Goal: Task Accomplishment & Management: Complete application form

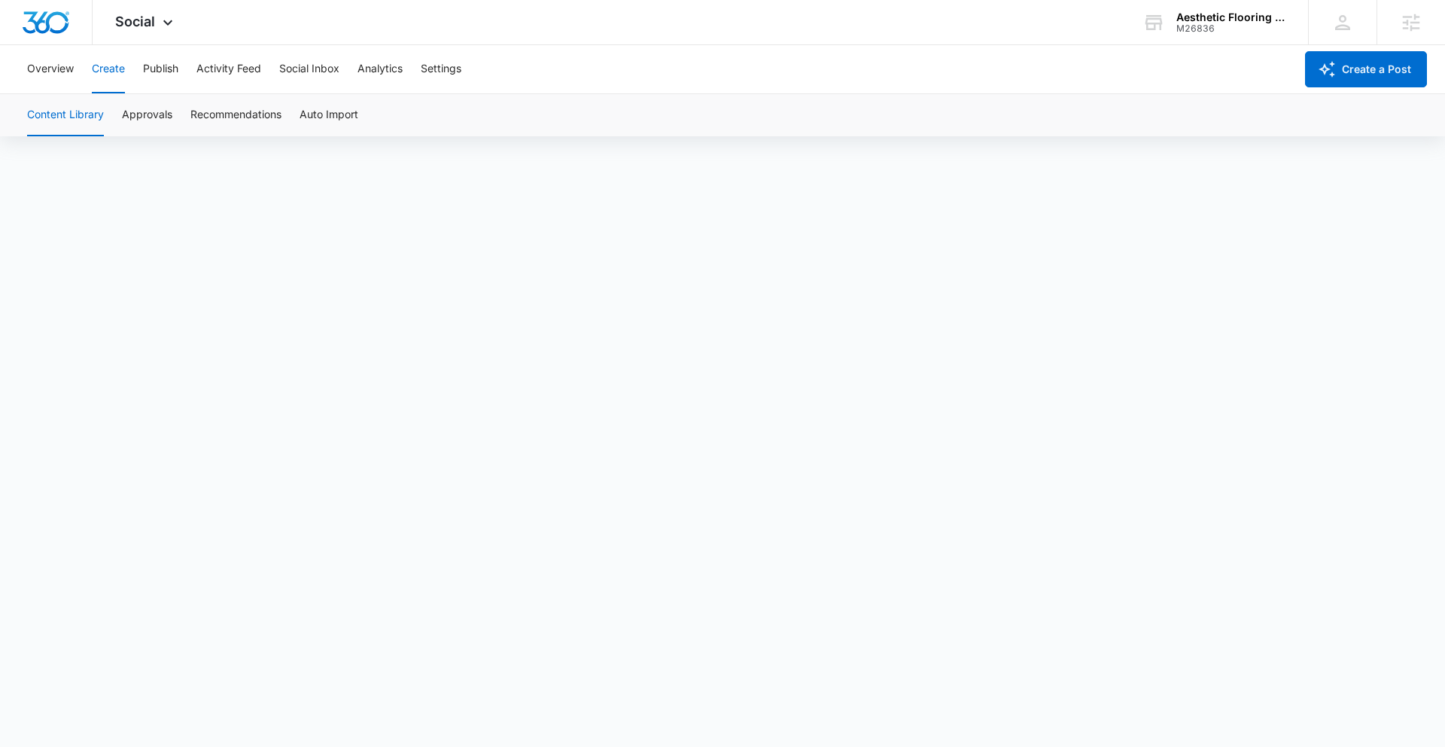
scroll to position [6, 0]
click at [140, 117] on button "Approvals" at bounding box center [147, 115] width 50 height 42
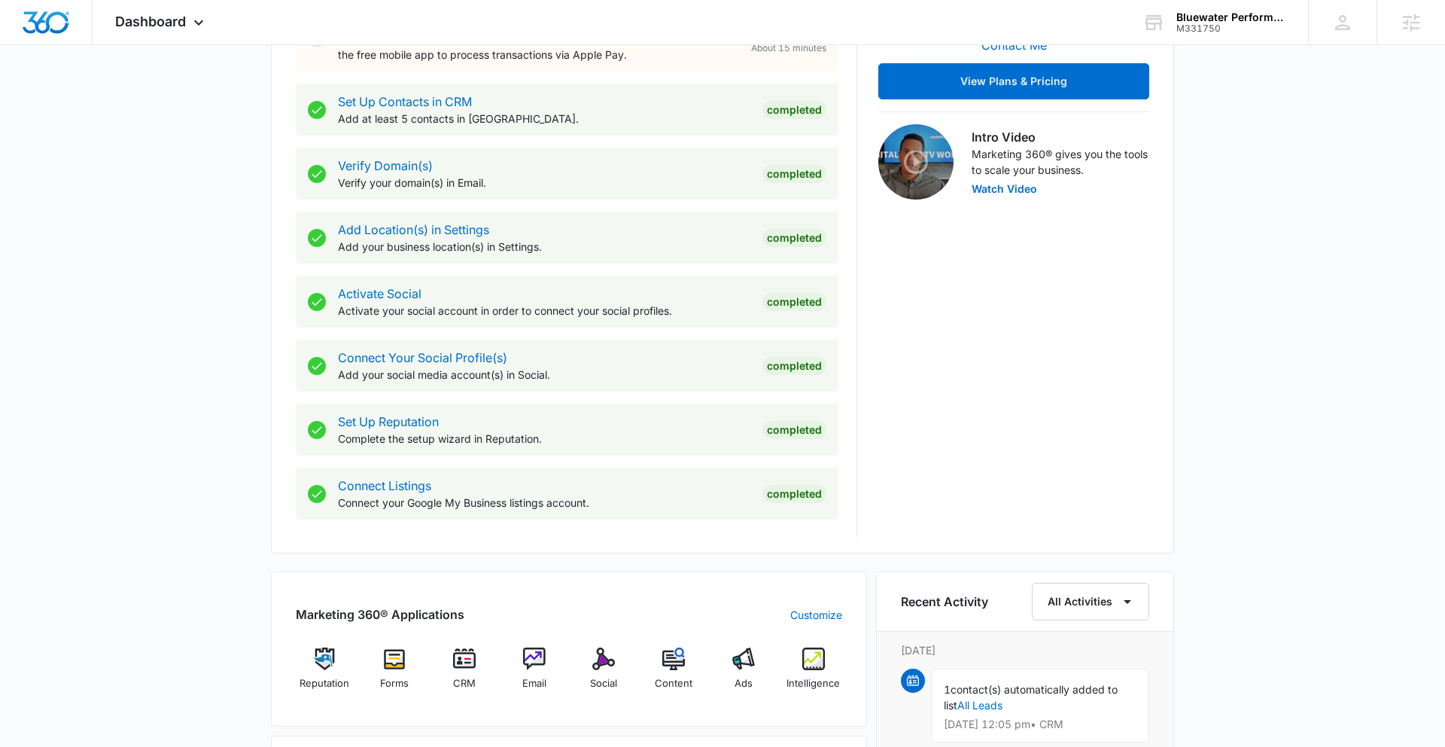
scroll to position [472, 0]
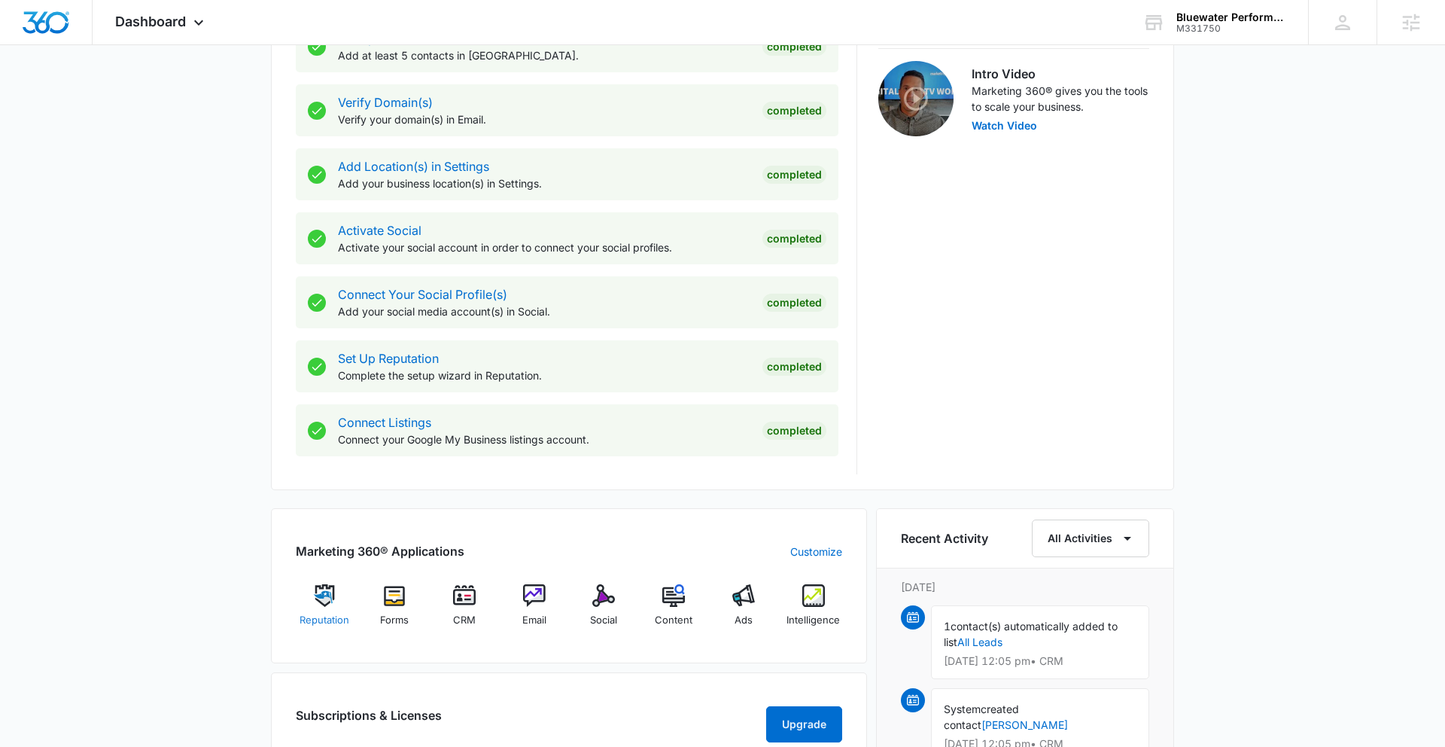
drag, startPoint x: 404, startPoint y: 641, endPoint x: 324, endPoint y: 601, distance: 88.9
click at [403, 640] on div "Marketing 360® Applications Customize Reputation Forms CRM Email Social Content…" at bounding box center [569, 585] width 596 height 155
click at [531, 591] on img at bounding box center [534, 595] width 23 height 23
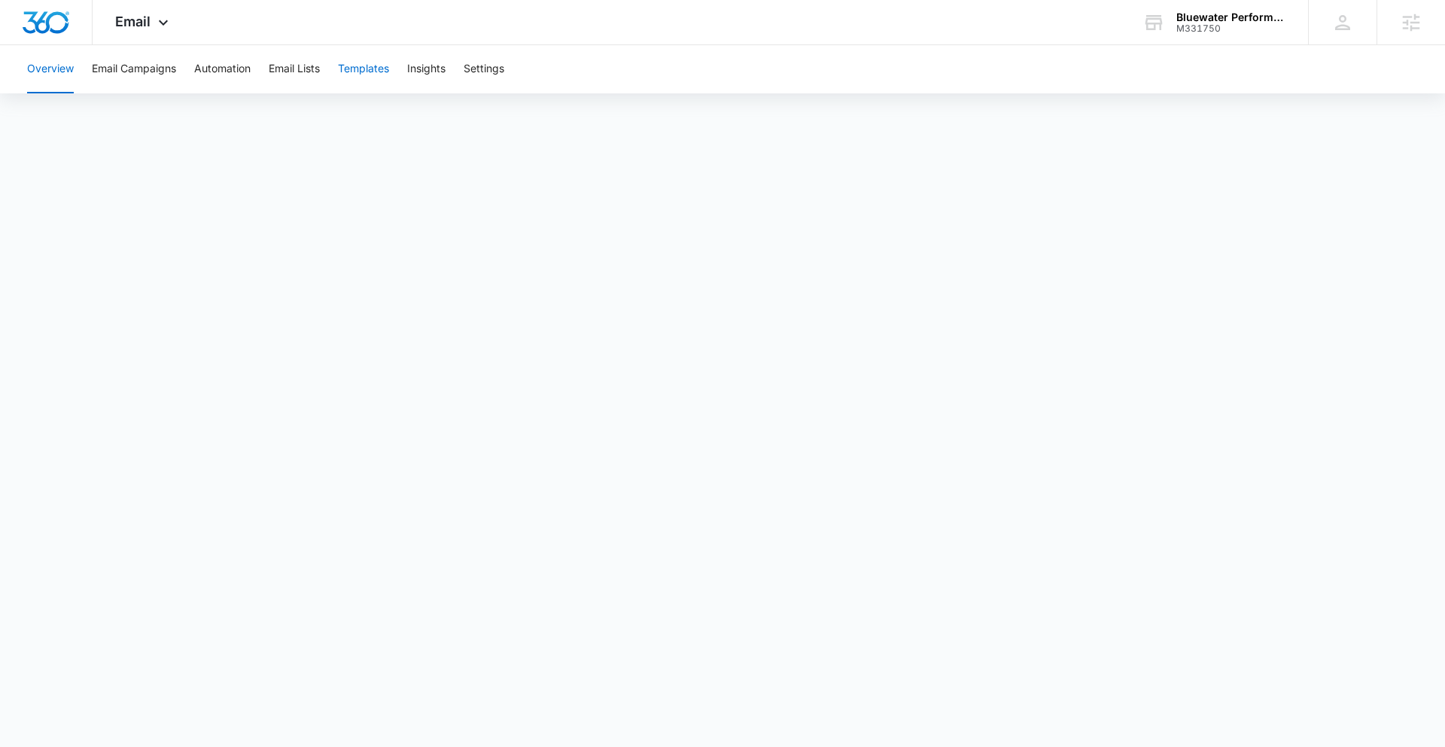
click at [345, 69] on button "Templates" at bounding box center [363, 69] width 51 height 48
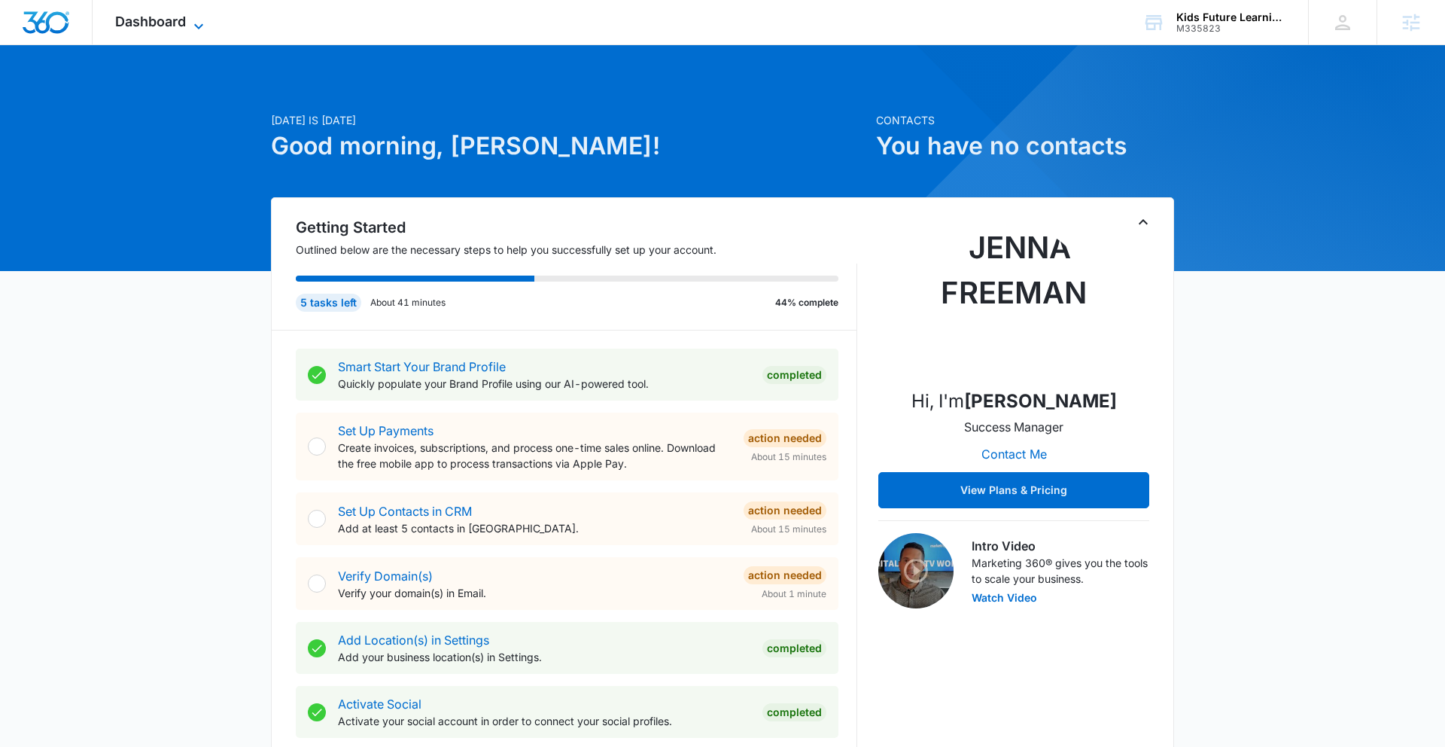
click at [194, 20] on icon at bounding box center [199, 26] width 18 height 18
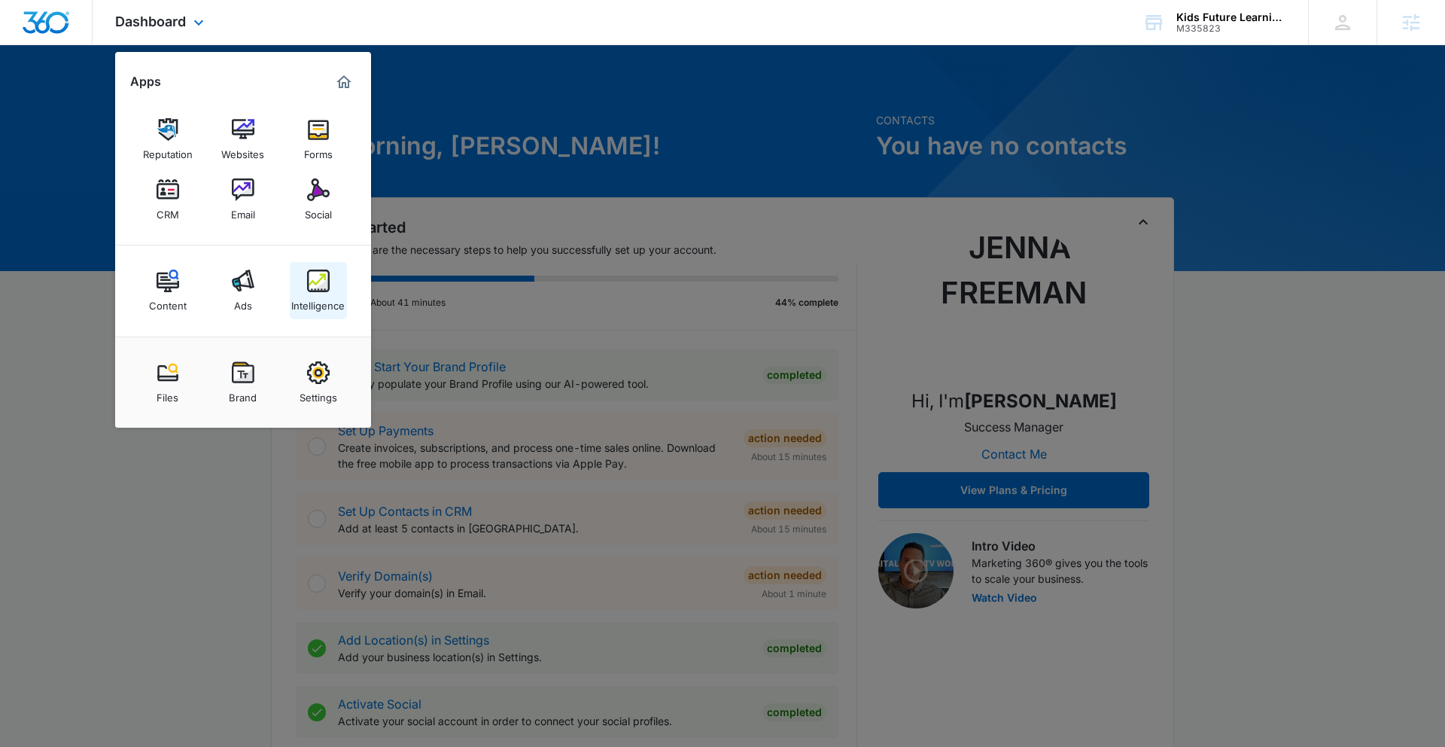
click at [321, 286] on img at bounding box center [318, 280] width 23 height 23
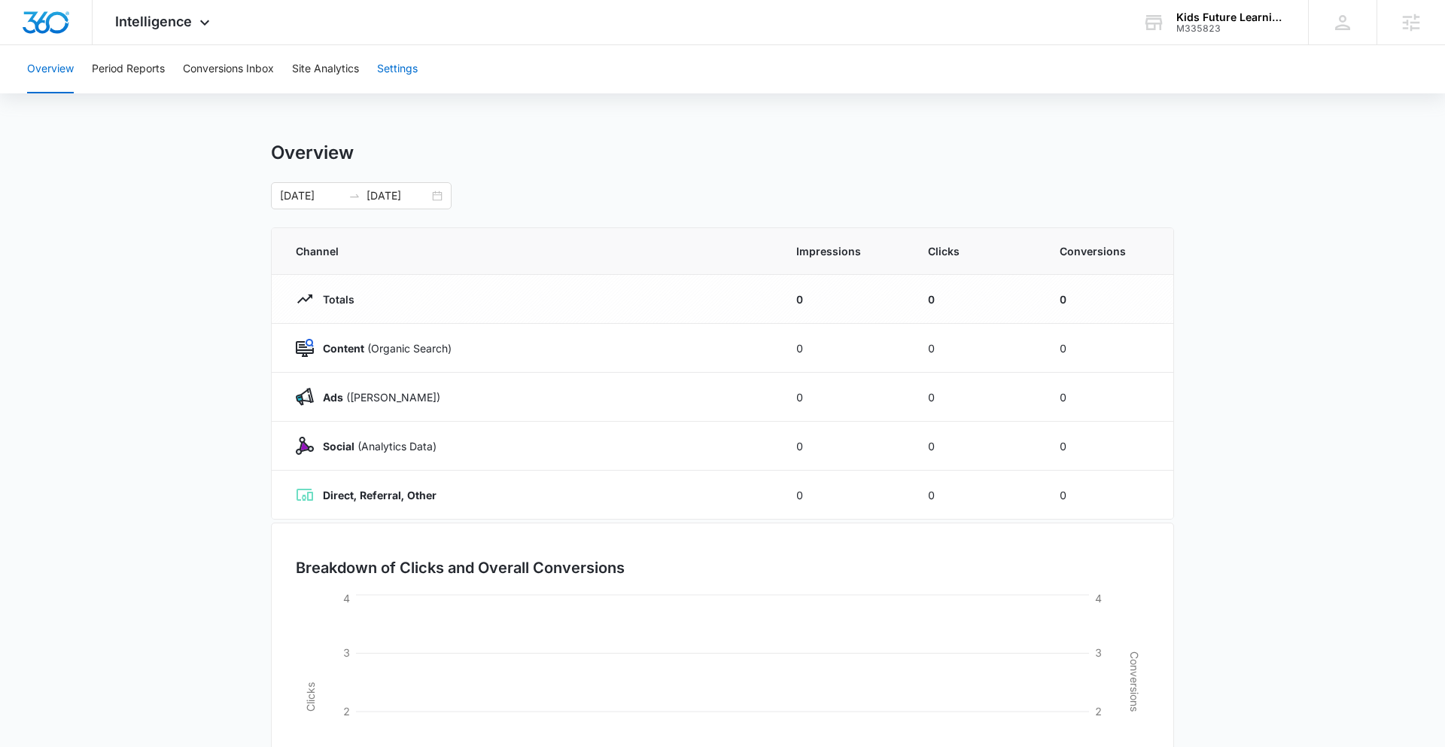
click at [410, 73] on button "Settings" at bounding box center [397, 69] width 41 height 48
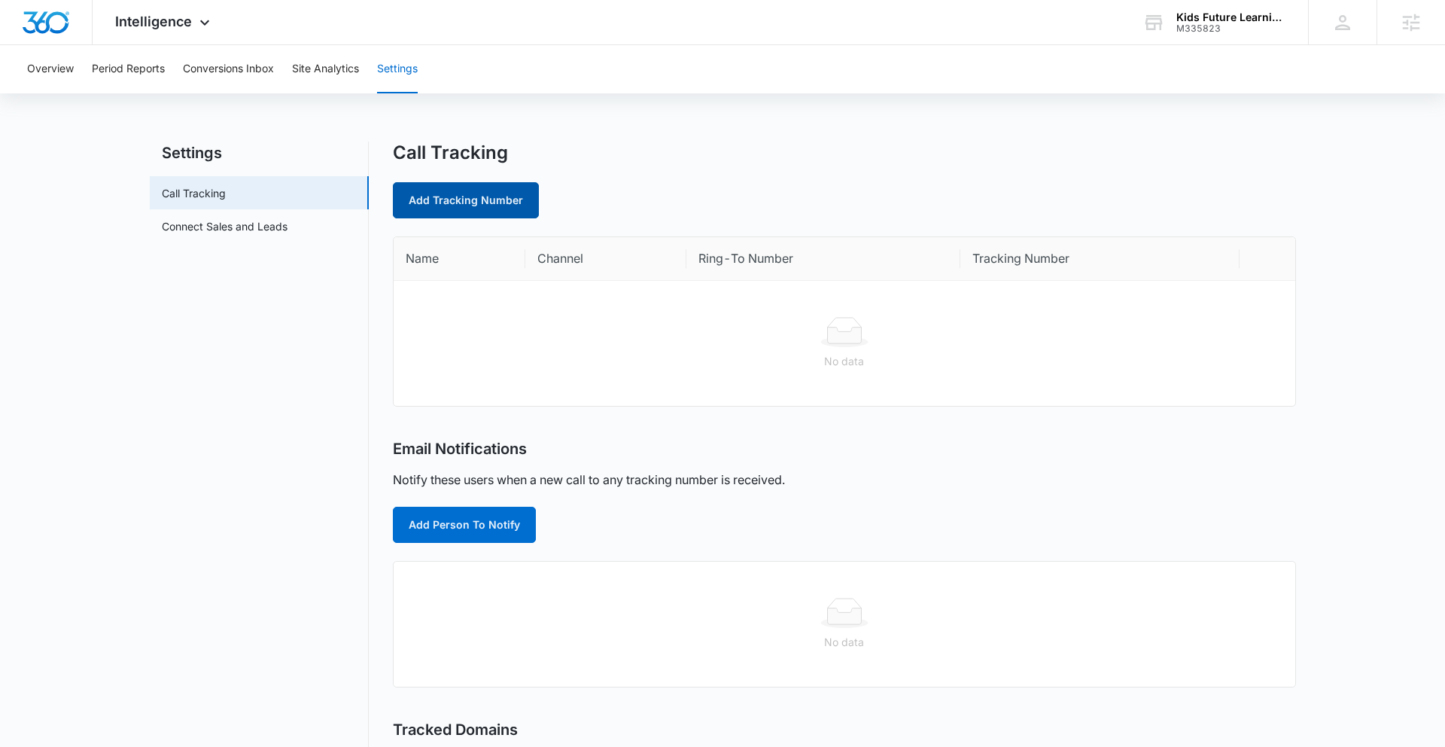
click at [462, 199] on link "Add Tracking Number" at bounding box center [466, 200] width 146 height 36
select select "by_area_code"
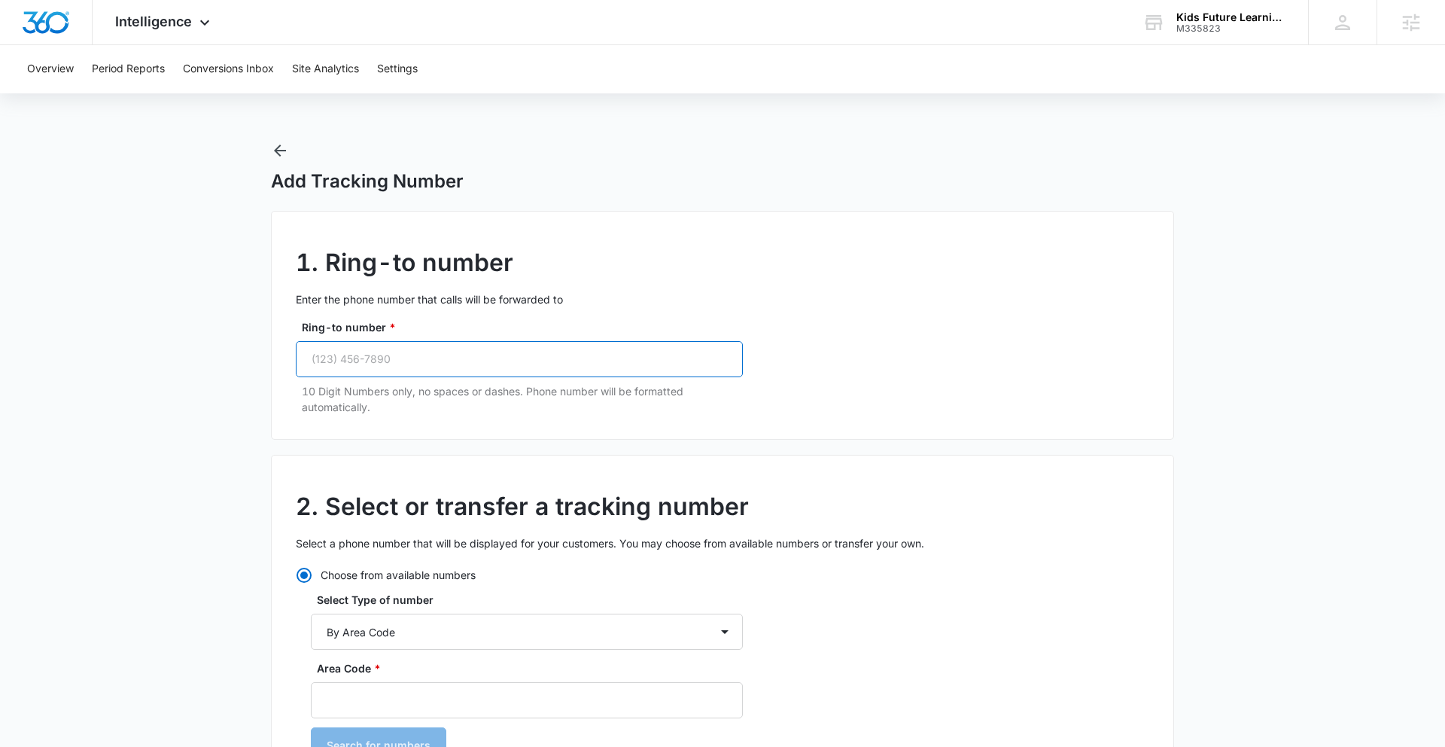
click at [361, 363] on input "Ring-to number *" at bounding box center [519, 359] width 447 height 36
paste input "(614) 524-6250"
type input "(614) 524-6250"
click at [396, 684] on input "Area Code *" at bounding box center [527, 700] width 432 height 36
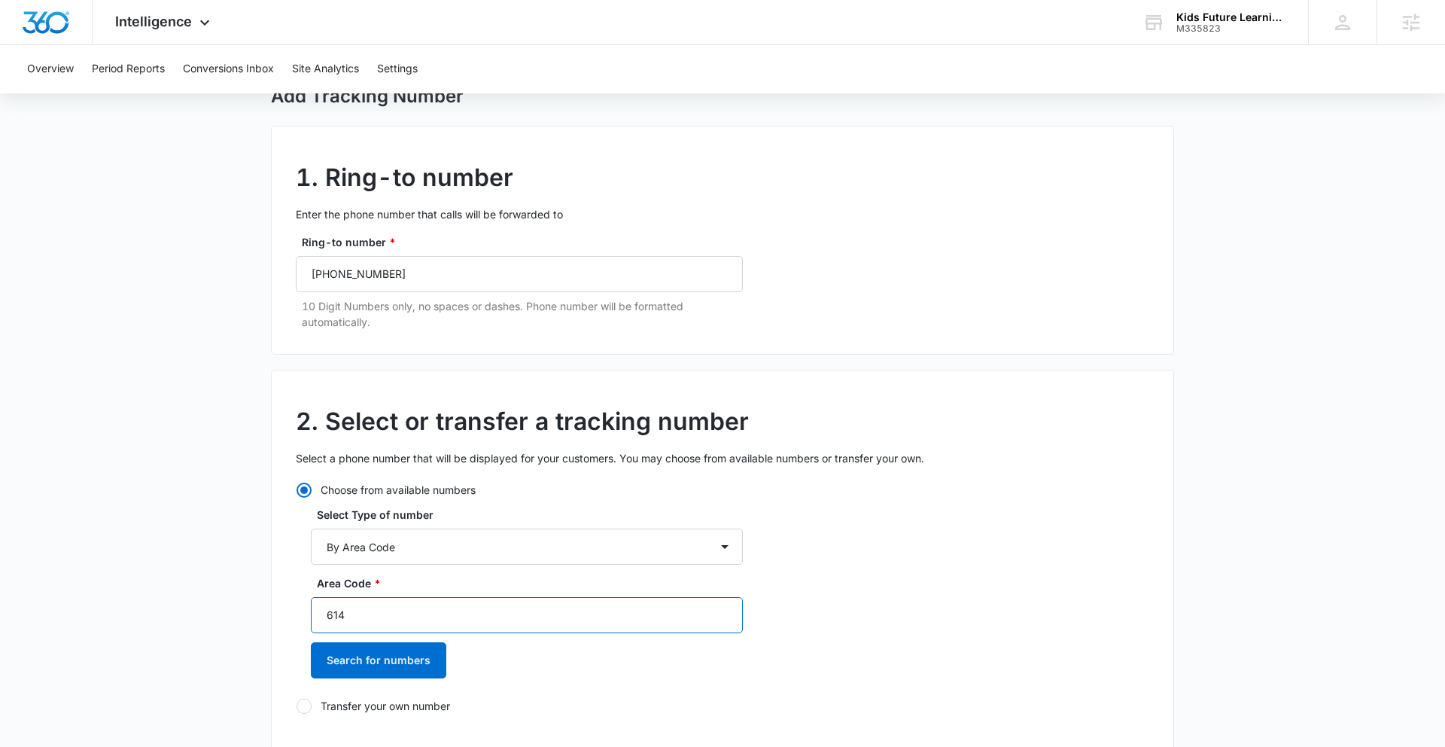
scroll to position [227, 0]
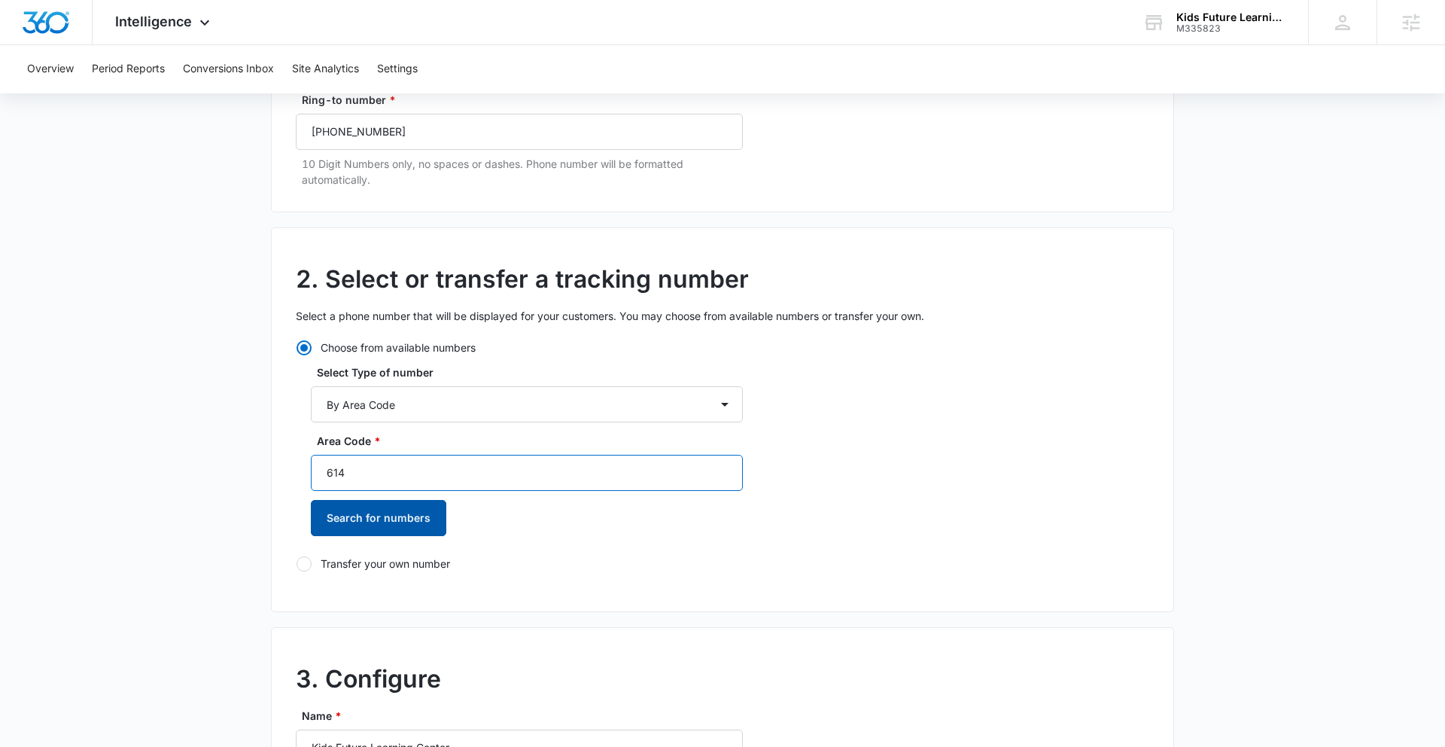
type input "614"
click at [400, 522] on button "Search for numbers" at bounding box center [379, 518] width 136 height 36
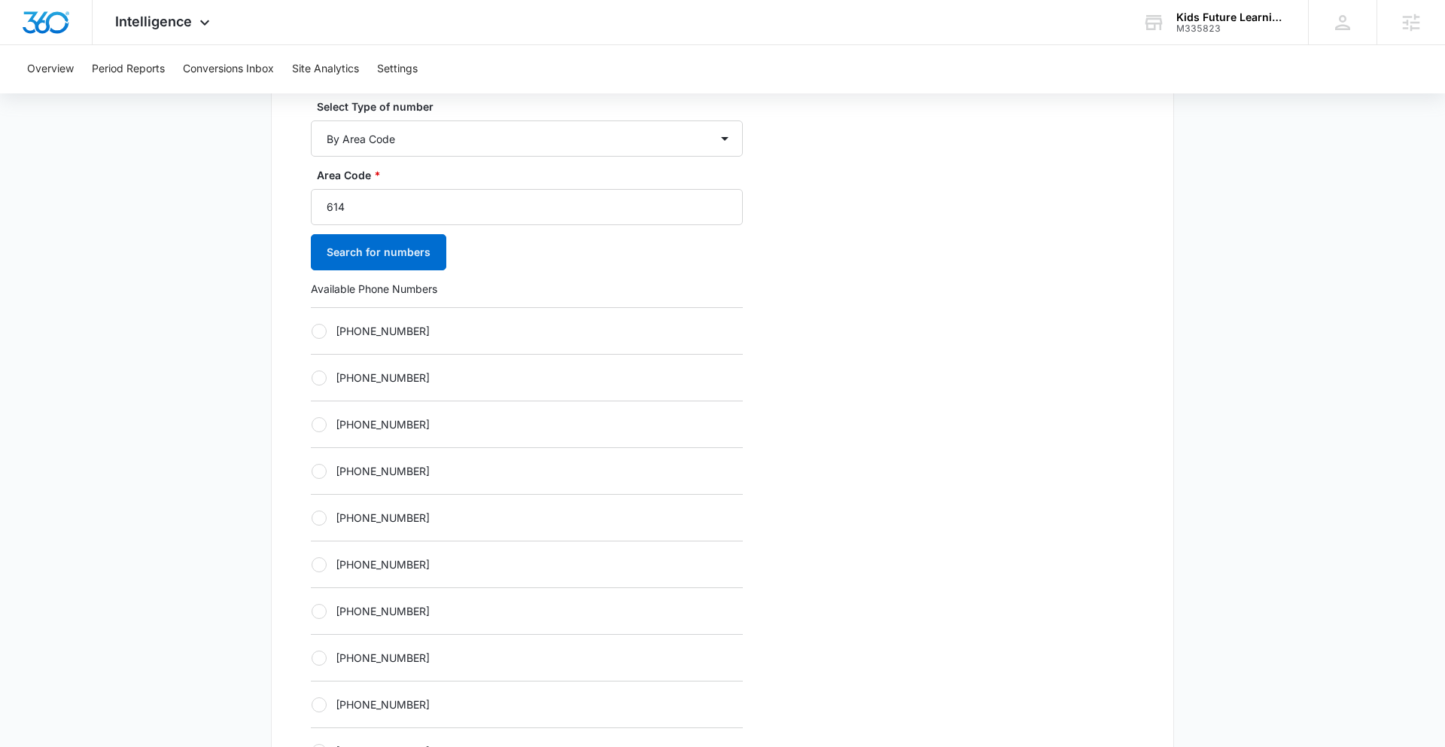
scroll to position [494, 0]
drag, startPoint x: 323, startPoint y: 519, endPoint x: 334, endPoint y: 515, distance: 11.9
click at [327, 517] on label "+16143627999" at bounding box center [527, 517] width 432 height 16
click at [312, 517] on input "+16143627999" at bounding box center [311, 516] width 1 height 1
radio input "true"
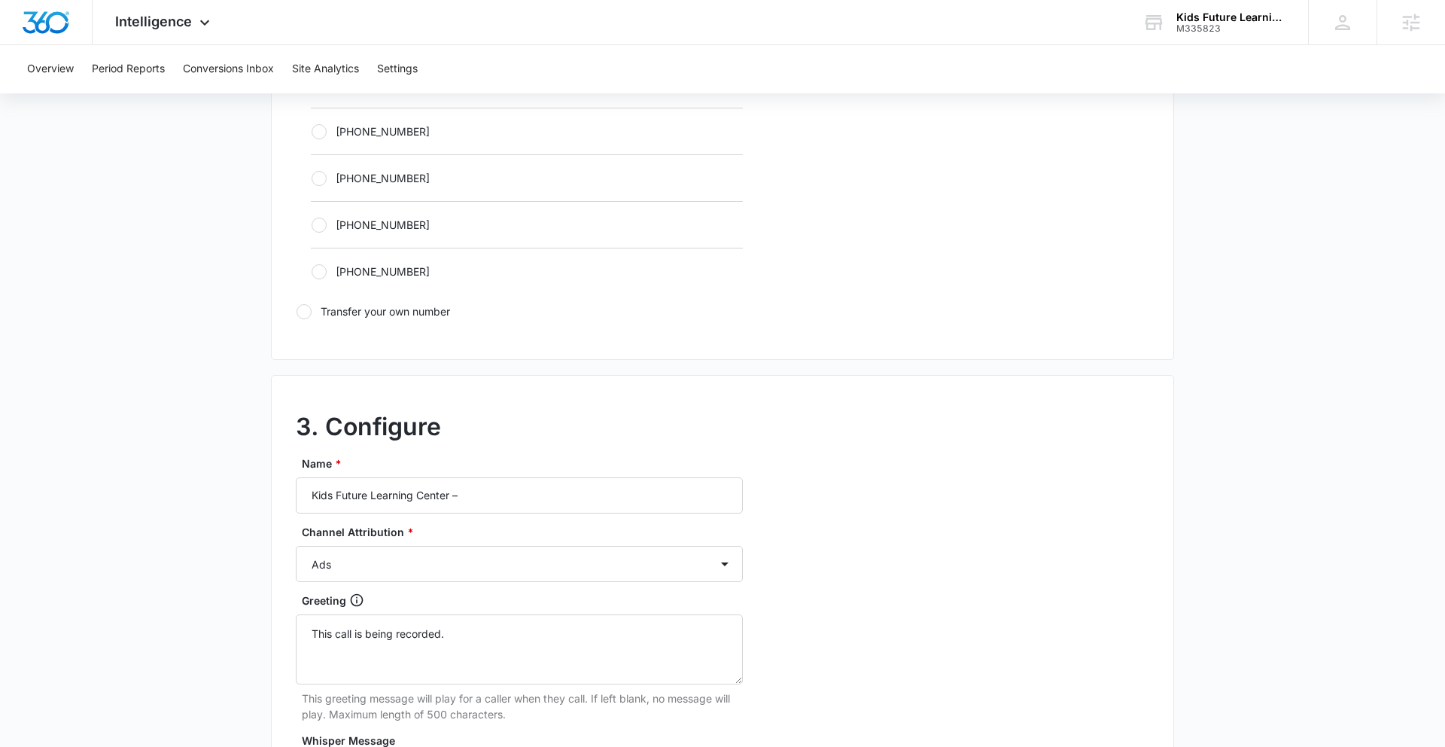
scroll to position [995, 0]
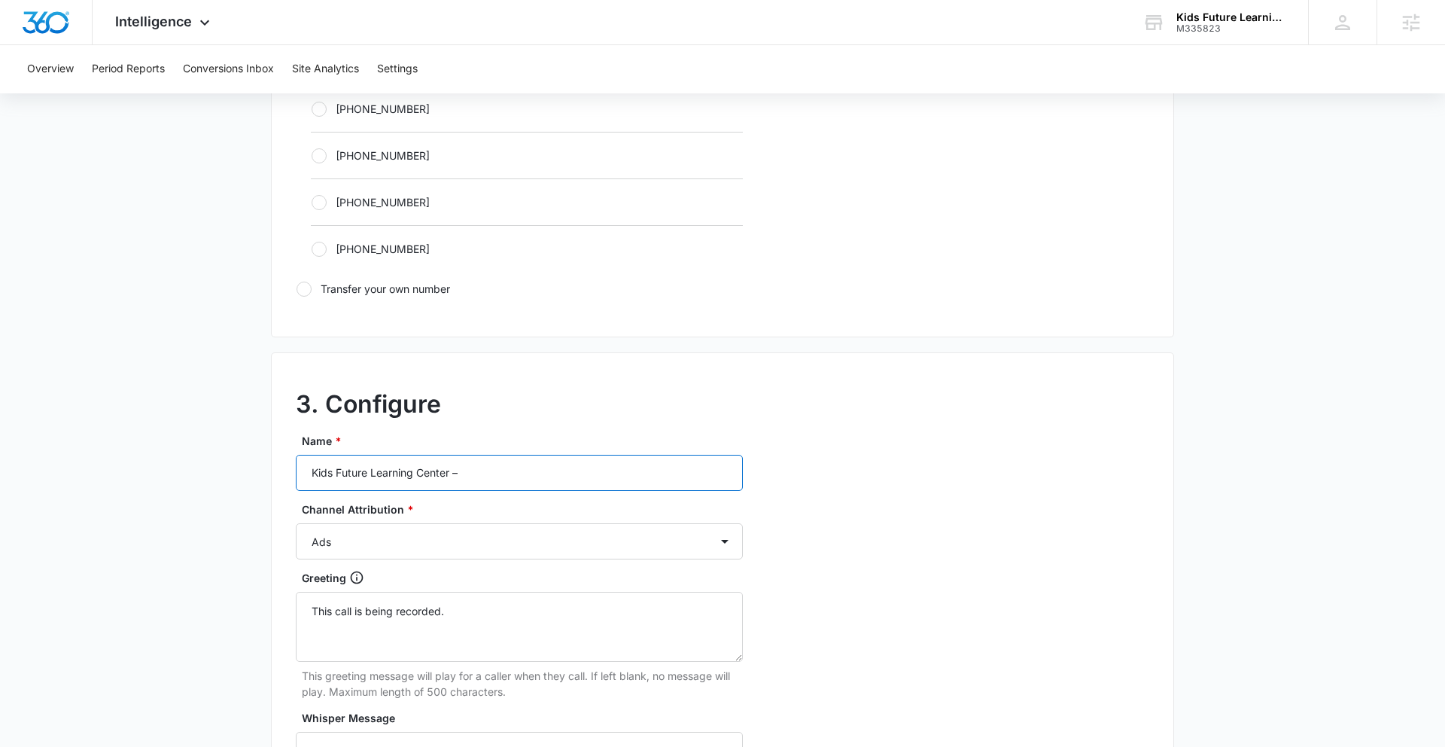
click at [502, 473] on input "Kids Future Learning Center –" at bounding box center [519, 473] width 447 height 36
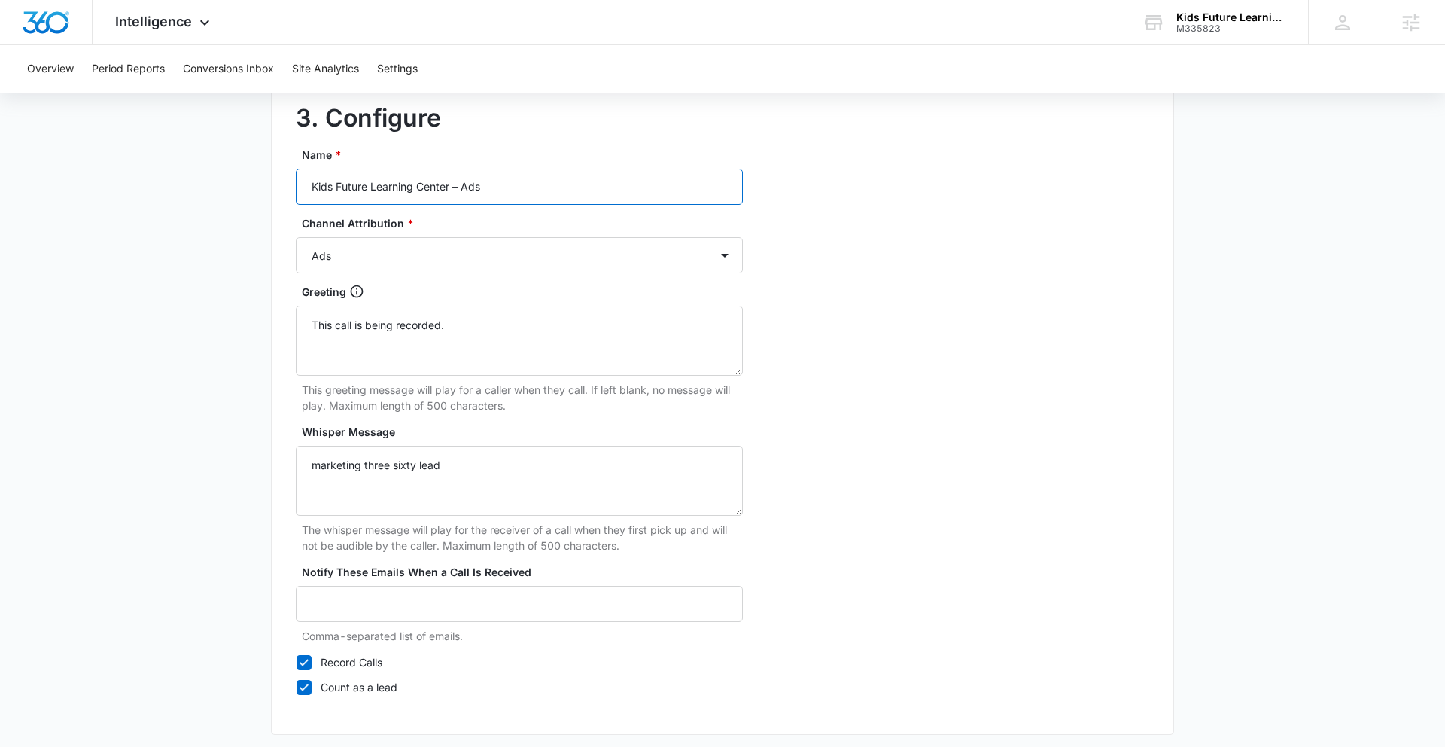
scroll to position [1349, 0]
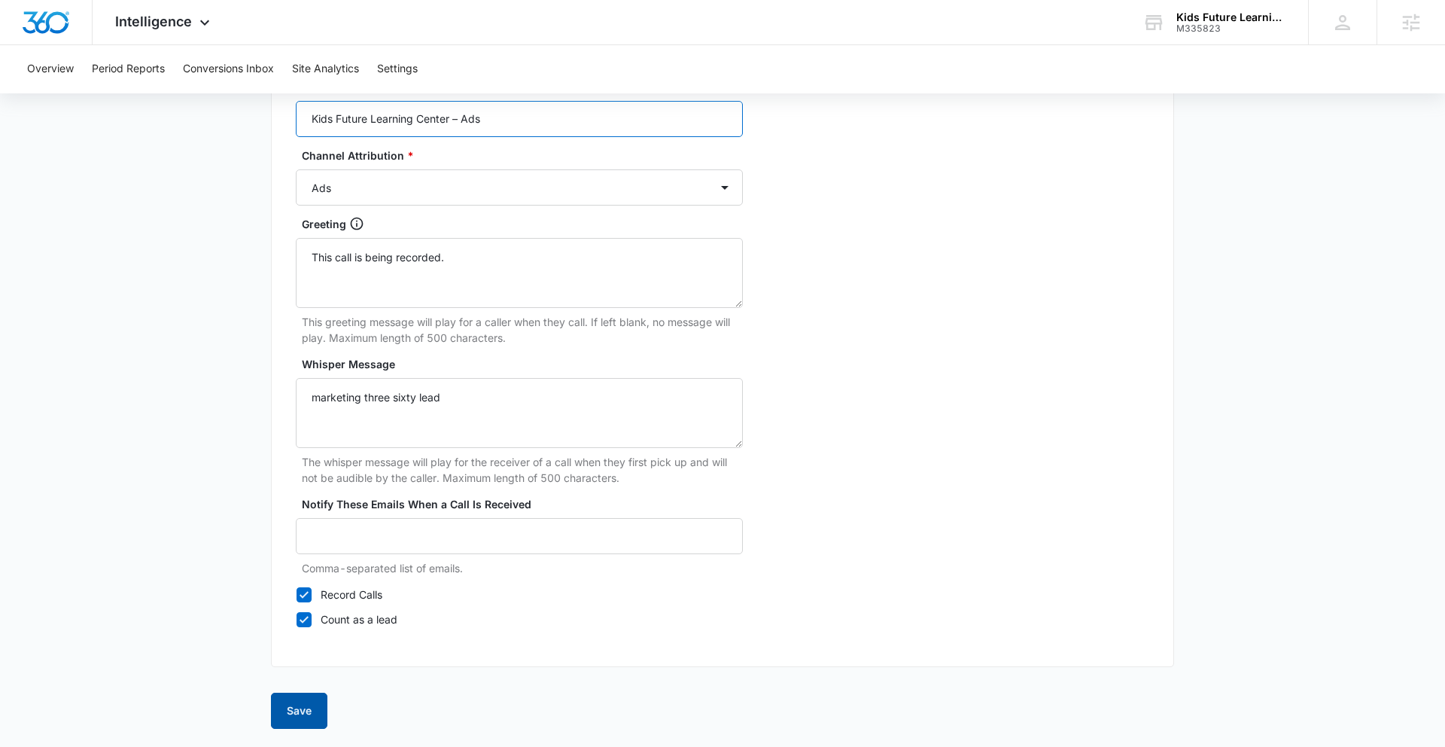
type input "Kids Future Learning Center – Ads"
click at [305, 713] on button "Save" at bounding box center [299, 711] width 56 height 36
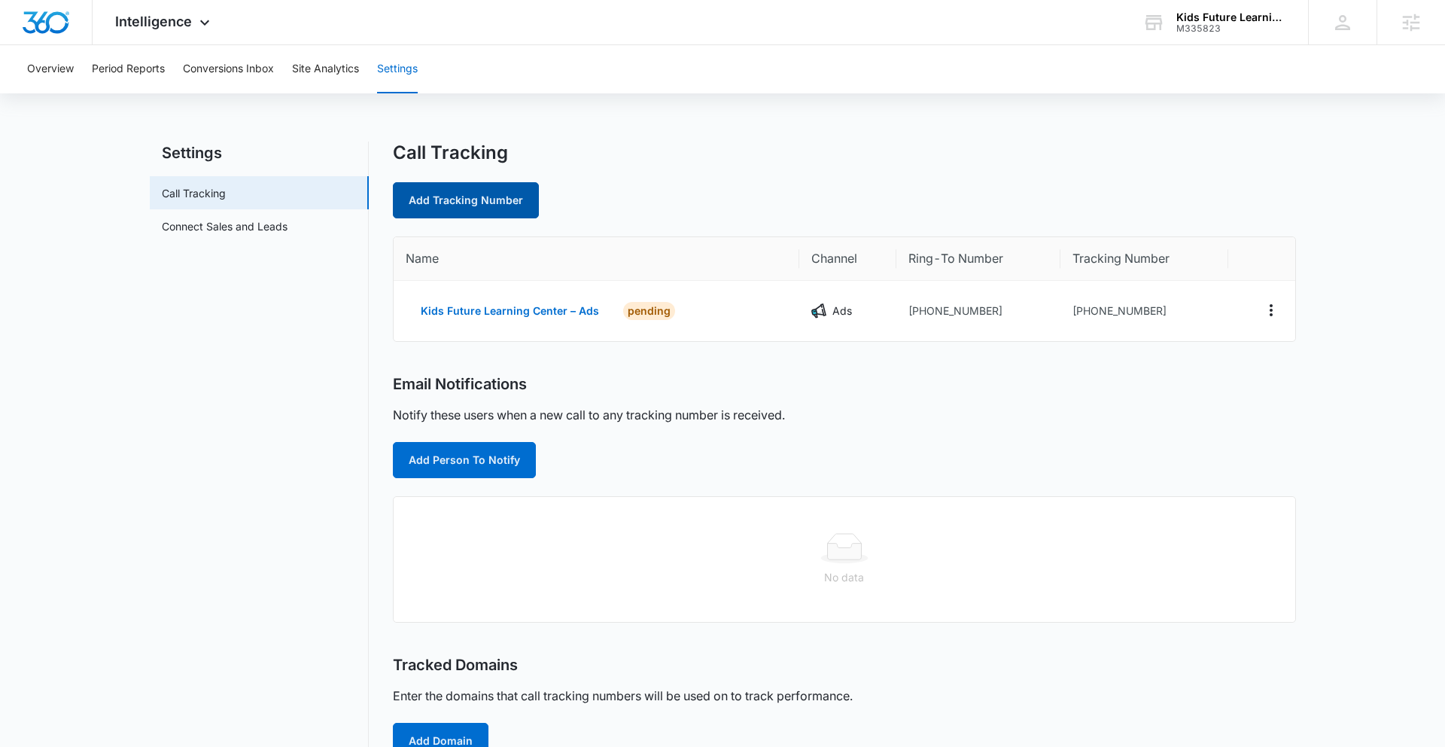
click at [463, 205] on link "Add Tracking Number" at bounding box center [466, 200] width 146 height 36
select select "by_area_code"
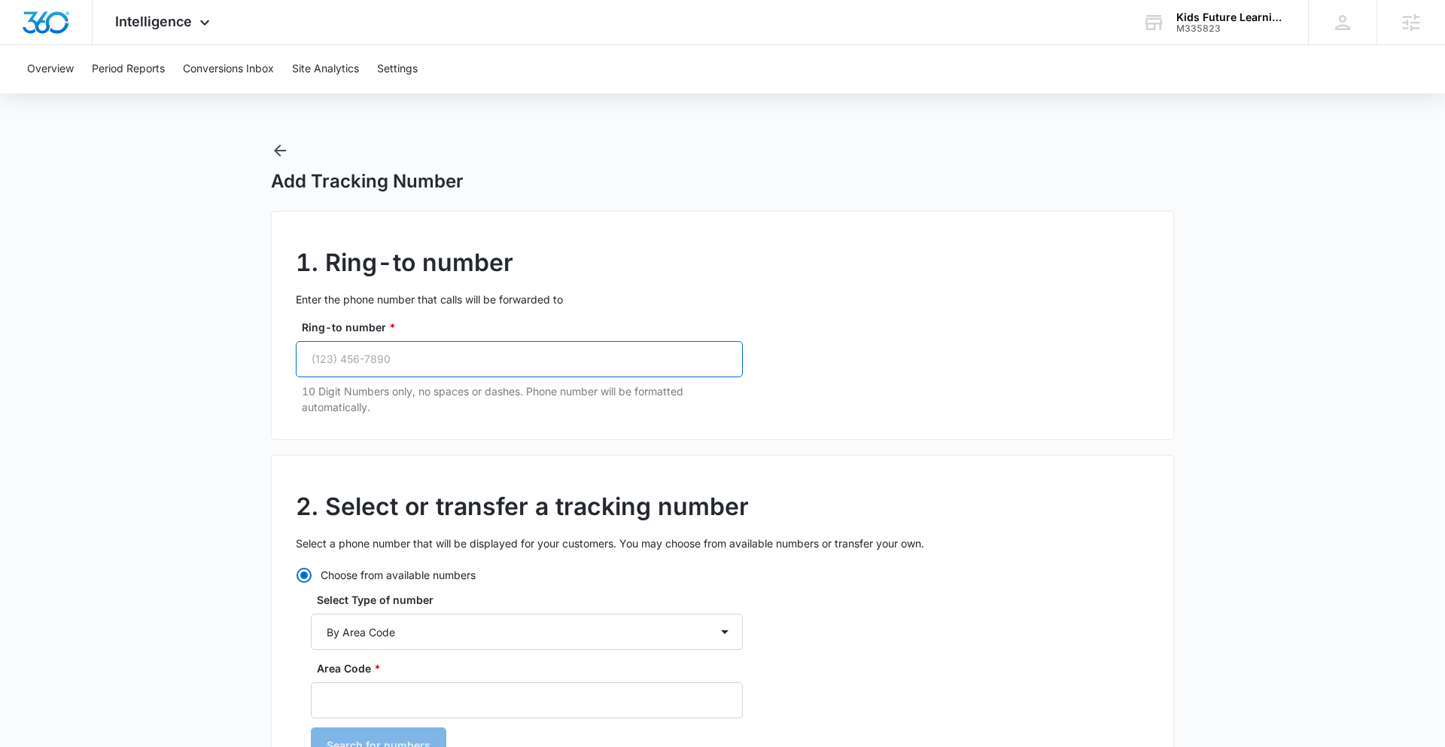
click at [413, 363] on input "Ring-to number *" at bounding box center [519, 359] width 447 height 36
paste input "(614) 524-6250"
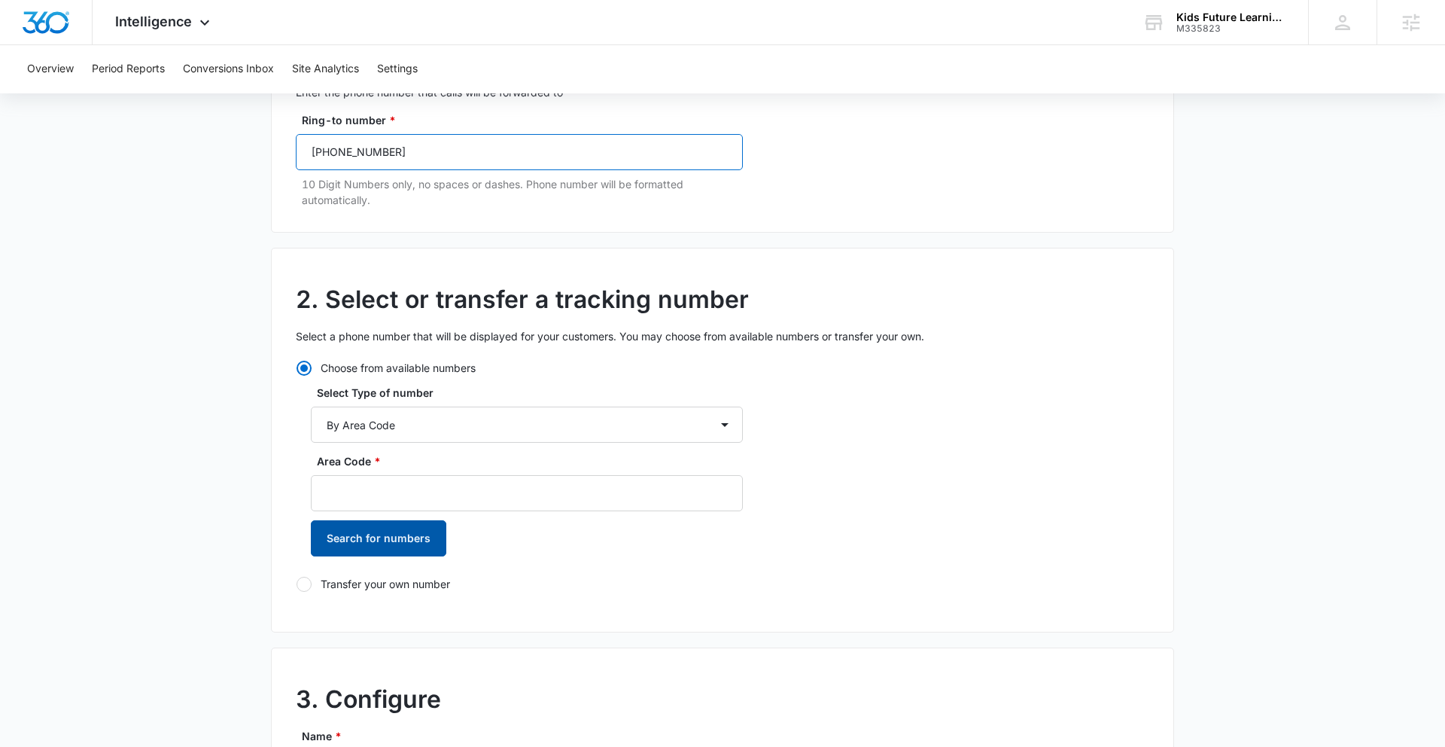
scroll to position [239, 0]
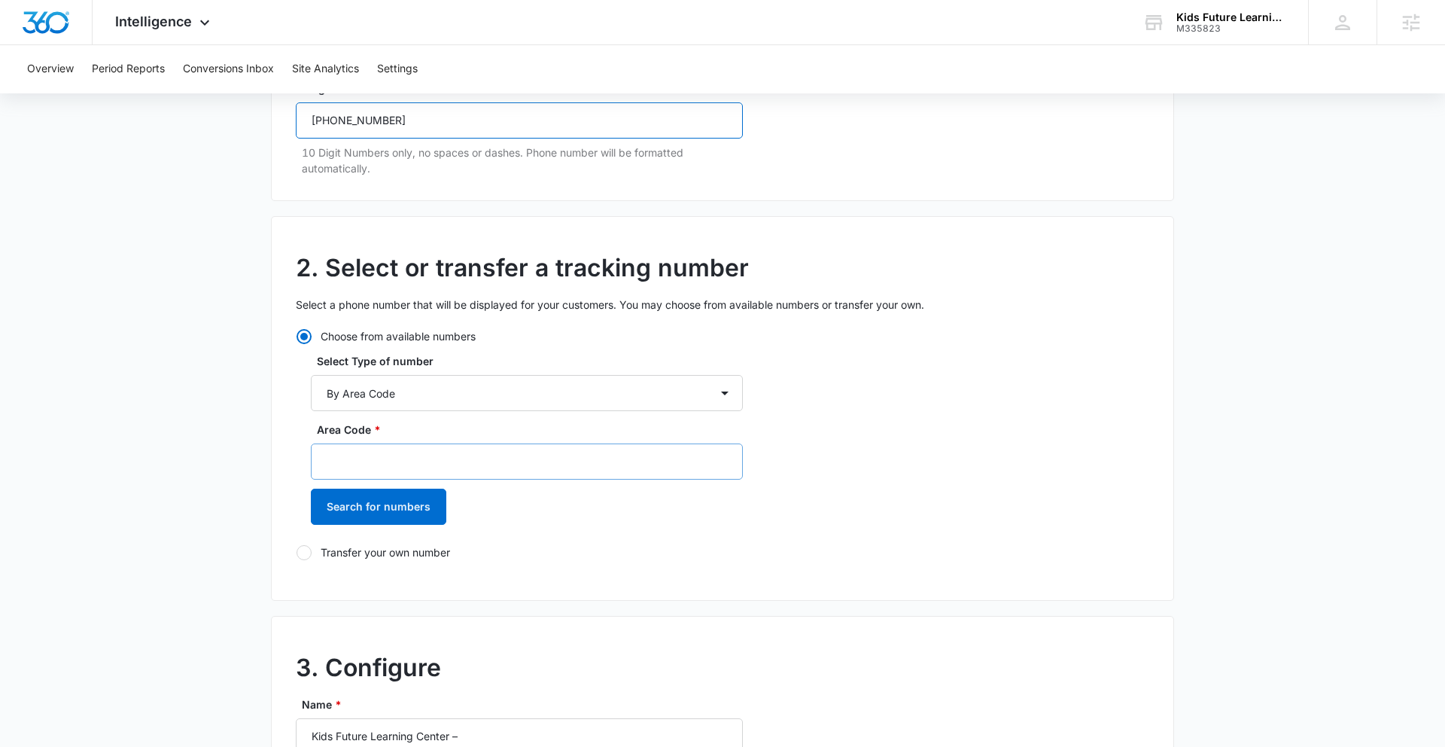
type input "(614) 524-6250"
click at [369, 451] on input "Area Code *" at bounding box center [527, 461] width 432 height 36
type input "614"
click at [350, 498] on button "Search for numbers" at bounding box center [379, 507] width 136 height 36
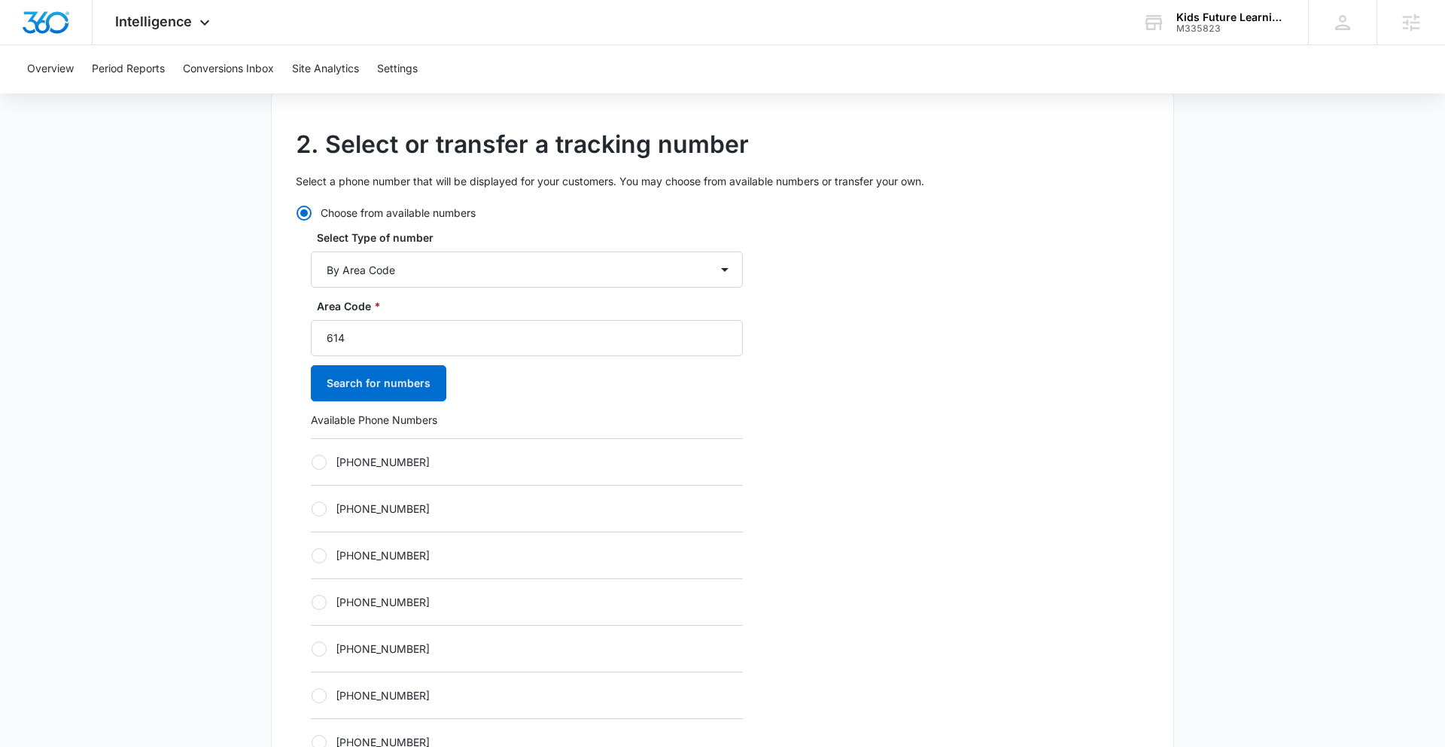
scroll to position [419, 0]
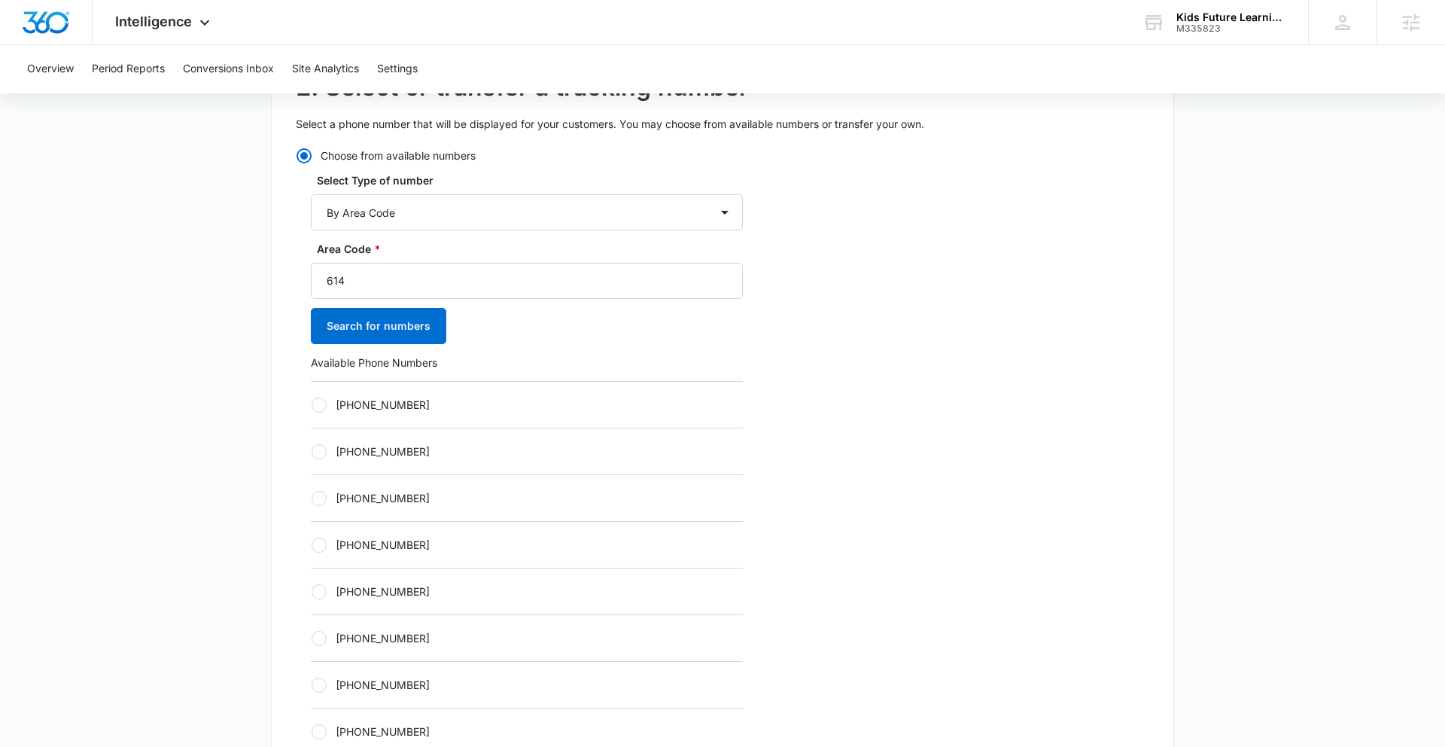
click at [326, 589] on div at bounding box center [319, 591] width 15 height 15
click at [312, 591] on input "+16143628178" at bounding box center [311, 591] width 1 height 1
radio input "true"
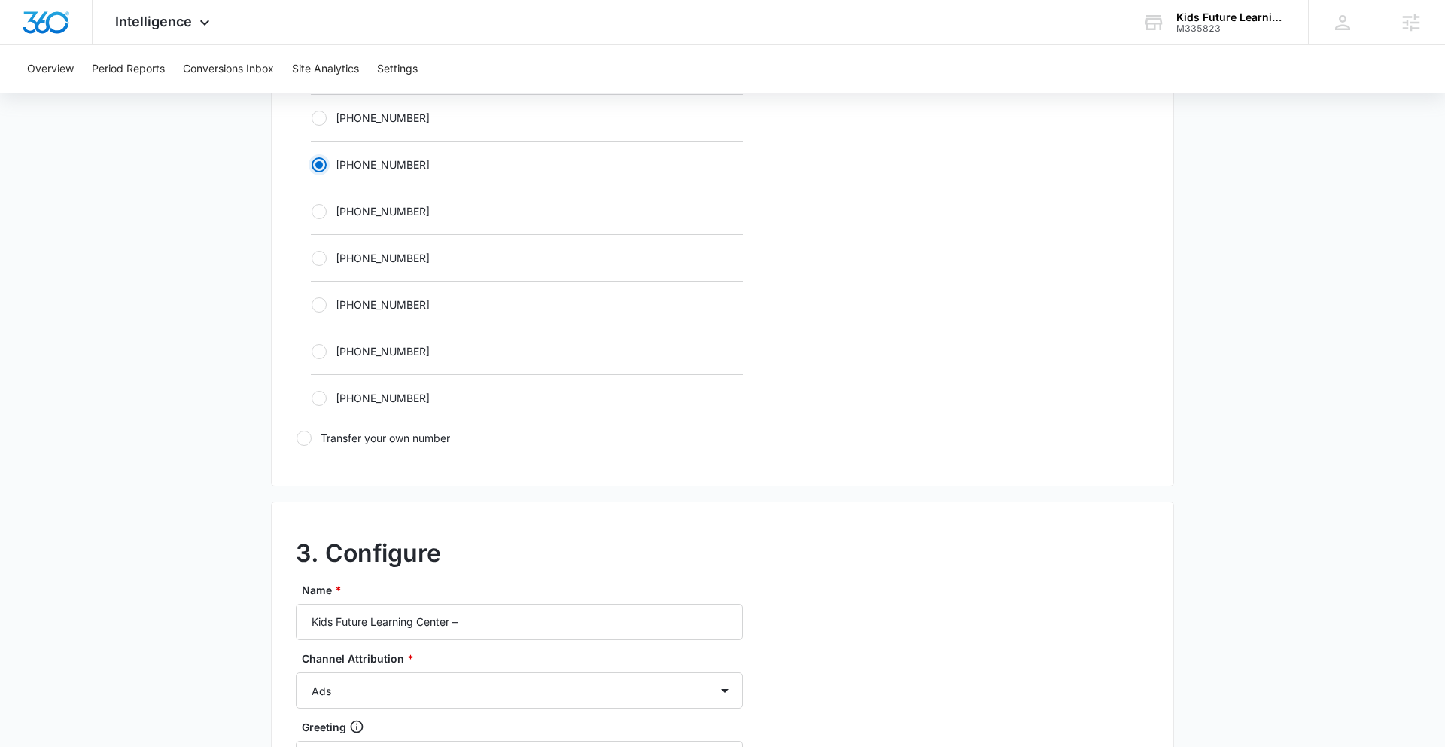
scroll to position [875, 0]
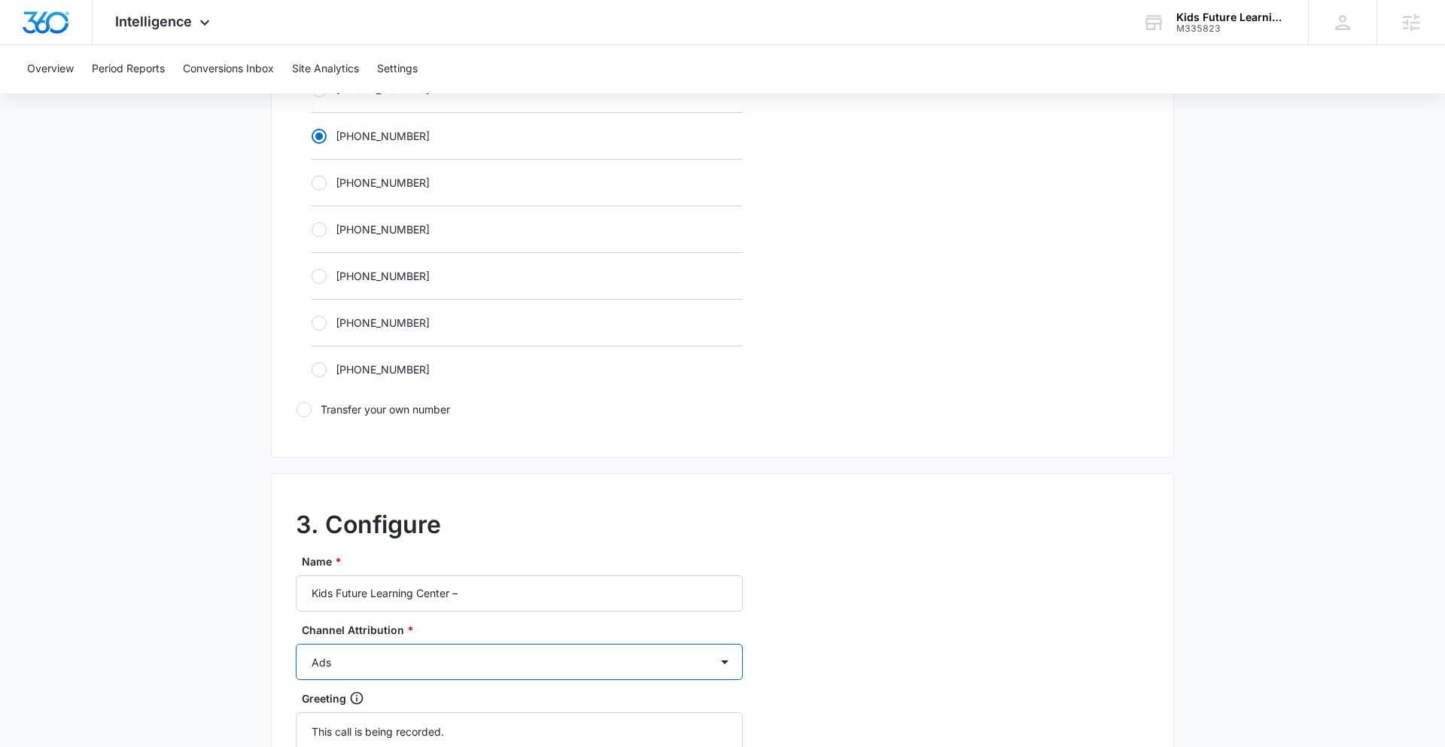
click at [431, 652] on select "Ads Local Service Ads Content Social Other" at bounding box center [519, 662] width 447 height 36
select select "CONTENT"
click at [296, 644] on select "Ads Local Service Ads Content Social Other" at bounding box center [519, 662] width 447 height 36
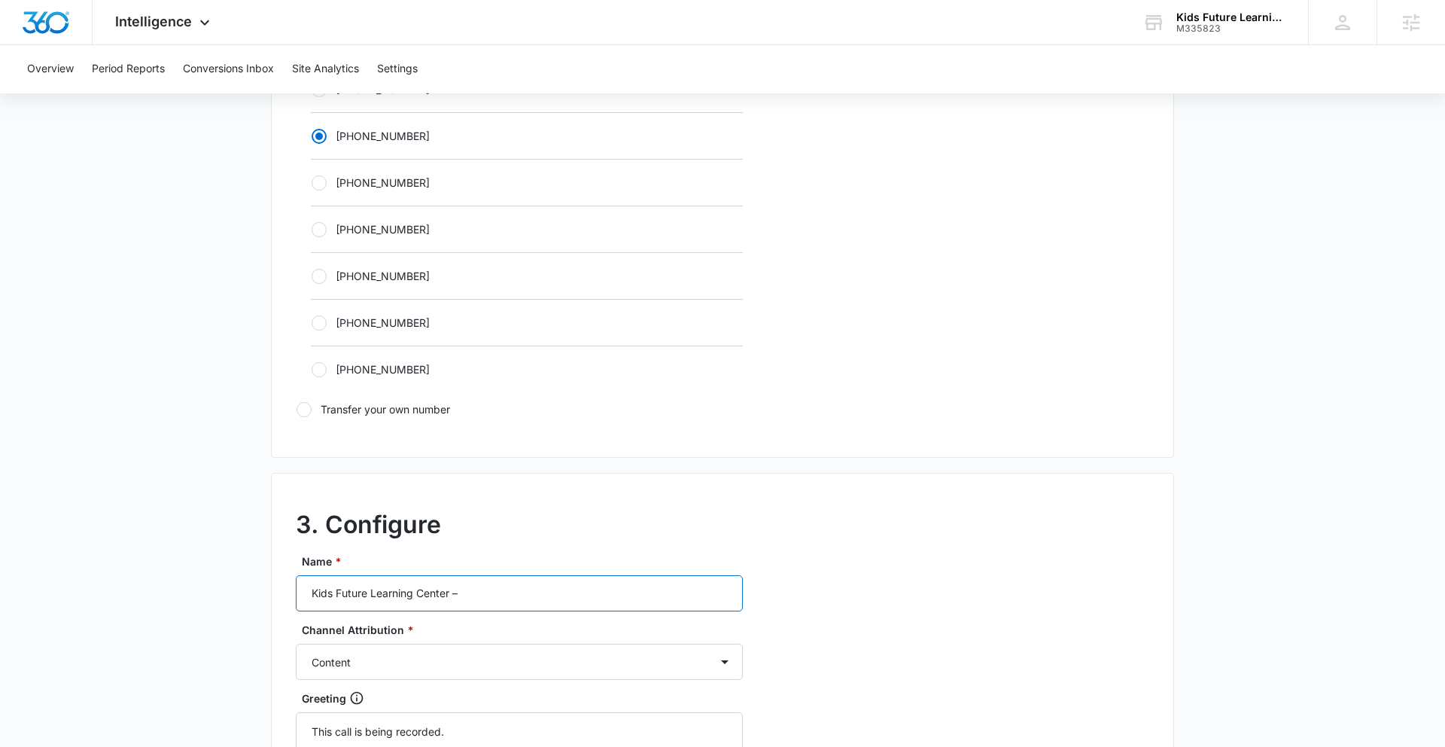
click at [513, 598] on input "Kids Future Learning Center –" at bounding box center [519, 593] width 447 height 36
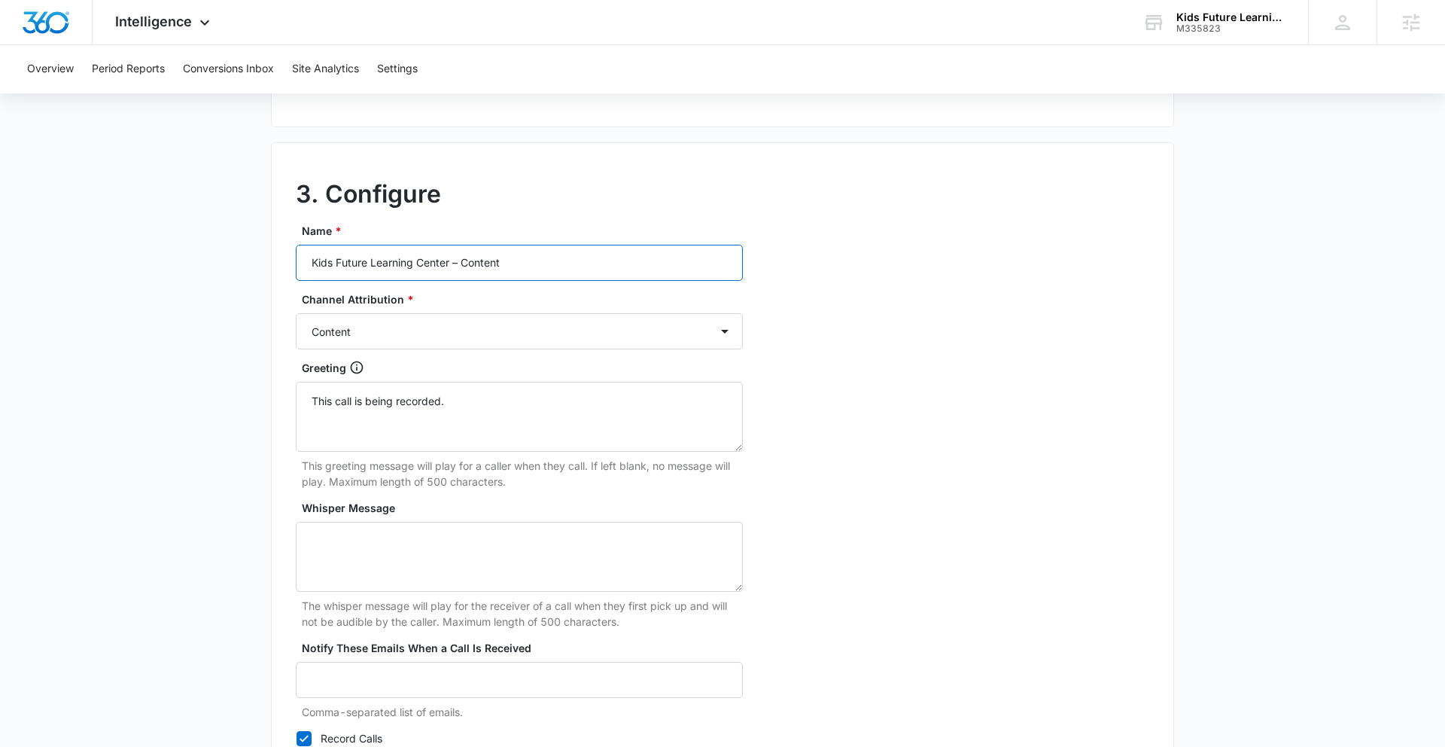
scroll to position [1349, 0]
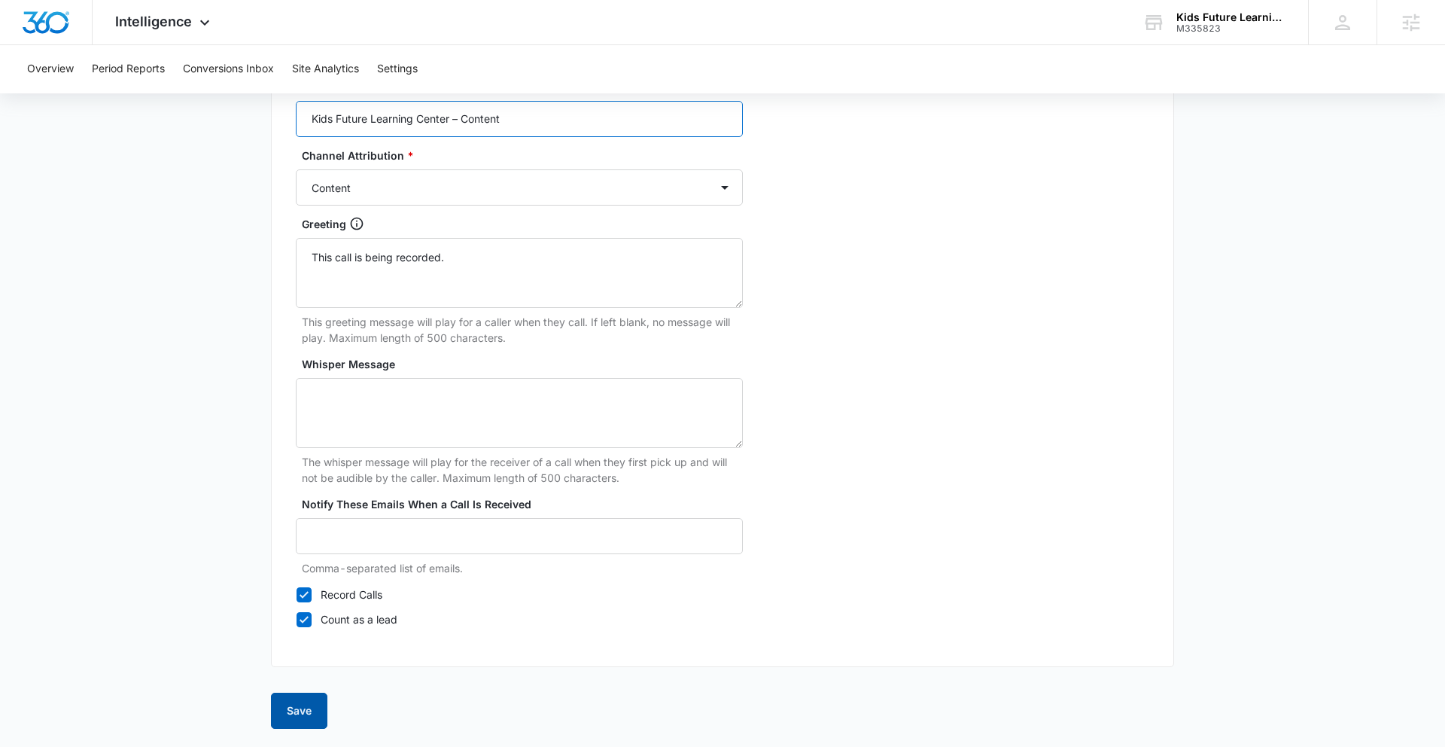
type input "Kids Future Learning Center – Content"
click at [295, 718] on button "Save" at bounding box center [299, 711] width 56 height 36
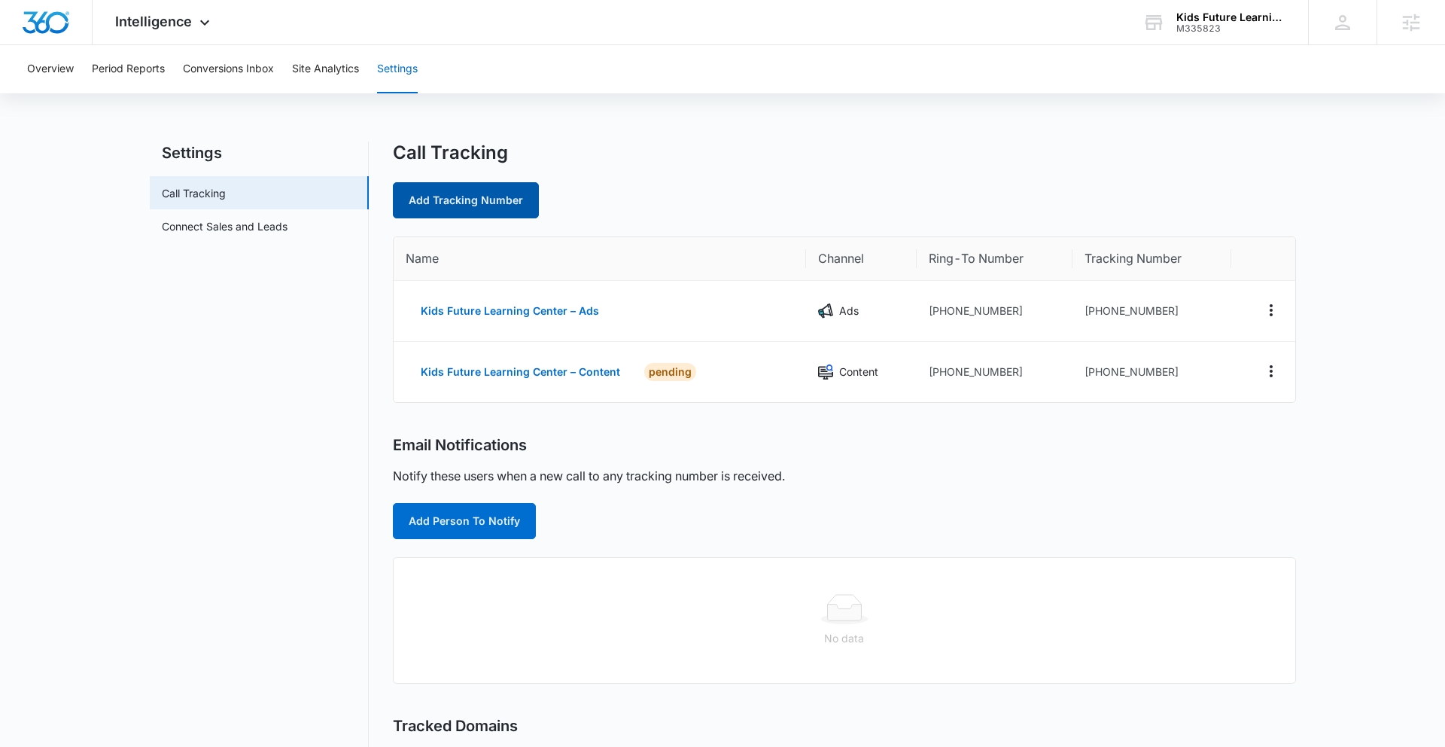
click at [472, 205] on link "Add Tracking Number" at bounding box center [466, 200] width 146 height 36
select select "by_area_code"
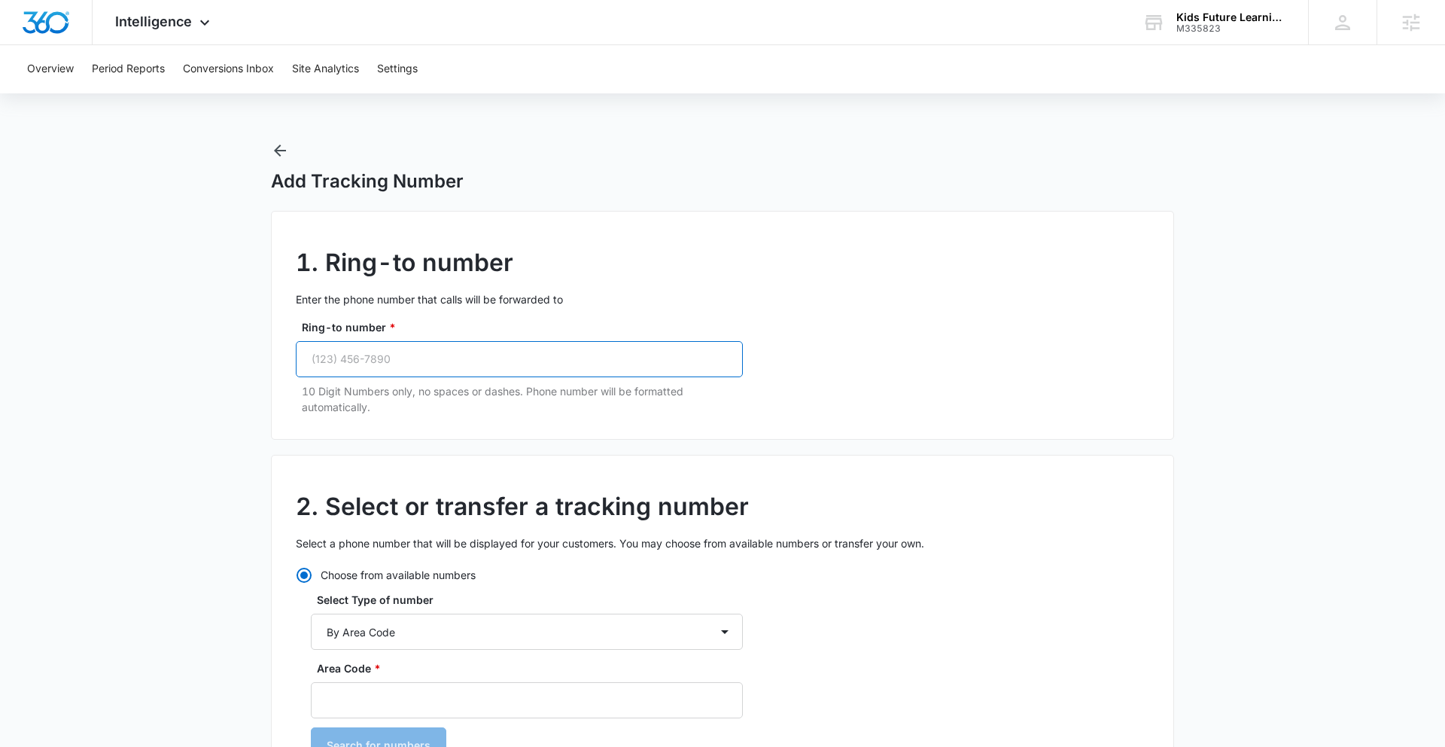
click at [468, 364] on input "Ring-to number *" at bounding box center [519, 359] width 447 height 36
paste input "(614) 524-6250"
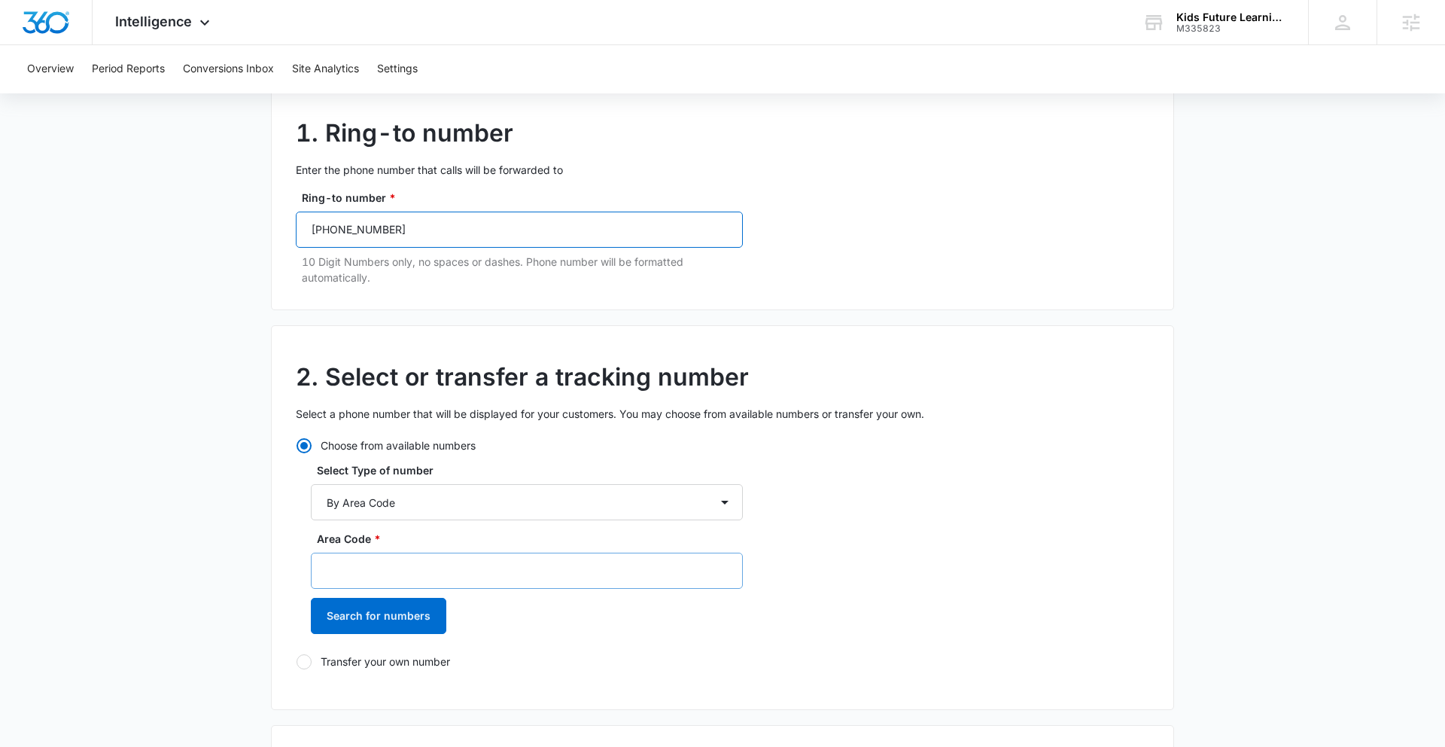
type input "(614) 524-6250"
click at [362, 571] on input "Area Code *" at bounding box center [527, 571] width 432 height 36
type input "614"
click at [344, 613] on button "Search for numbers" at bounding box center [379, 616] width 136 height 36
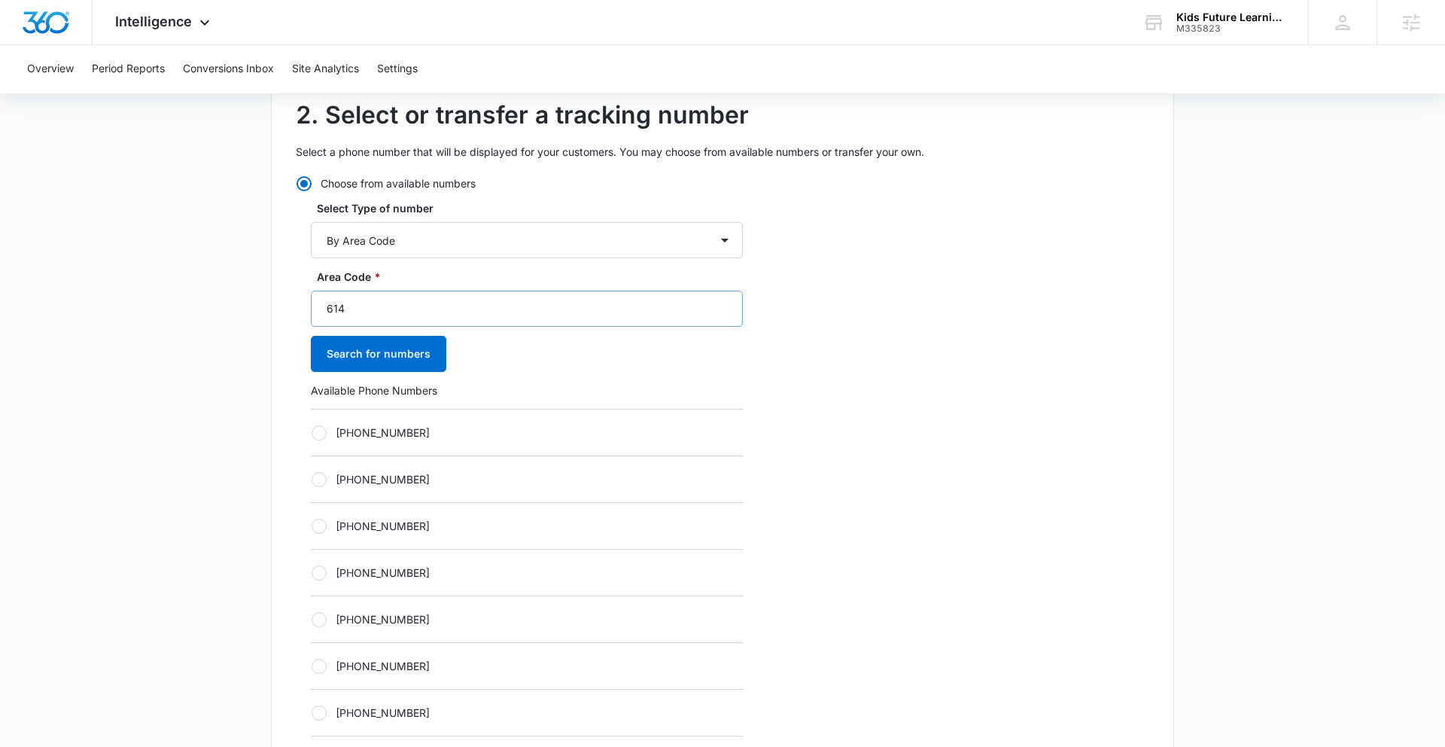
scroll to position [474, 0]
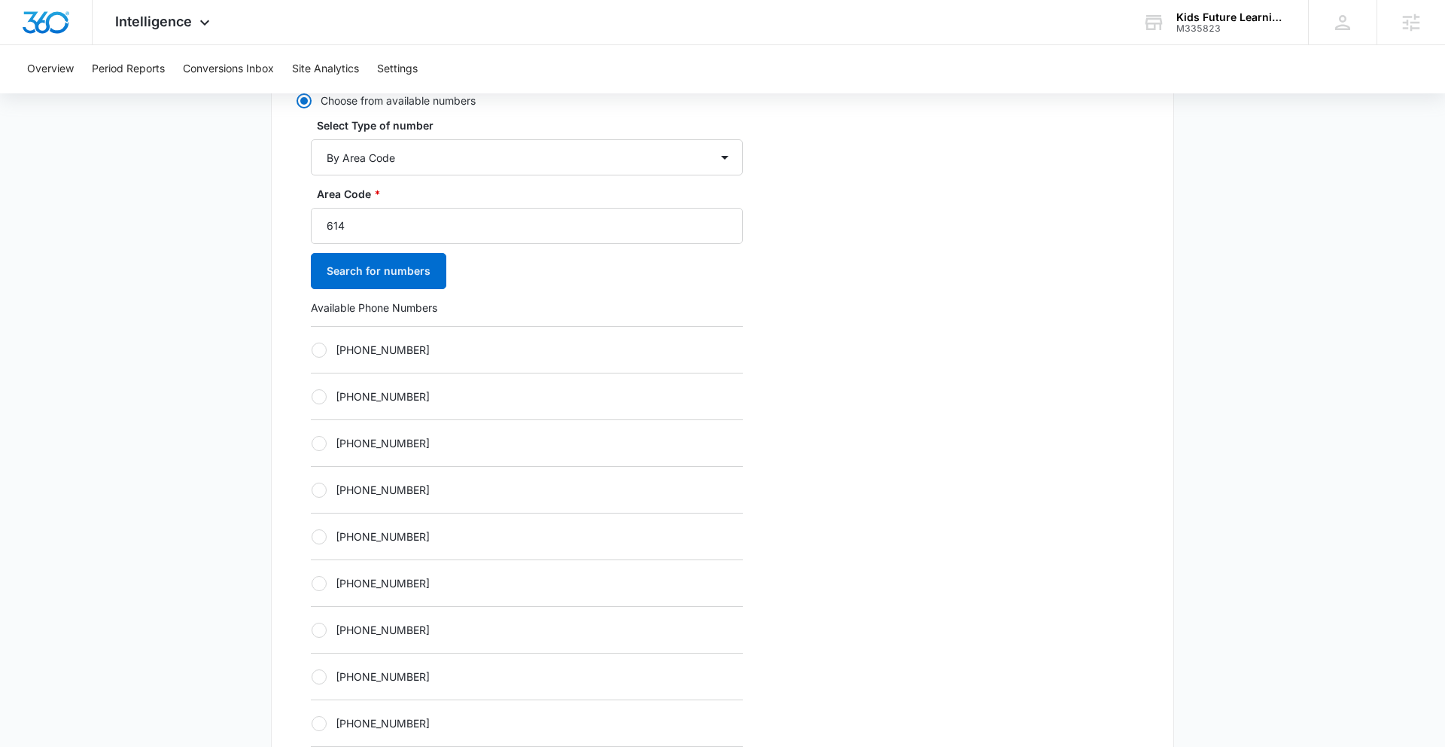
drag, startPoint x: 322, startPoint y: 539, endPoint x: 395, endPoint y: 529, distance: 73.7
click at [324, 539] on div at bounding box center [319, 536] width 15 height 15
click at [312, 537] on input "+16143628220" at bounding box center [311, 536] width 1 height 1
radio input "true"
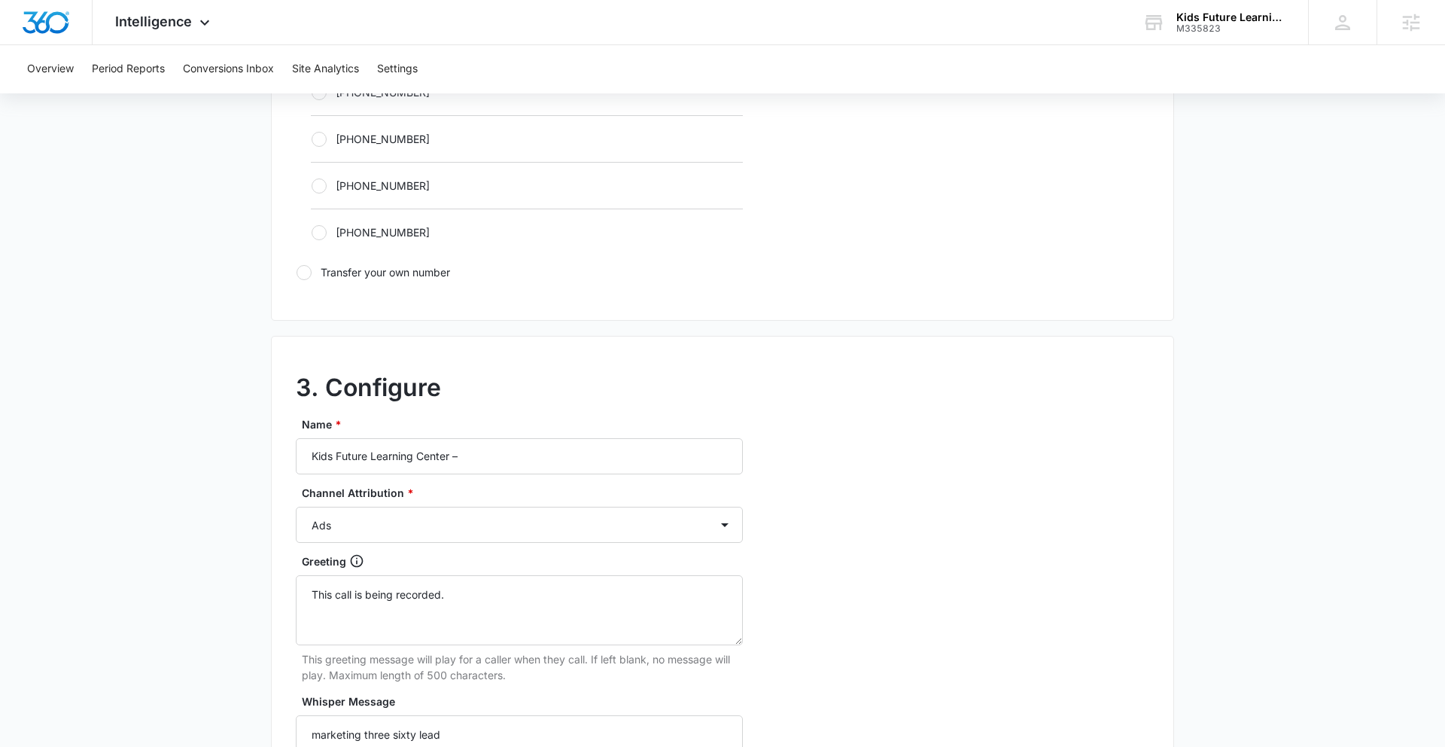
scroll to position [1019, 0]
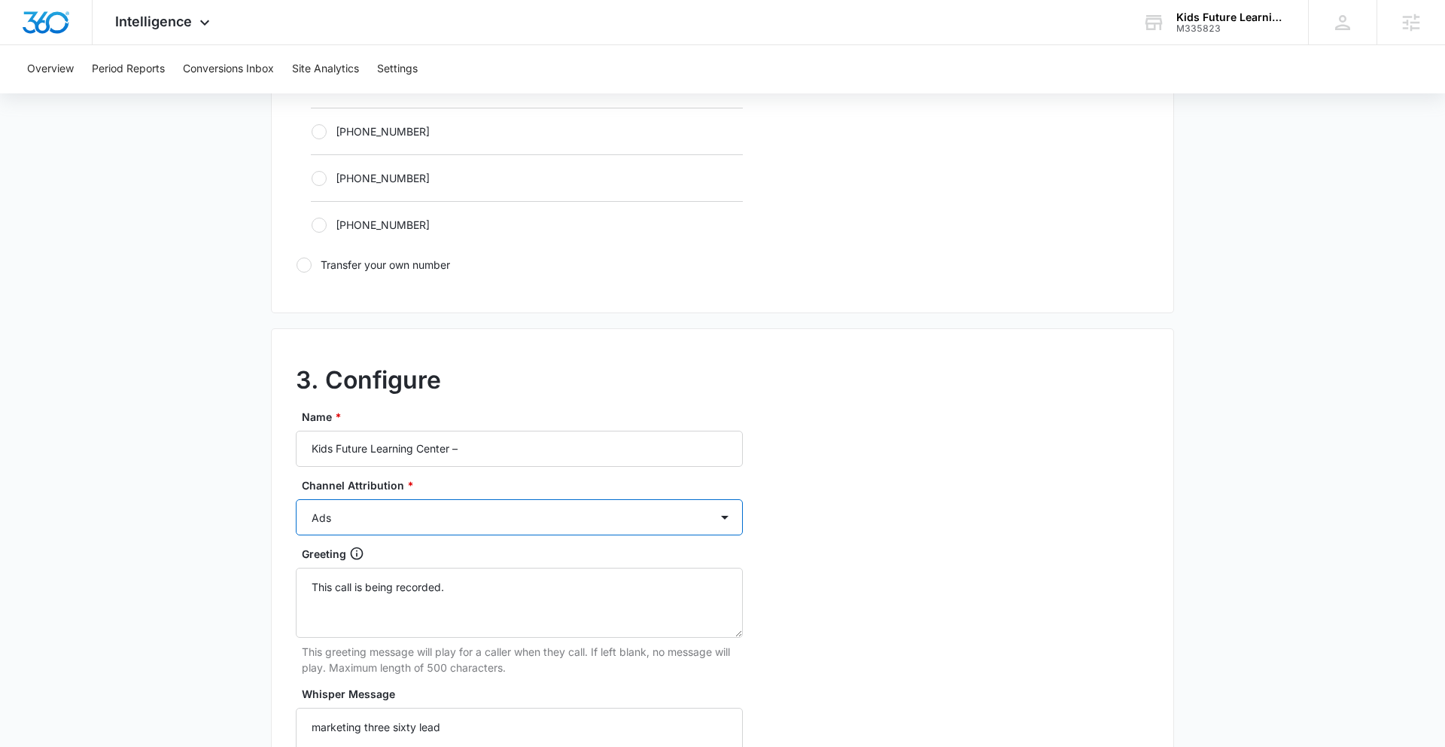
click at [434, 521] on select "Ads Local Service Ads Content Social Other" at bounding box center [519, 517] width 447 height 36
select select "SOCIAL"
click at [296, 499] on select "Ads Local Service Ads Content Social Other" at bounding box center [519, 517] width 447 height 36
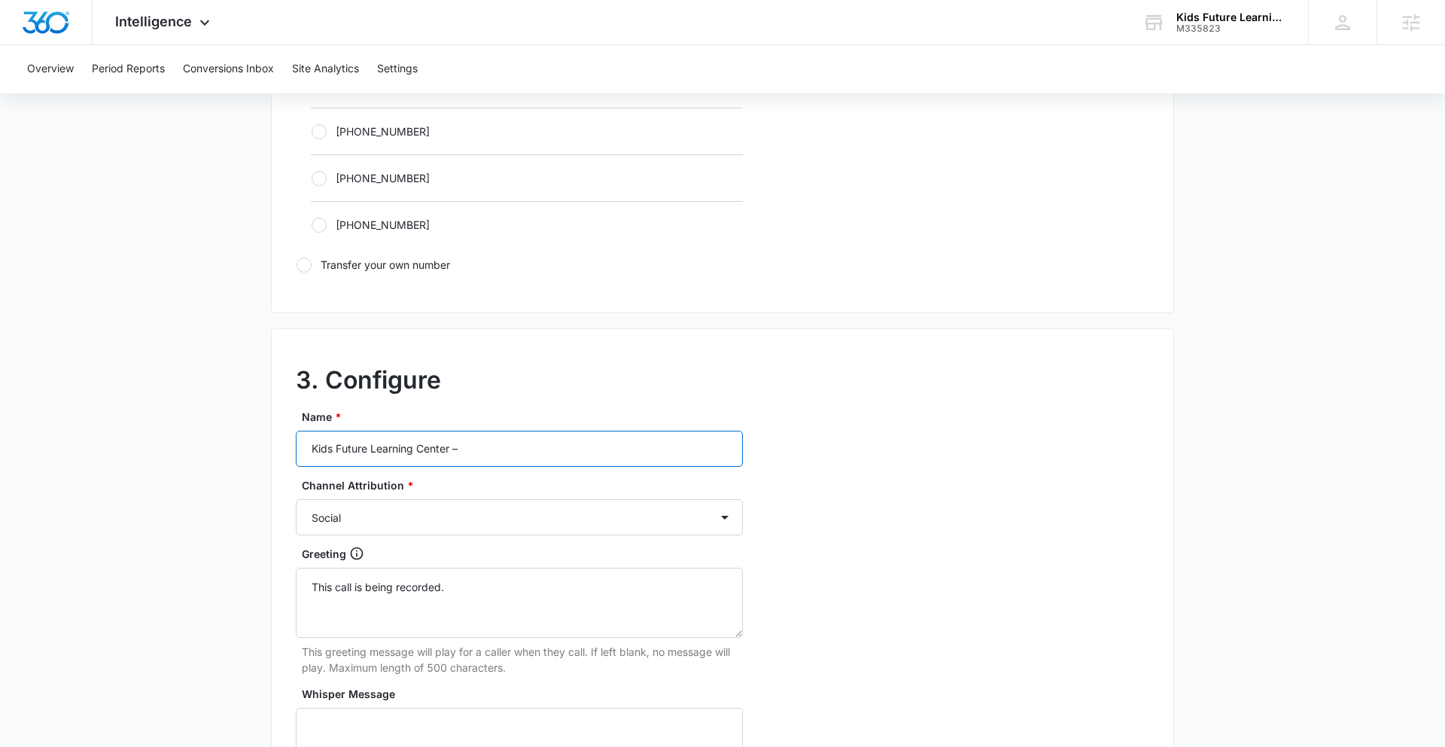
click at [515, 449] on input "Kids Future Learning Center –" at bounding box center [519, 449] width 447 height 36
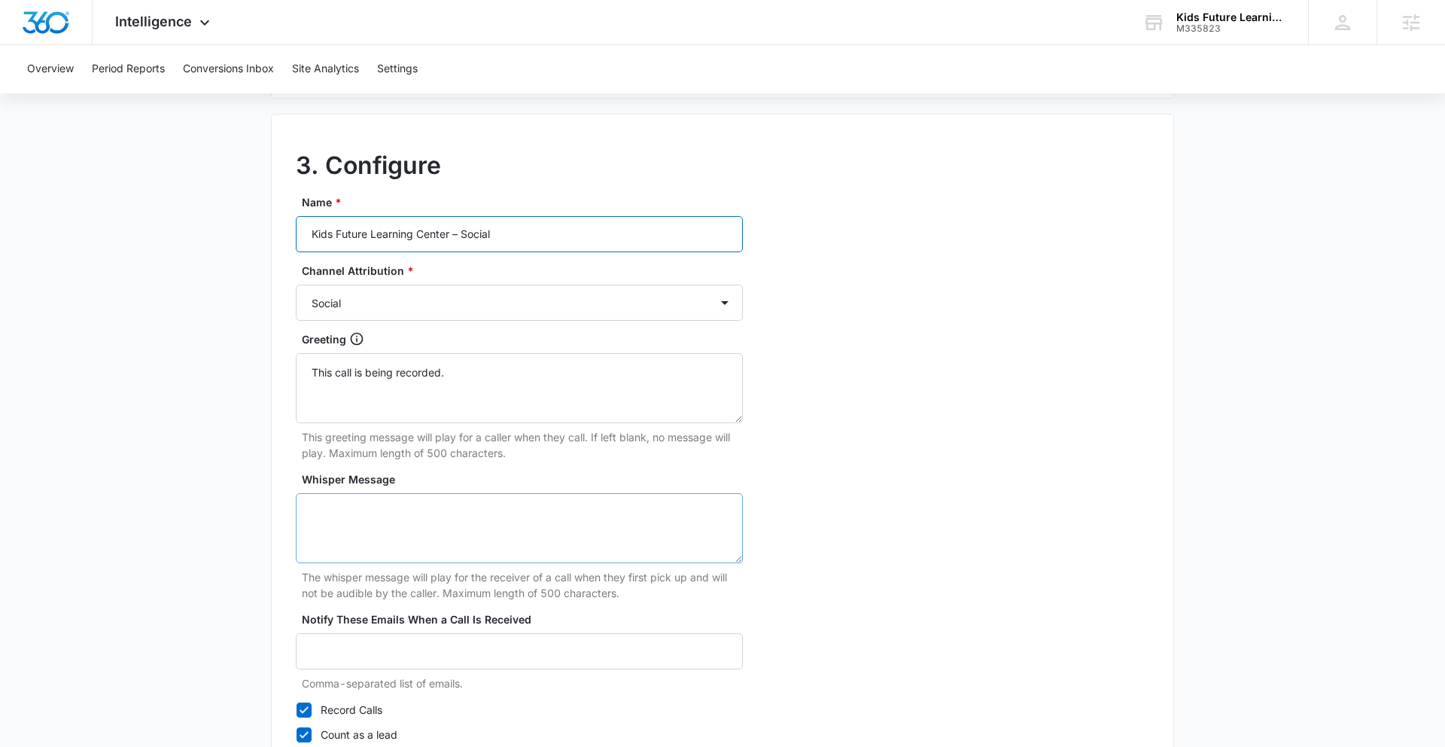
scroll to position [1349, 0]
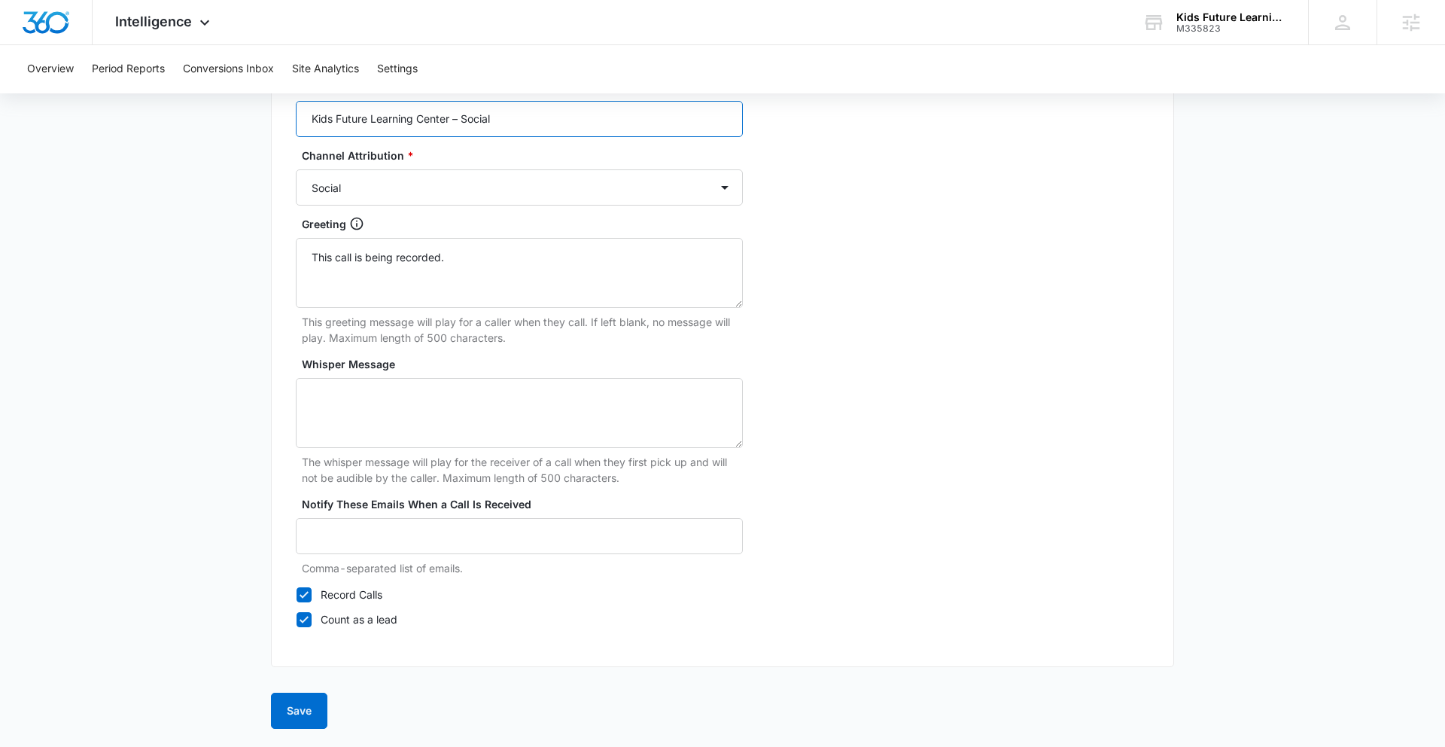
type input "Kids Future Learning Center – Social"
click at [311, 717] on button "Save" at bounding box center [299, 711] width 56 height 36
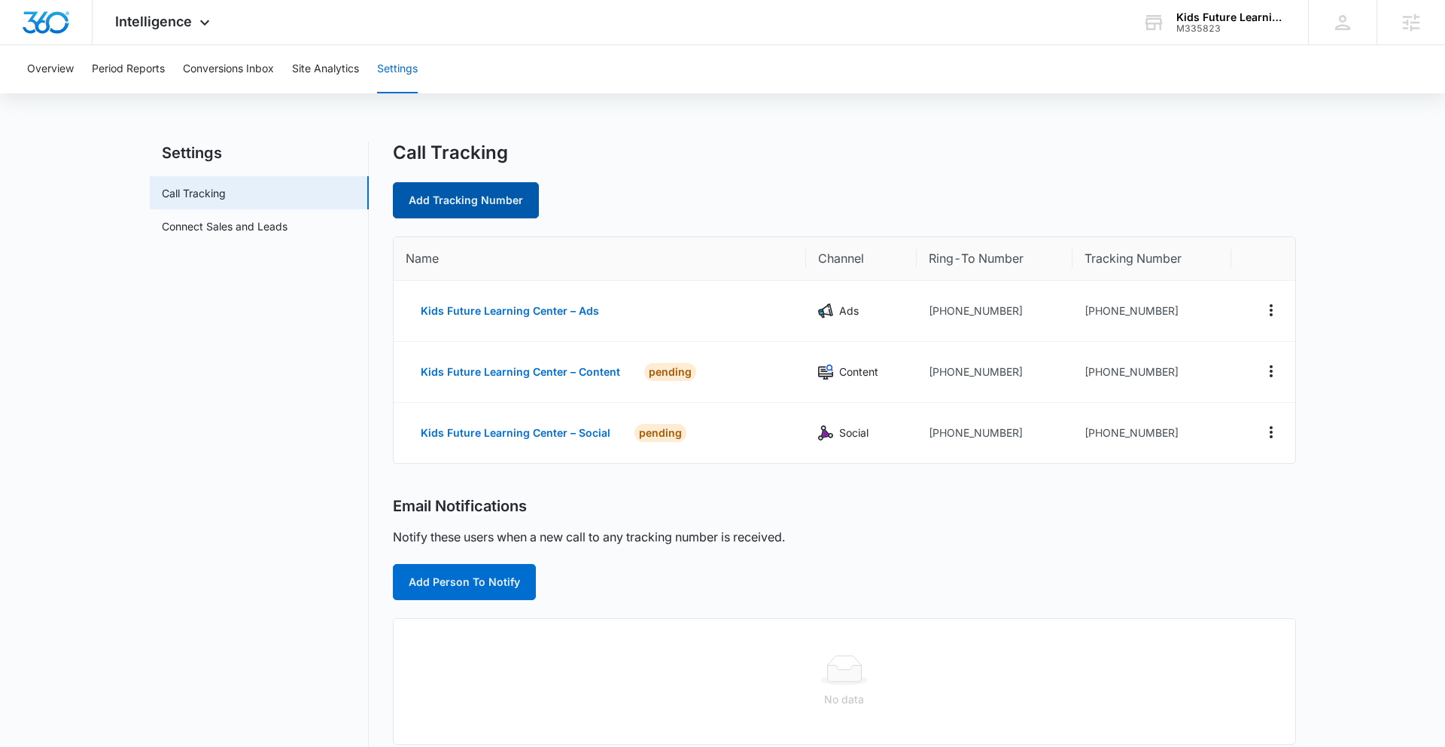
click at [449, 203] on link "Add Tracking Number" at bounding box center [466, 200] width 146 height 36
select select "by_area_code"
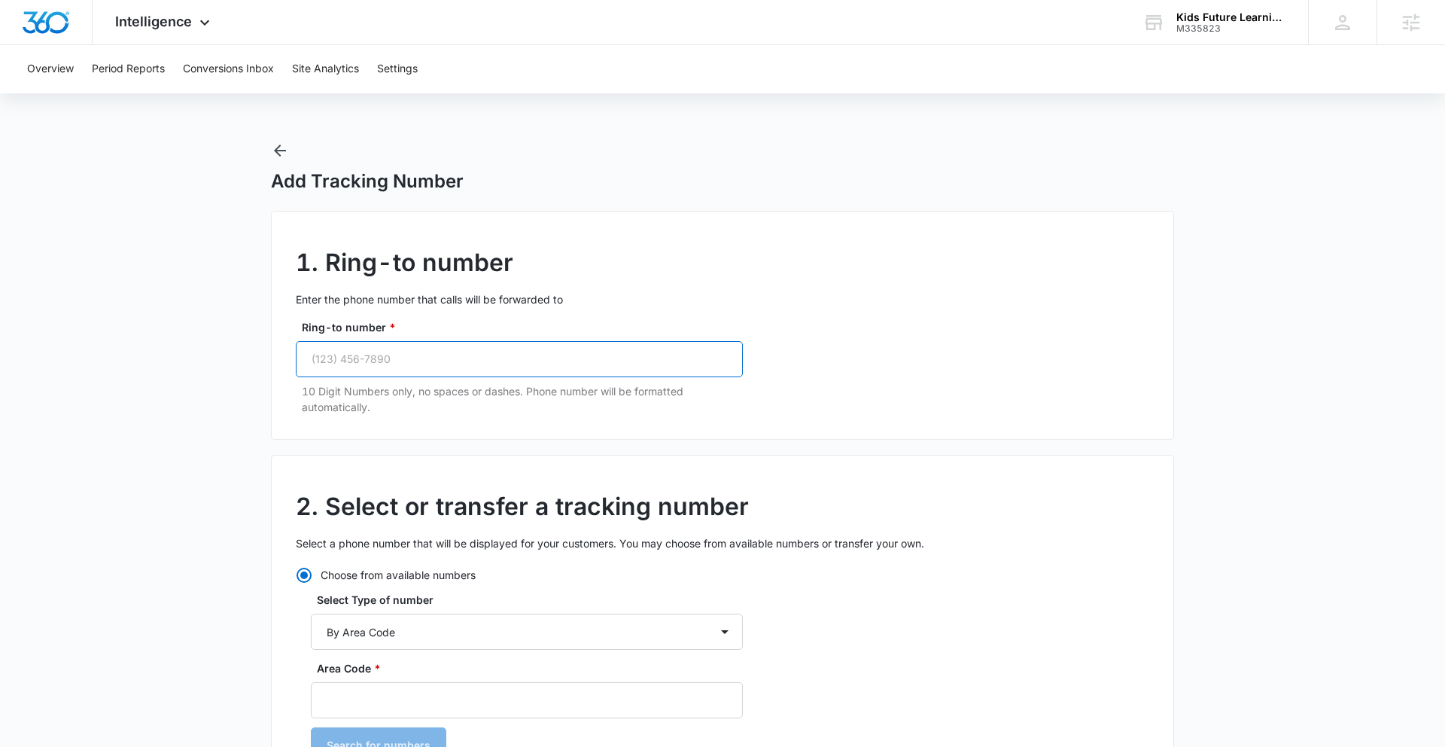
click at [383, 357] on input "Ring-to number *" at bounding box center [519, 359] width 447 height 36
paste input "(614) 524-6250"
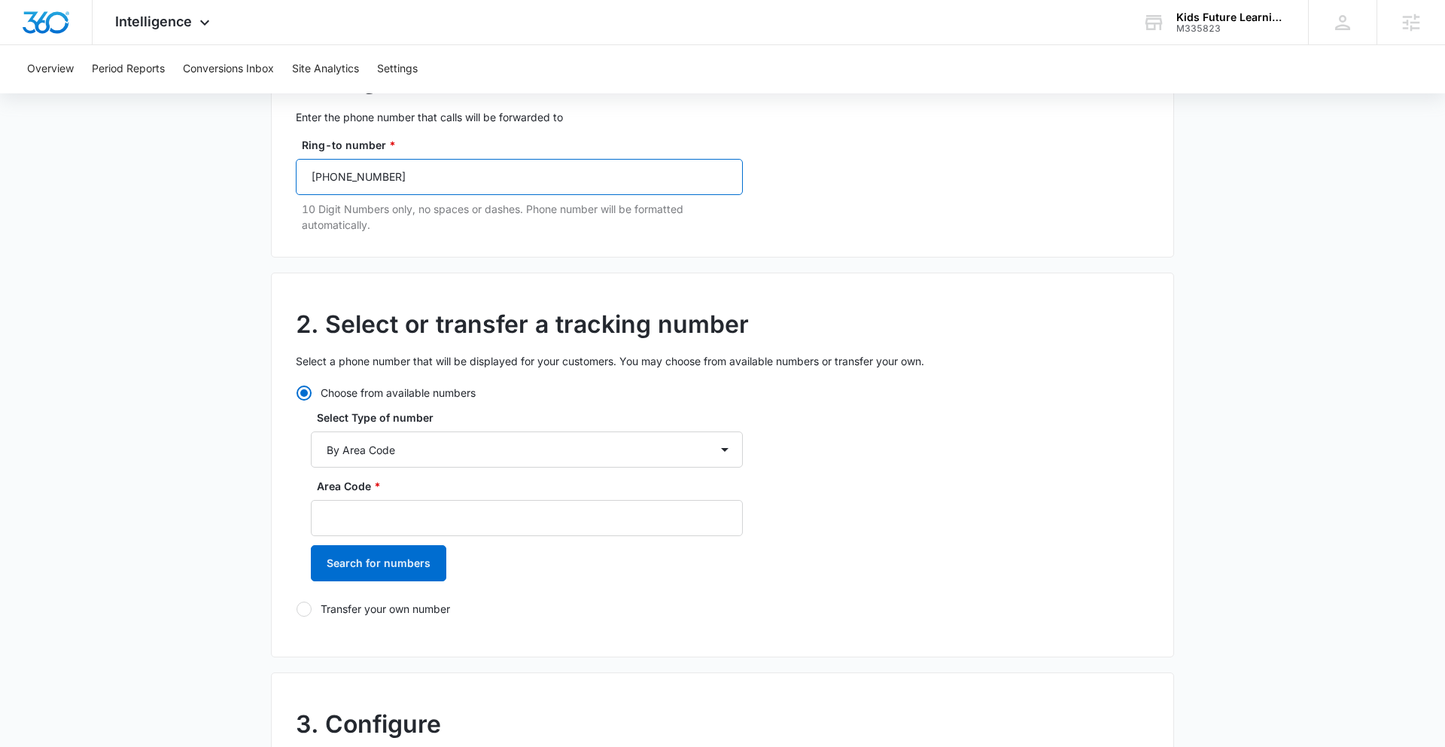
scroll to position [312, 0]
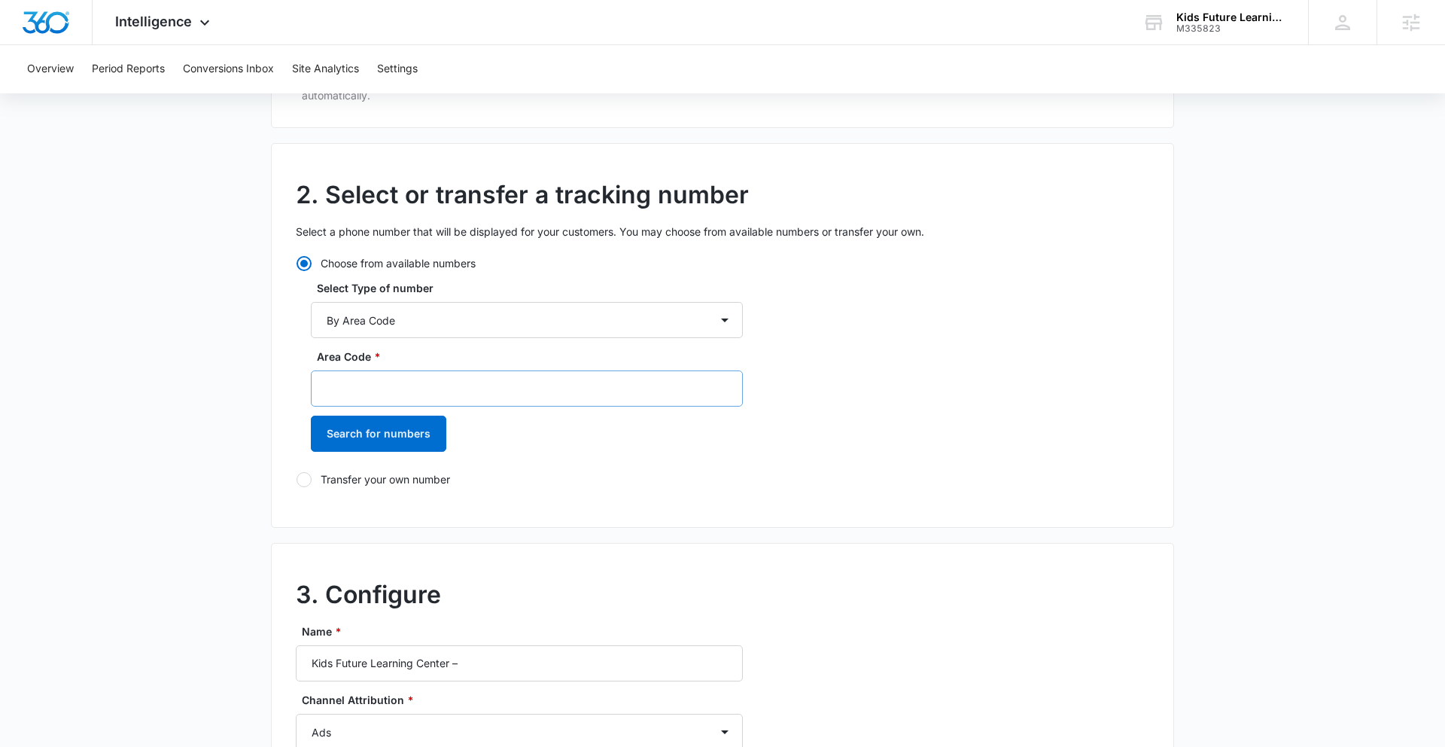
type input "(614) 524-6250"
click at [388, 394] on input "Area Code *" at bounding box center [527, 388] width 432 height 36
type input "614"
click at [364, 432] on button "Search for numbers" at bounding box center [379, 434] width 136 height 36
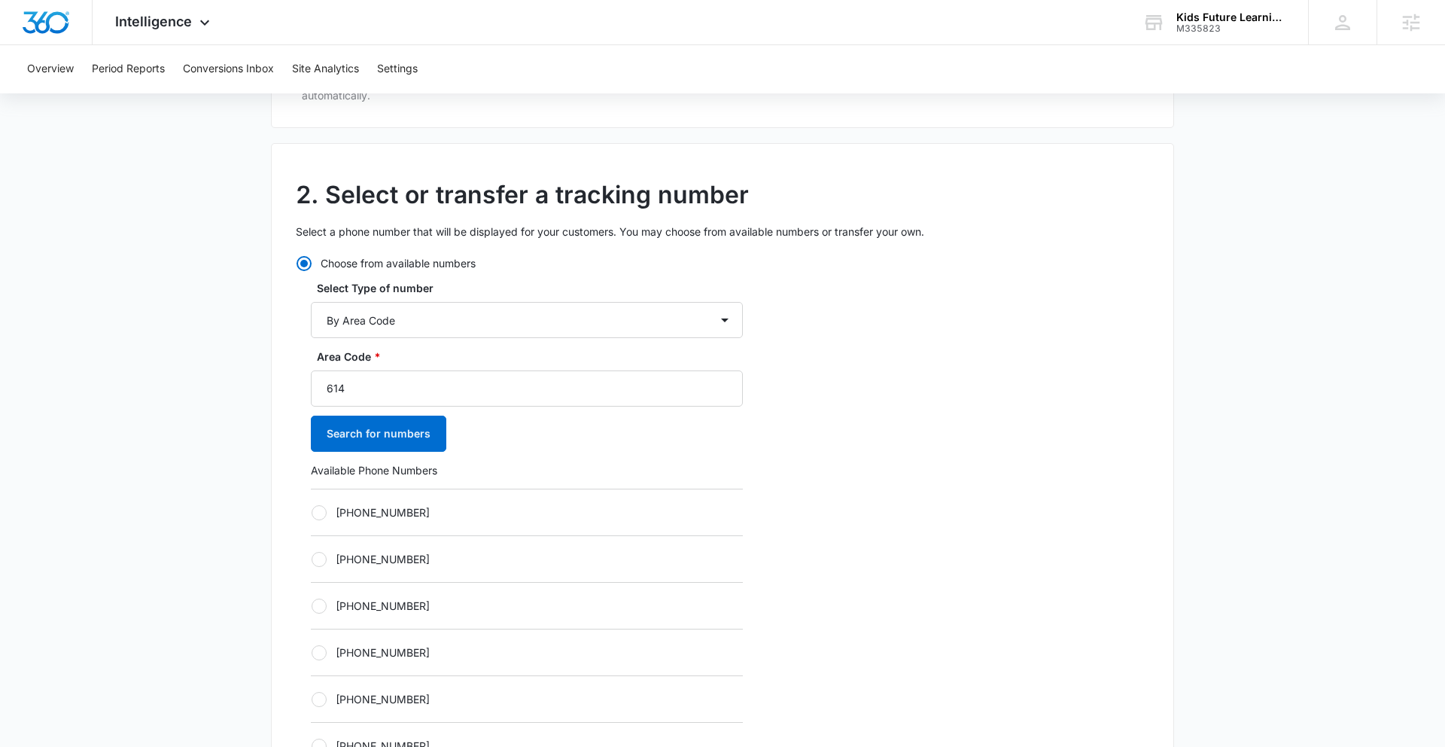
click at [318, 708] on div "+16143629578" at bounding box center [527, 698] width 432 height 47
click at [321, 700] on div at bounding box center [319, 699] width 15 height 15
click at [312, 699] on input "+16143629578" at bounding box center [311, 699] width 1 height 1
radio input "true"
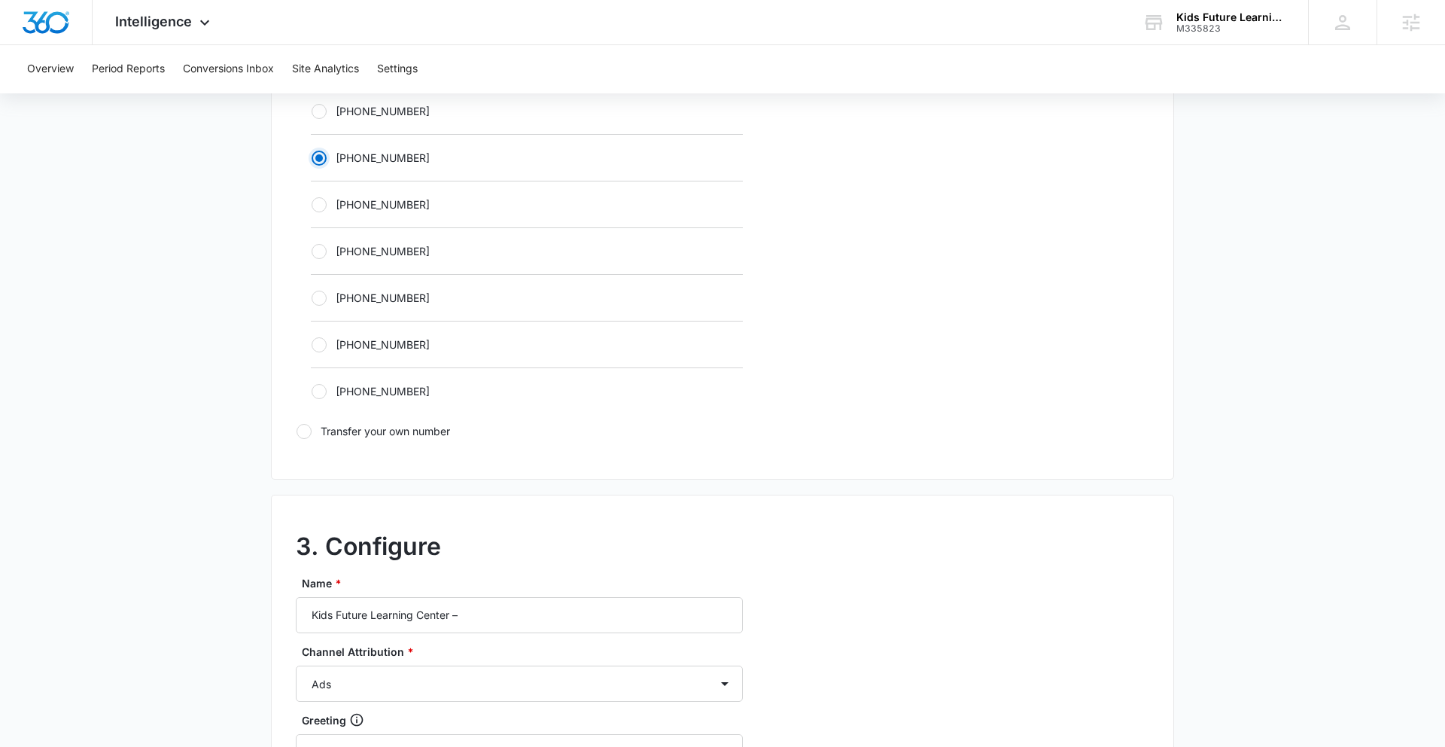
scroll to position [882, 0]
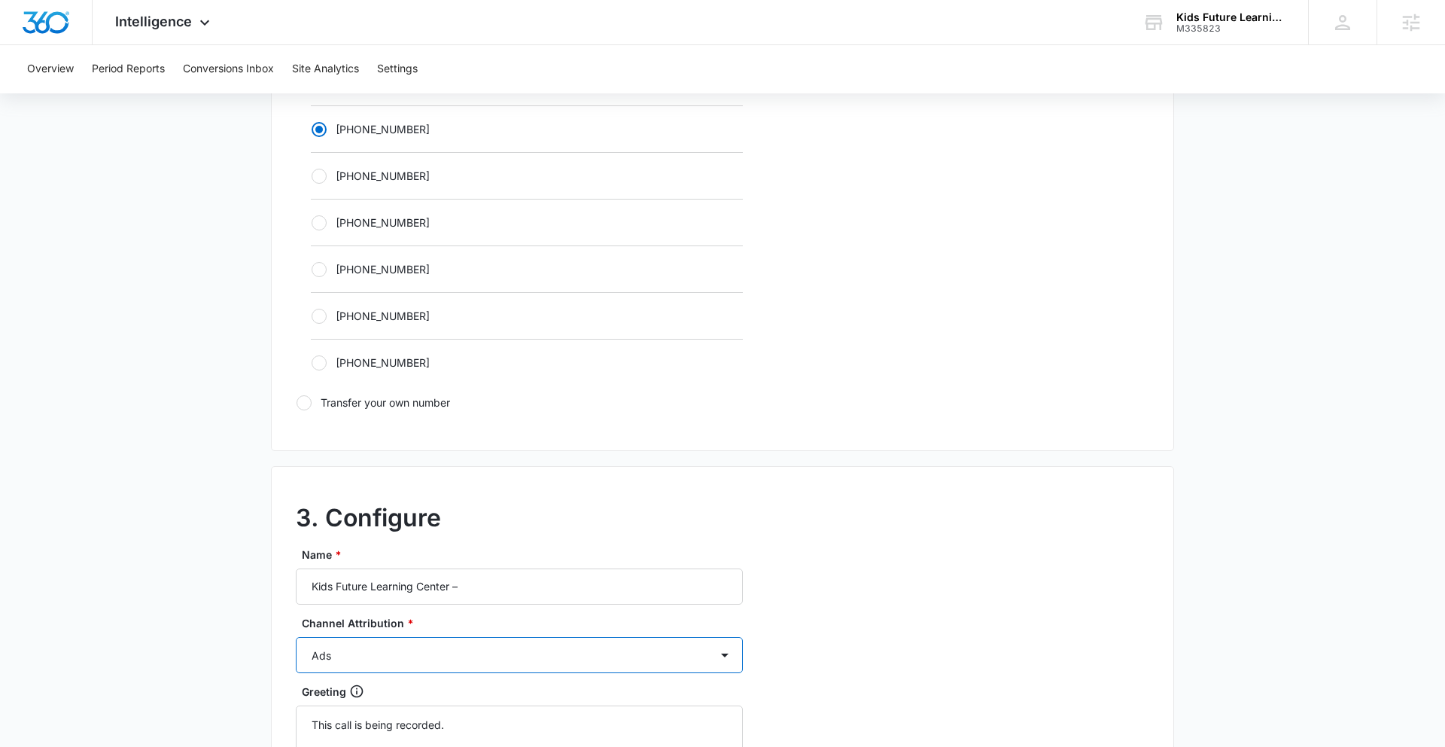
click at [407, 655] on select "Ads Local Service Ads Content Social Other" at bounding box center [519, 655] width 447 height 36
select select "OTHER"
click at [296, 637] on select "Ads Local Service Ads Content Social Other" at bounding box center [519, 655] width 447 height 36
click at [483, 582] on input "Kids Future Learning Center –" at bounding box center [519, 586] width 447 height 36
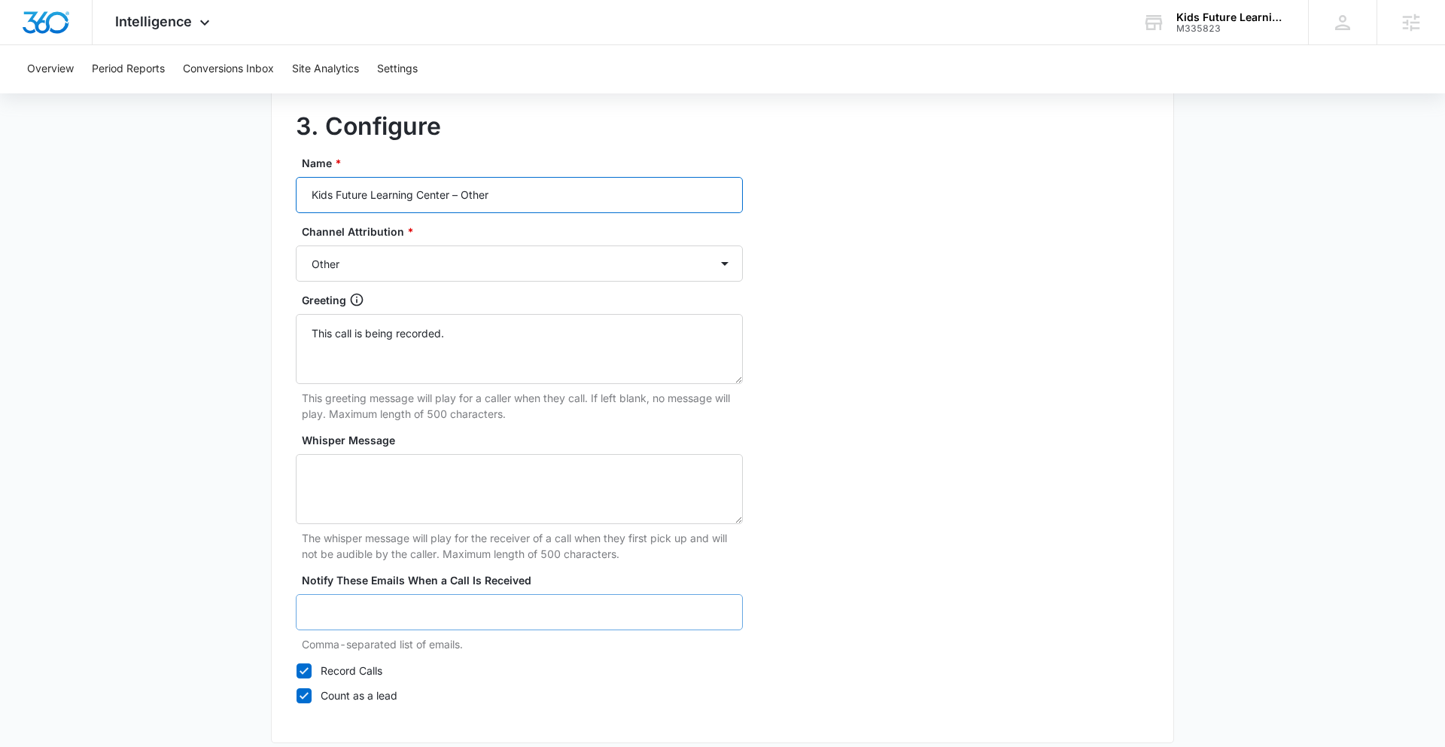
scroll to position [1349, 0]
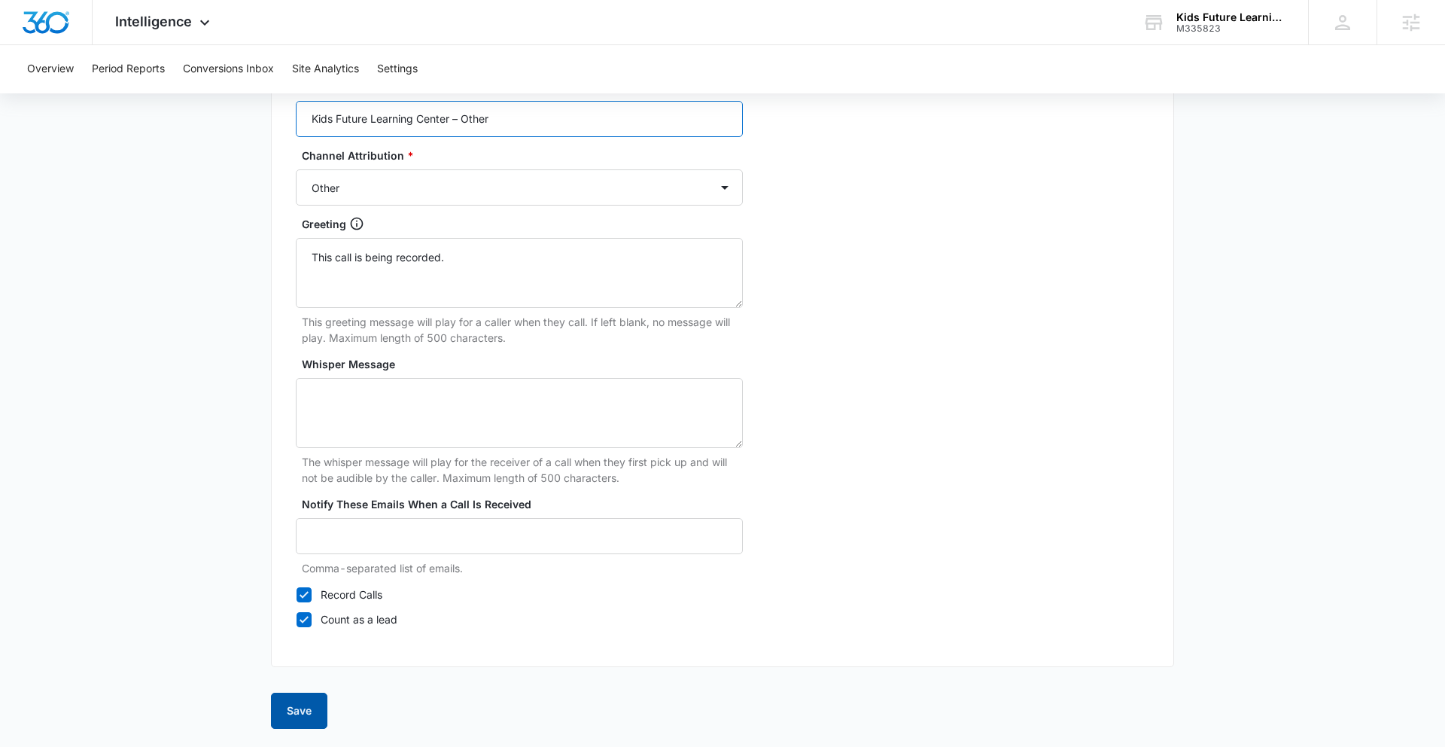
type input "Kids Future Learning Center – Other"
click at [303, 720] on button "Save" at bounding box center [299, 711] width 56 height 36
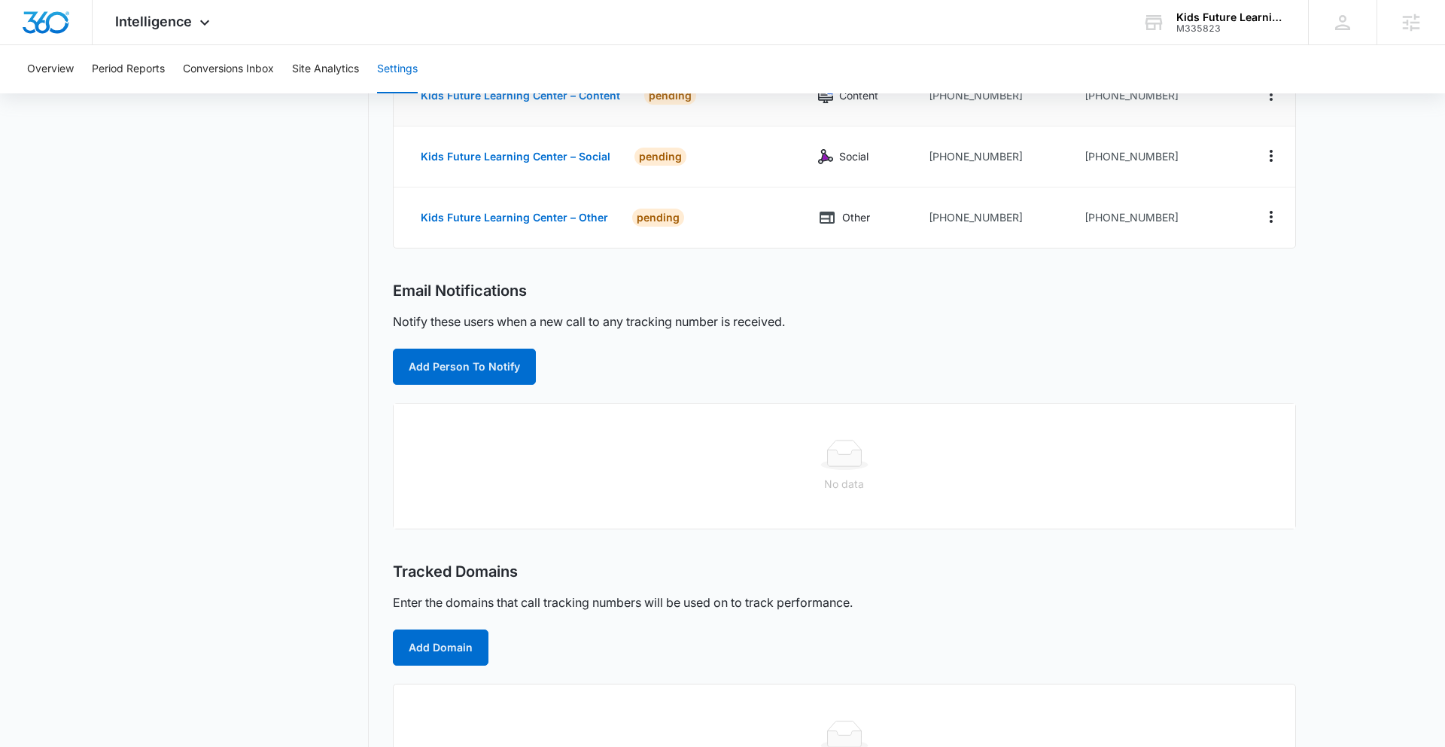
scroll to position [309, 0]
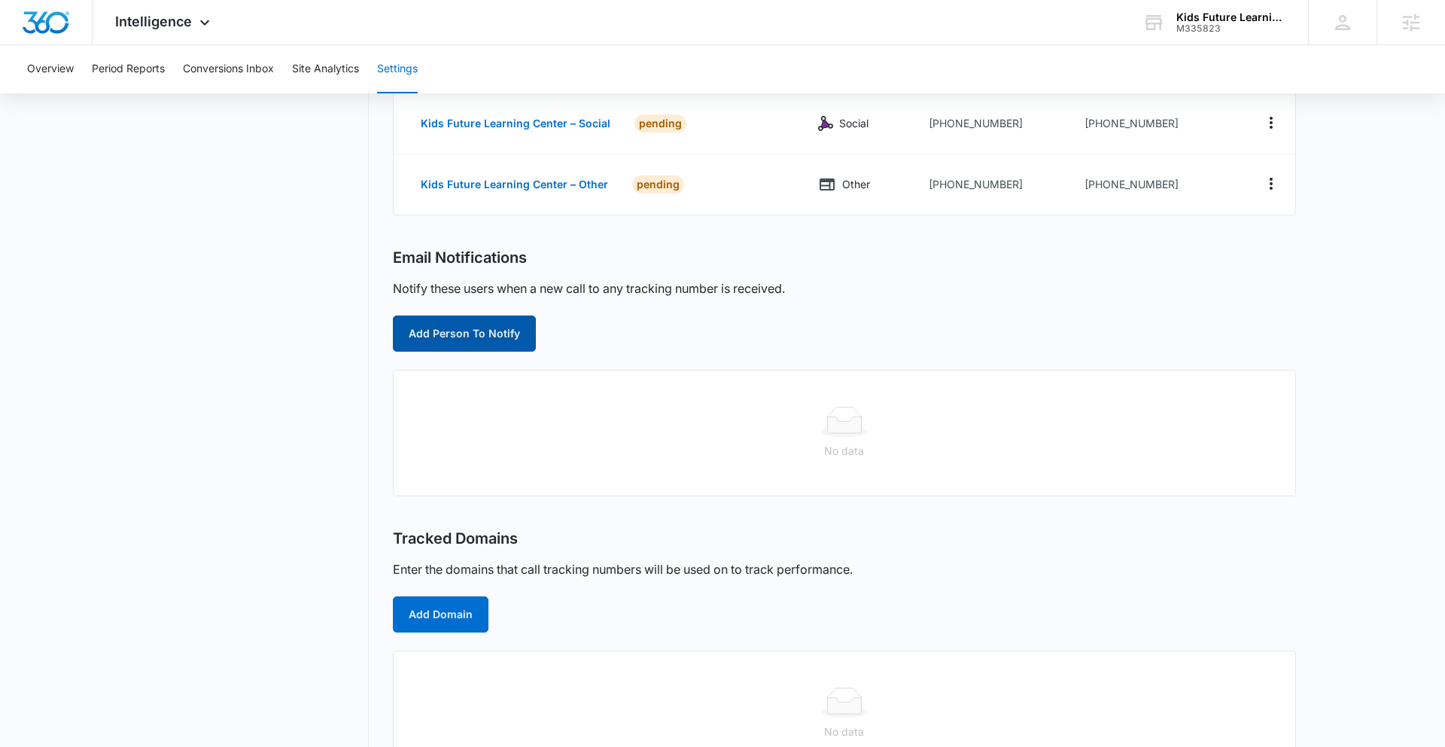
click at [464, 326] on button "Add Person To Notify" at bounding box center [464, 333] width 143 height 36
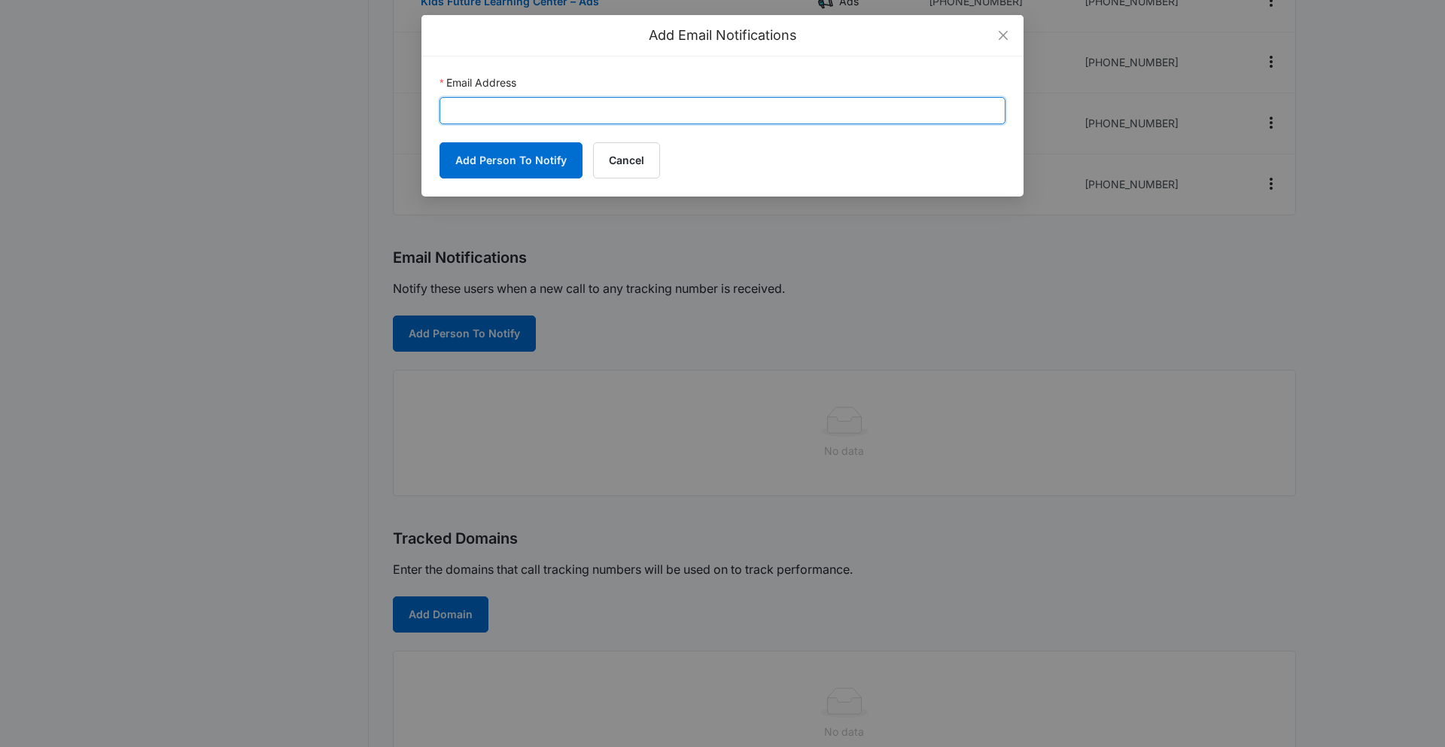
click at [504, 111] on input "Email Address" at bounding box center [723, 110] width 566 height 27
paste input "jenna.freeman@madwire.com"
type input "jenna.freeman@madwire.com"
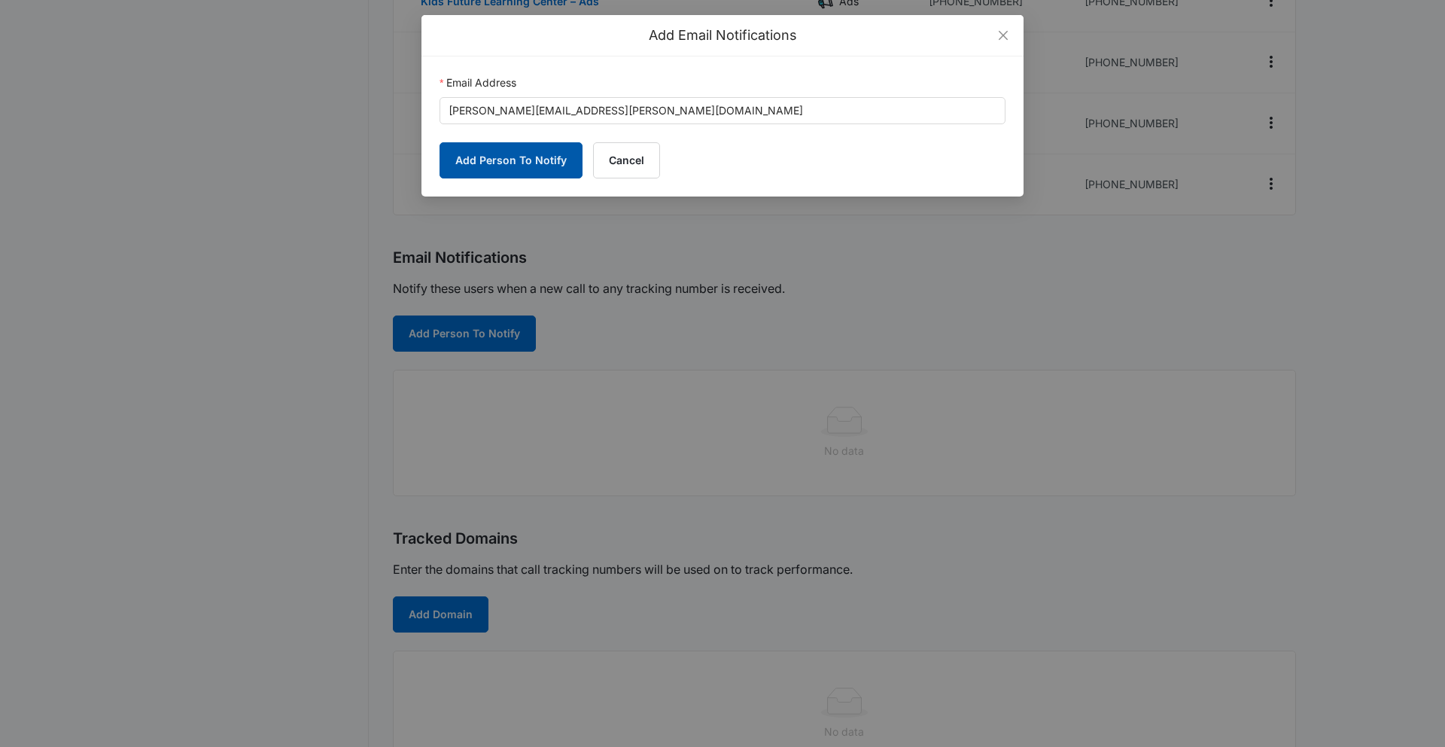
click at [506, 160] on button "Add Person To Notify" at bounding box center [511, 160] width 143 height 36
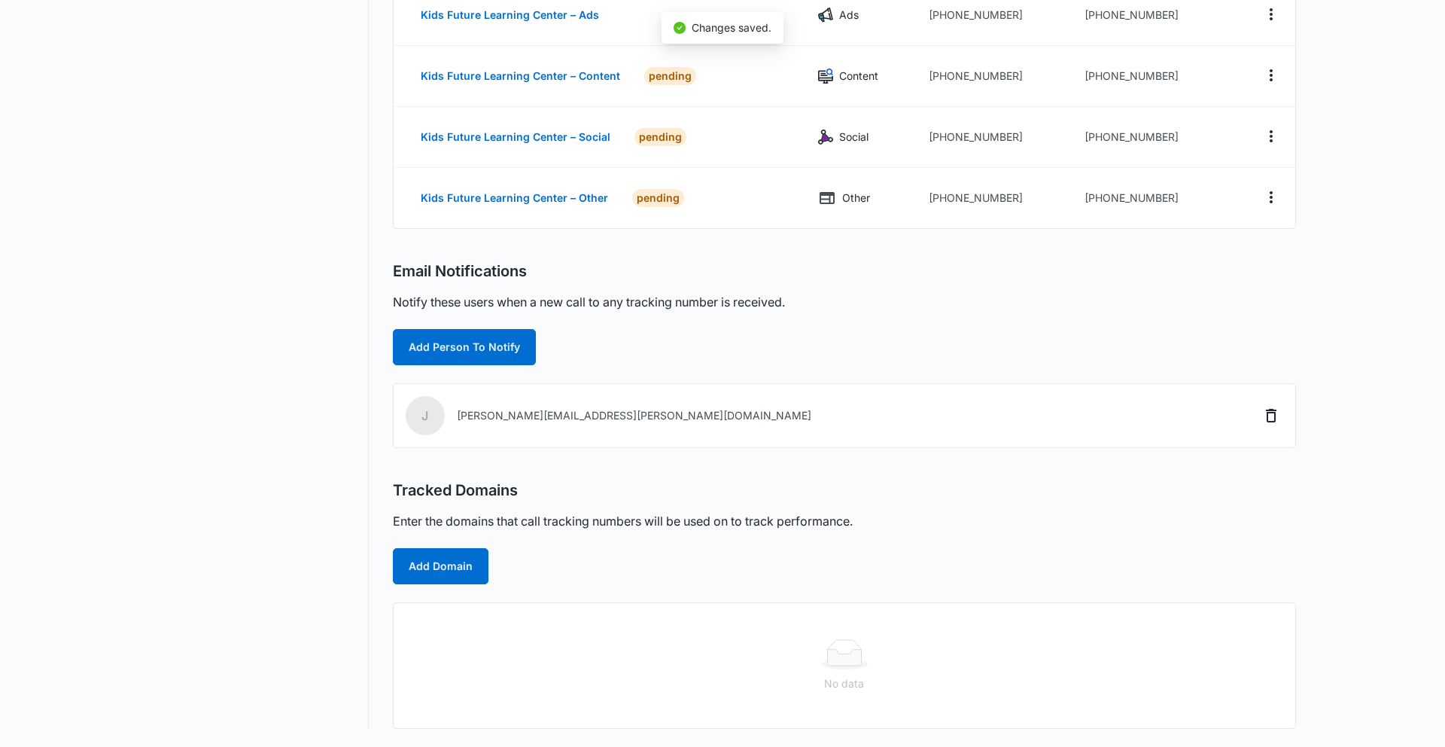
scroll to position [296, 0]
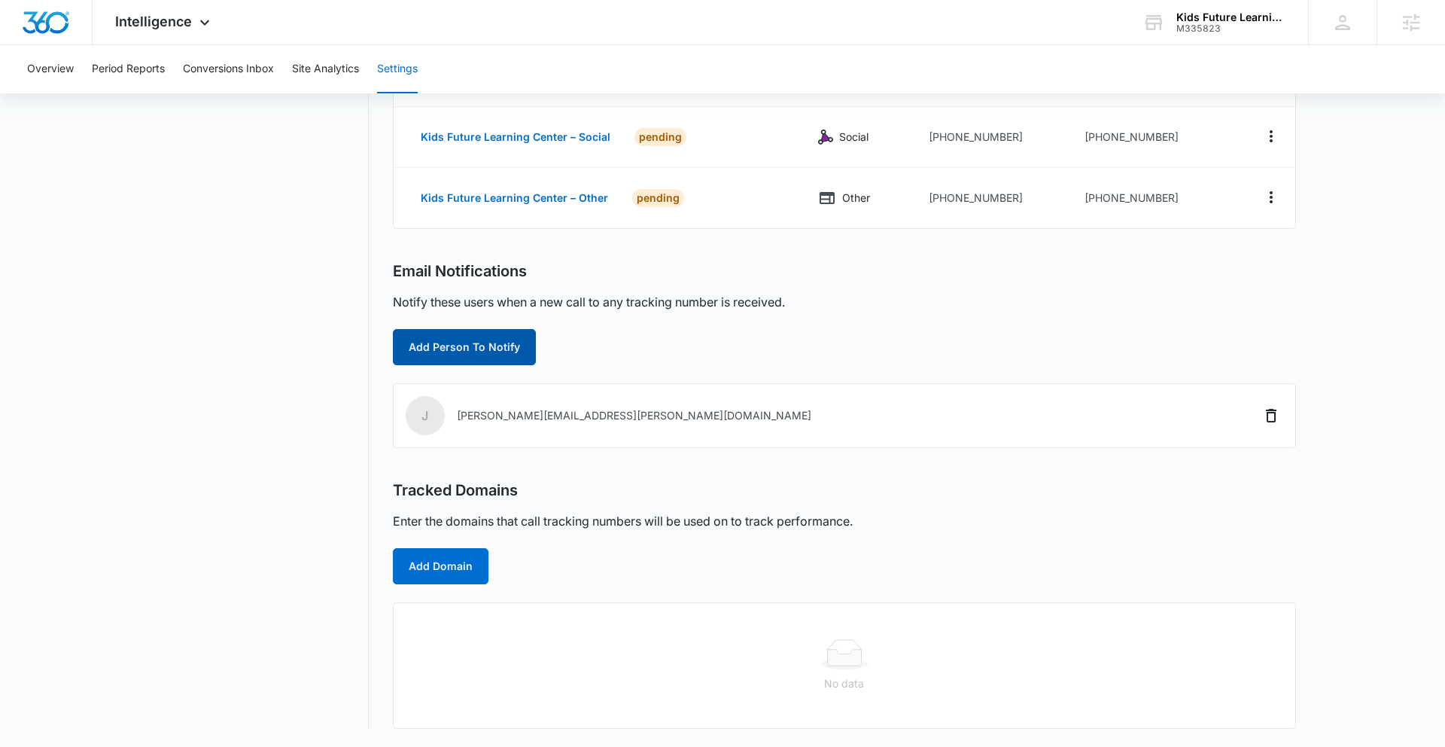
click at [464, 347] on button "Add Person To Notify" at bounding box center [464, 347] width 143 height 36
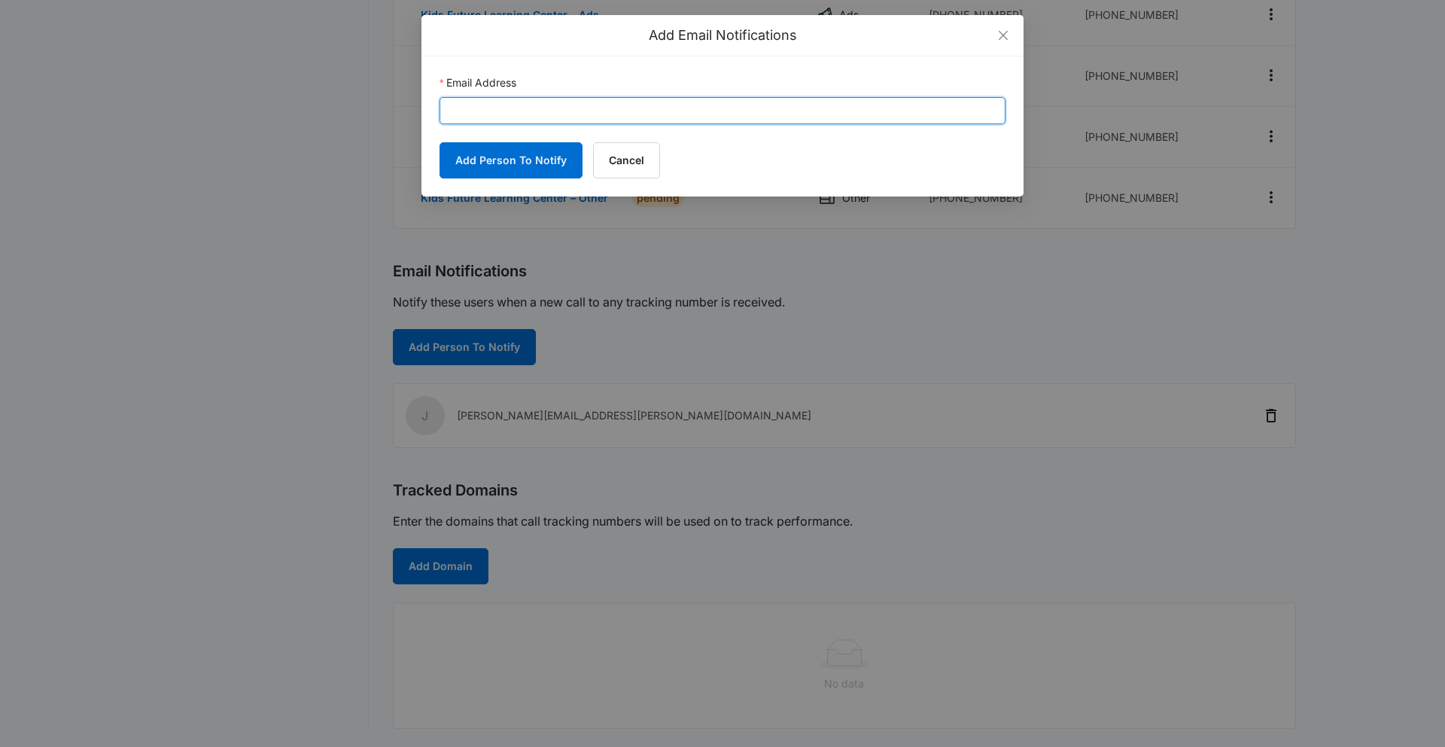
click at [574, 108] on input "Email Address" at bounding box center [723, 110] width 566 height 27
paste input "kidsfuture5021@gmail.com"
type input "kidsfuture5021@gmail.com"
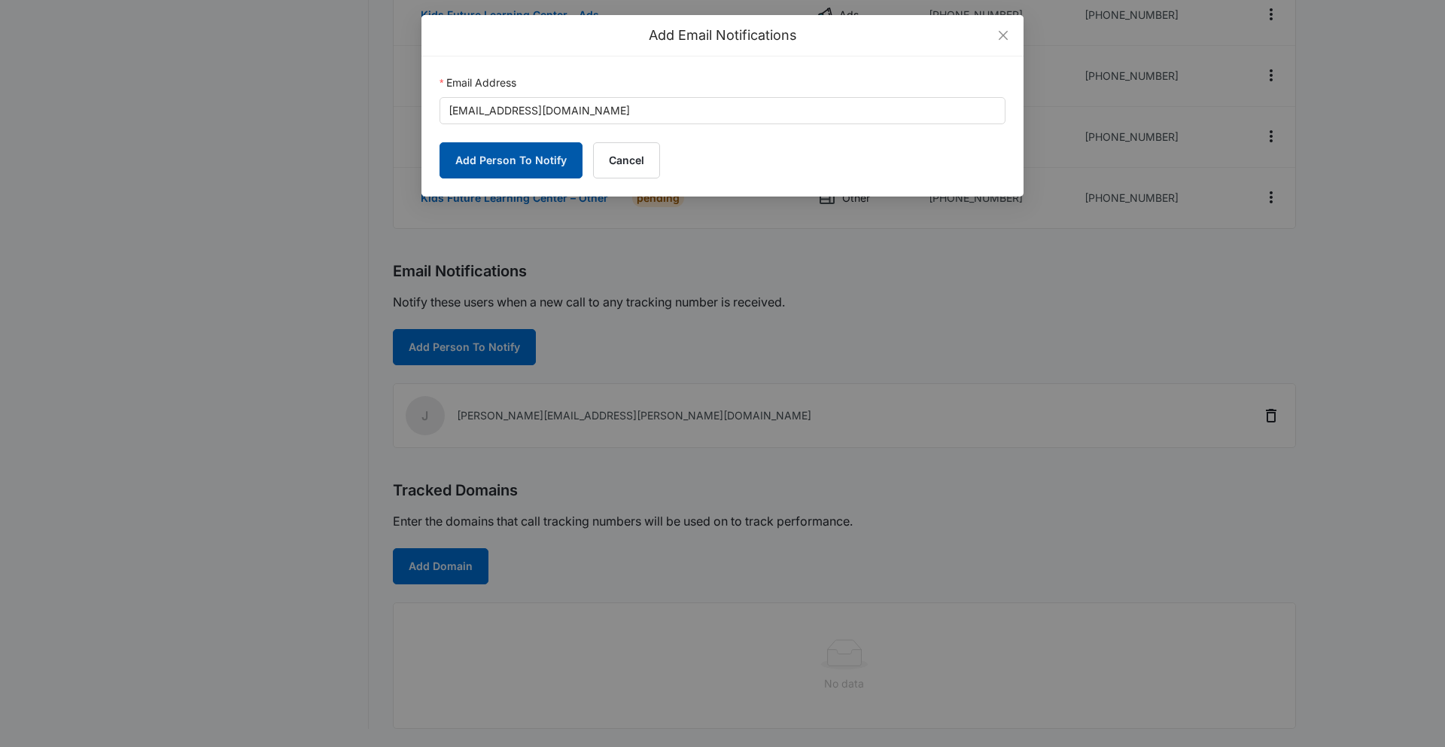
click at [550, 160] on button "Add Person To Notify" at bounding box center [511, 160] width 143 height 36
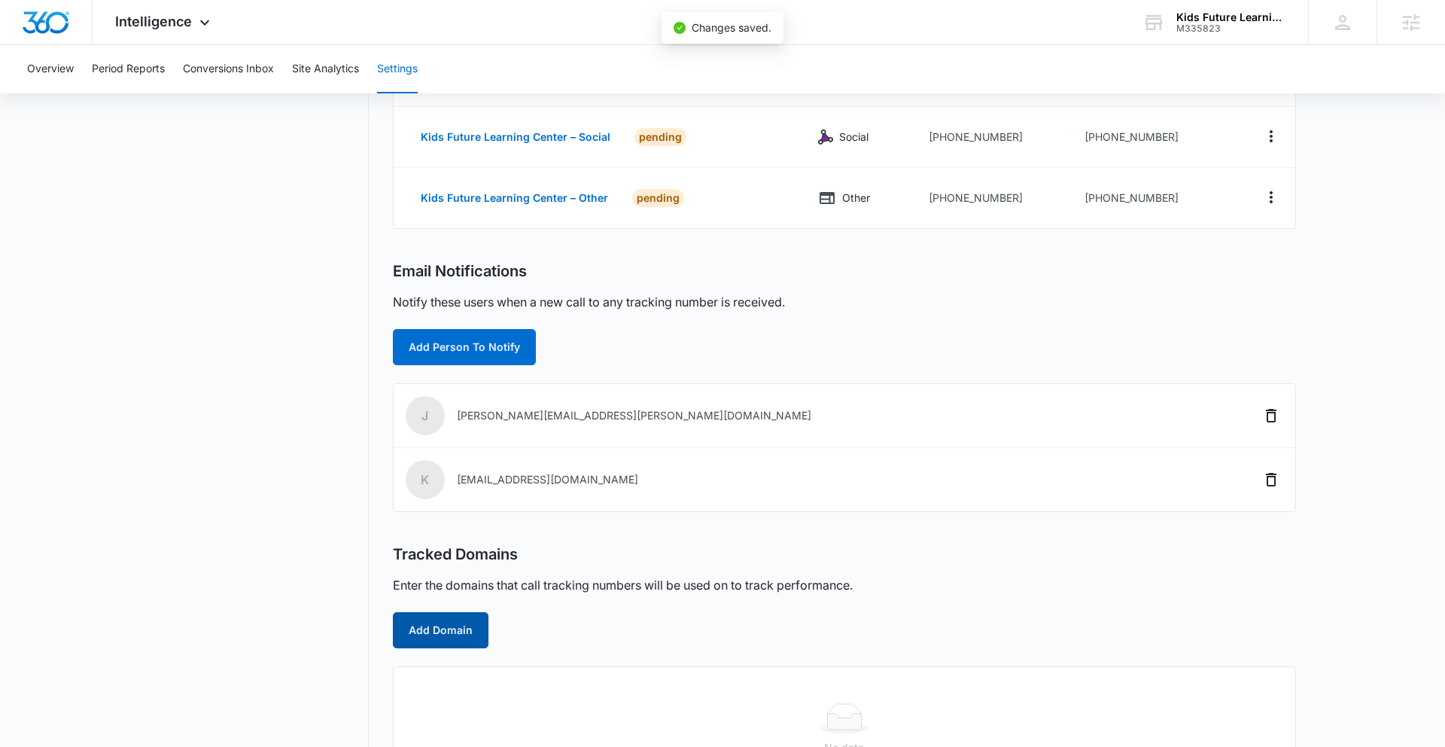
click at [448, 625] on button "Add Domain" at bounding box center [441, 630] width 96 height 36
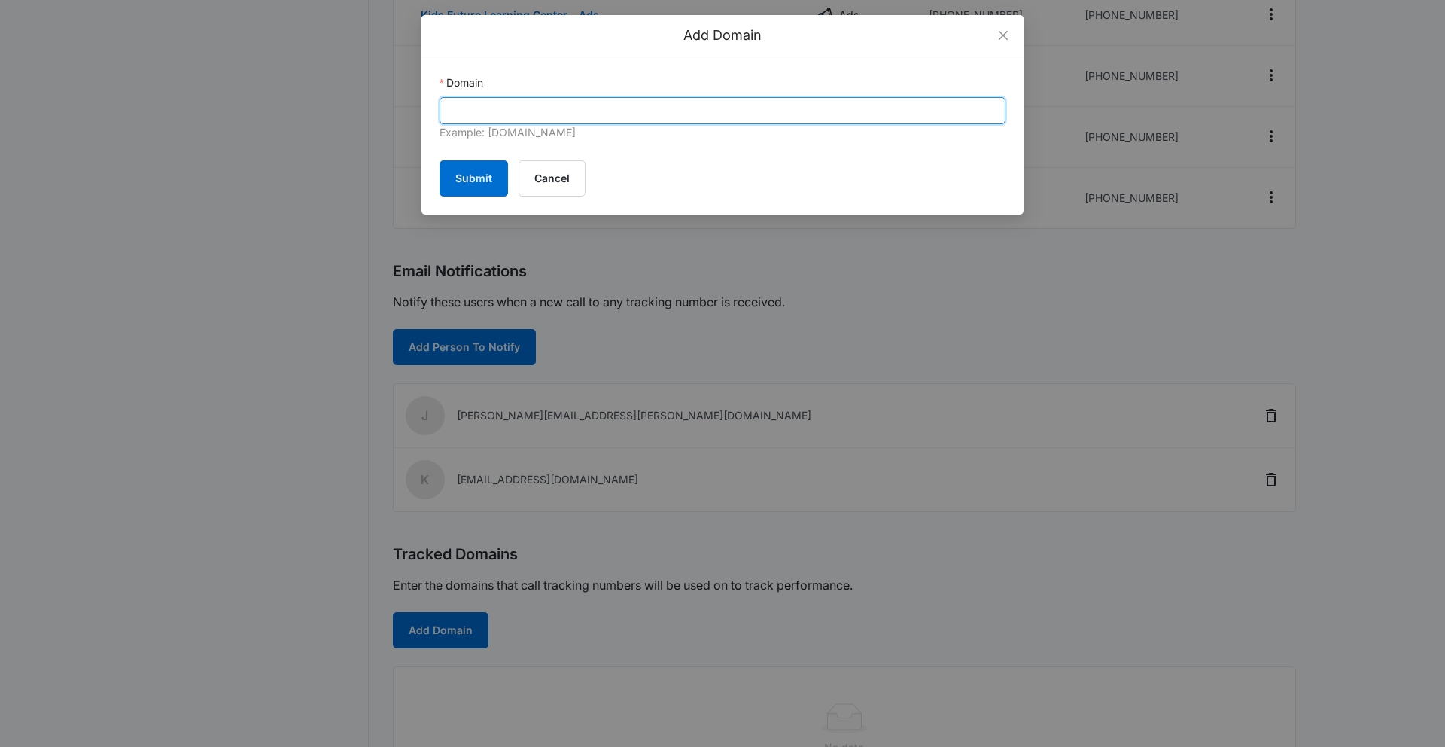
click at [495, 105] on input "Domain" at bounding box center [723, 110] width 566 height 27
paste input "kidsfuture.us"
type input "kidsfuture.us"
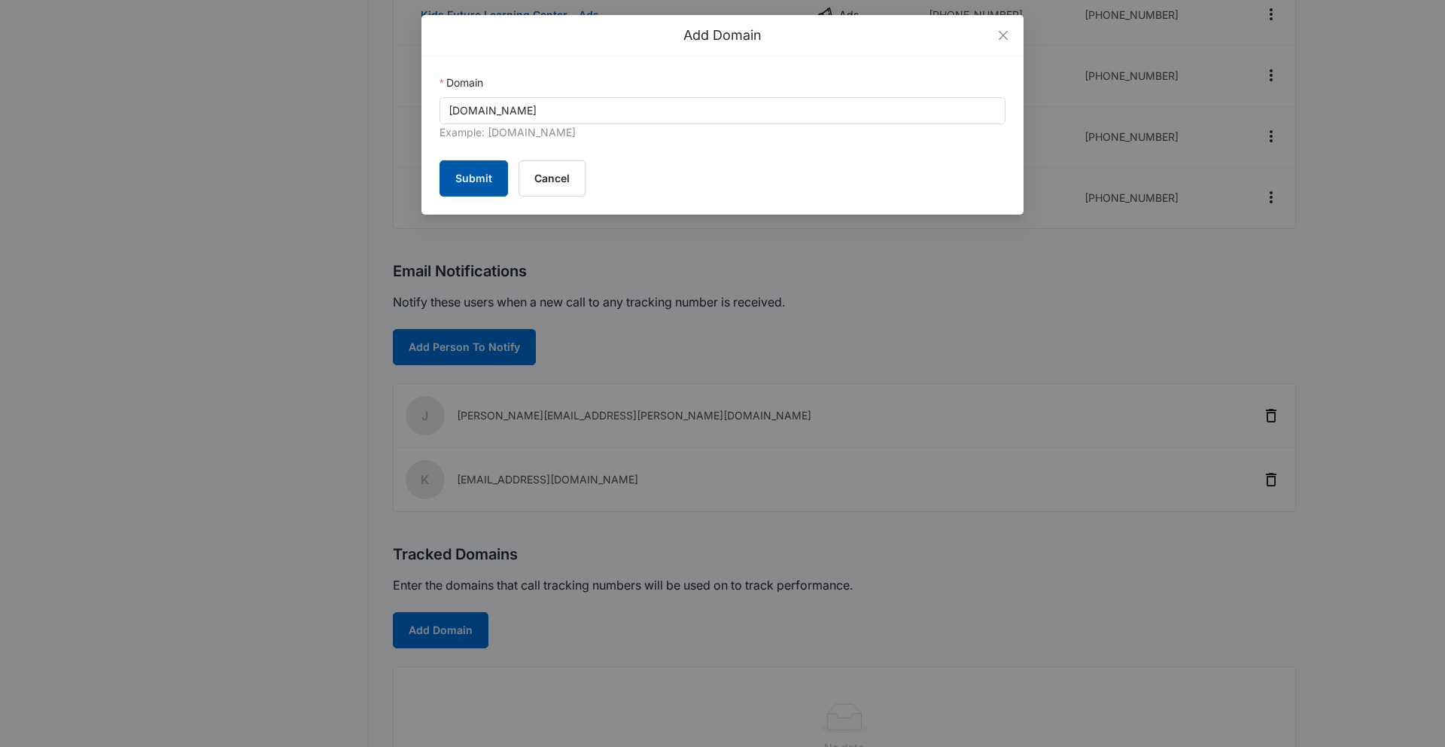
click at [457, 180] on button "Submit" at bounding box center [474, 178] width 69 height 36
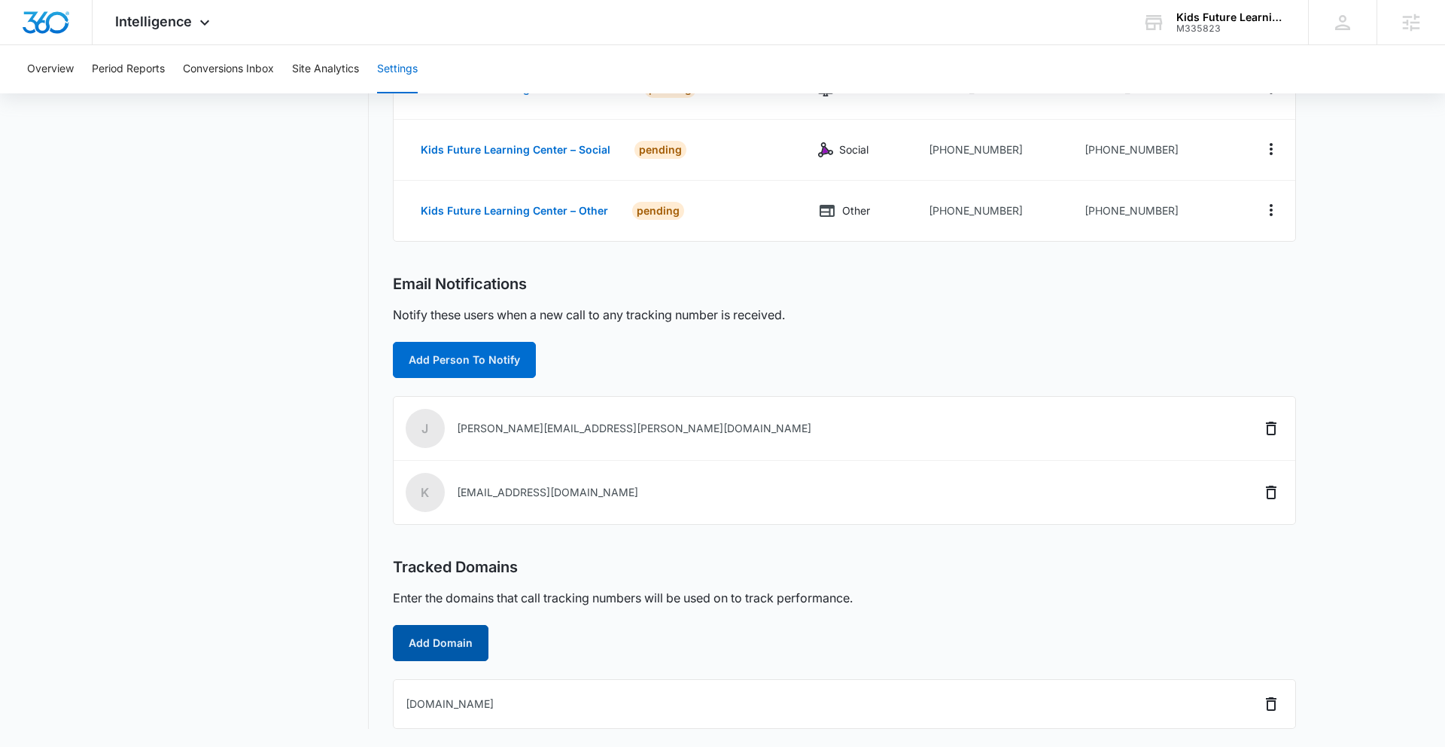
scroll to position [0, 0]
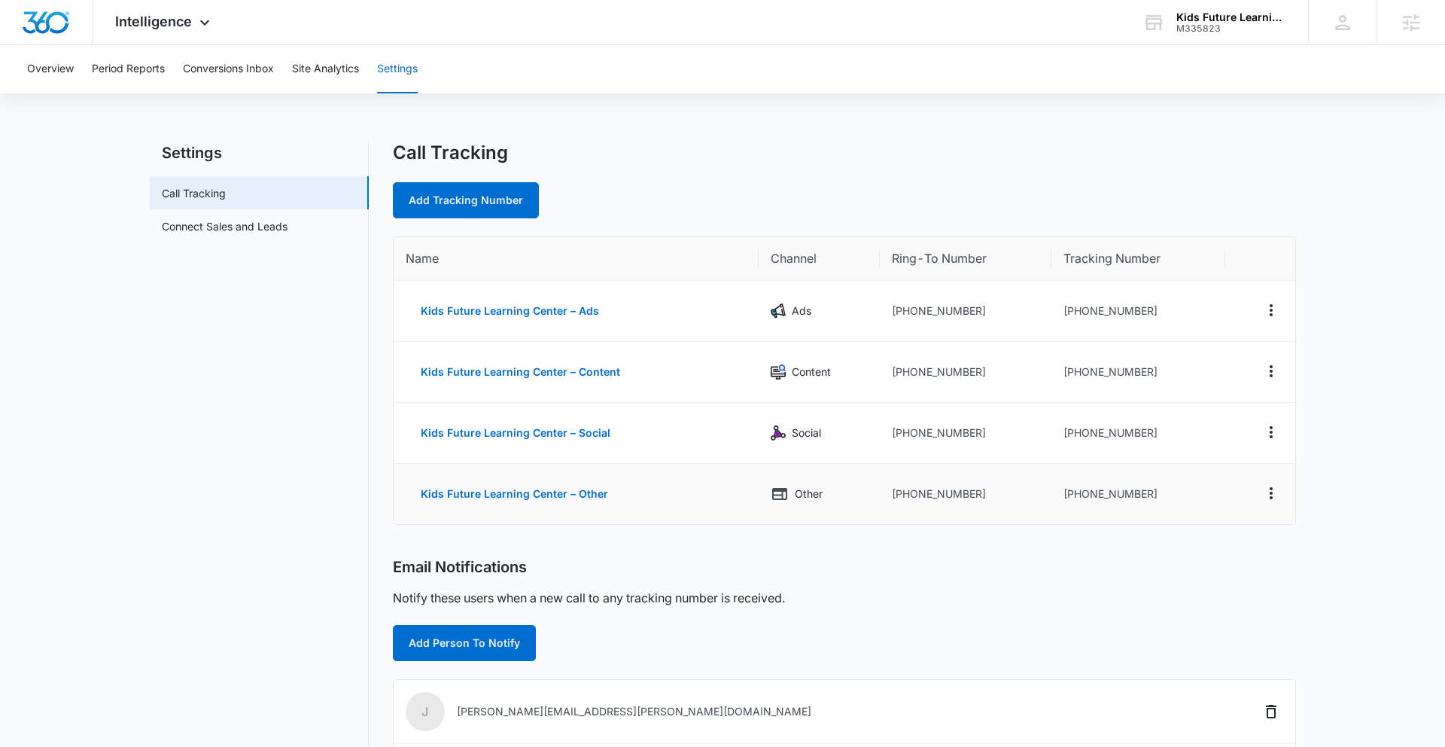
click at [1188, 492] on td "+16143629578" at bounding box center [1139, 494] width 175 height 60
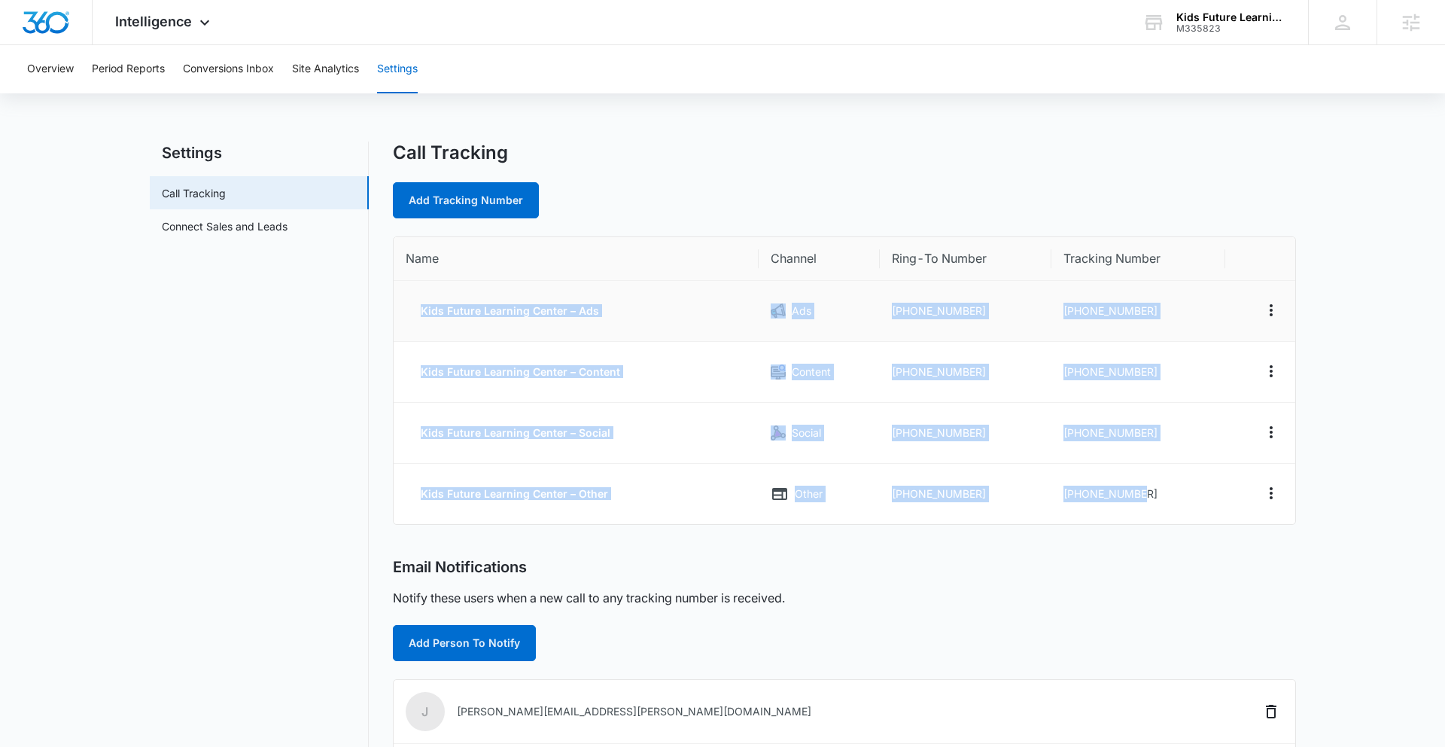
drag, startPoint x: 1148, startPoint y: 492, endPoint x: 420, endPoint y: 310, distance: 750.2
click at [419, 312] on tbody "Kids Future Learning Center – Ads Ads +16145246250 +16143627999 Kids Future Lea…" at bounding box center [845, 402] width 902 height 243
copy tbody "Kids Future Learning Center – Ads Ads +16145246250 +16143627999 Kids Future Lea…"
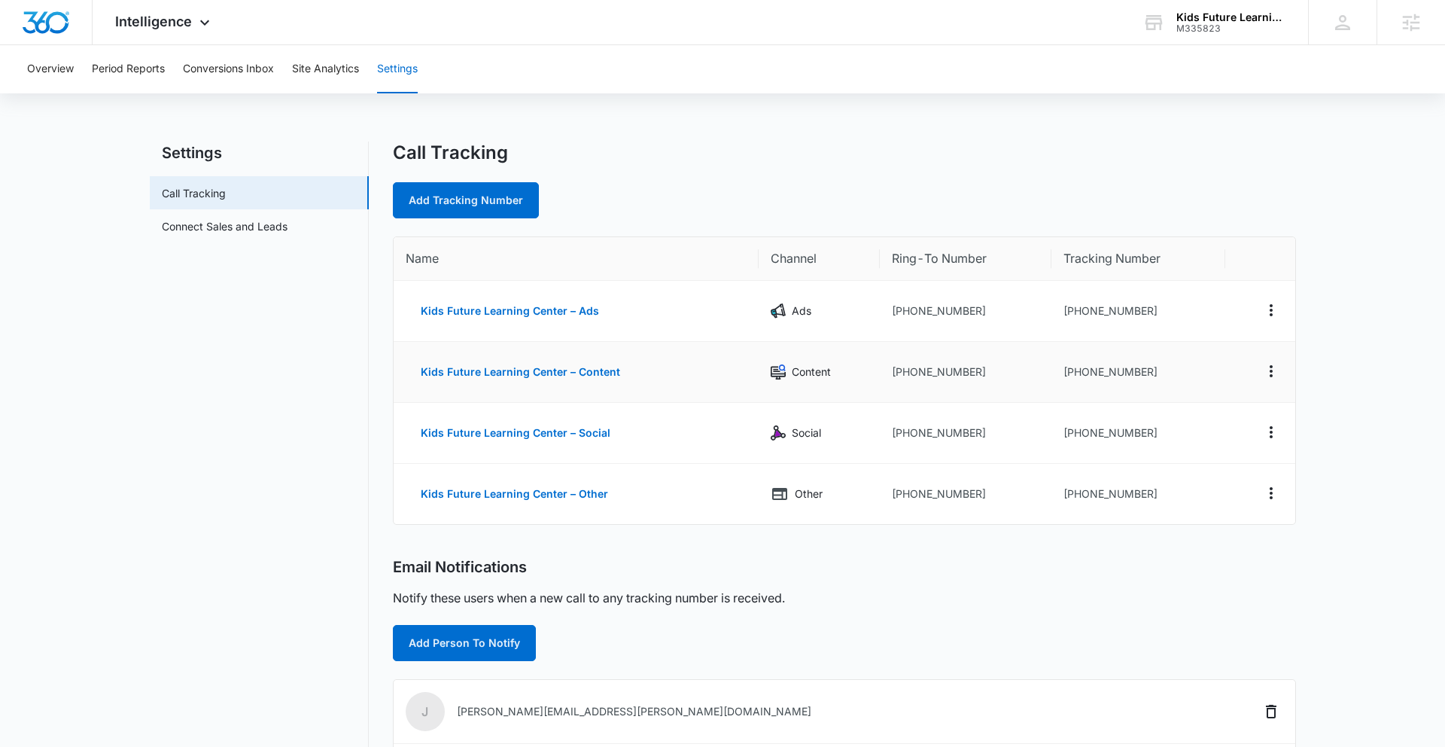
click at [977, 349] on td "+16145246250" at bounding box center [966, 372] width 172 height 61
drag, startPoint x: 1125, startPoint y: 312, endPoint x: 1073, endPoint y: 316, distance: 52.1
click at [1073, 316] on td "+16143627999" at bounding box center [1139, 311] width 175 height 61
copy td "6143627999"
click at [1101, 310] on td "+16143627999" at bounding box center [1139, 311] width 175 height 61
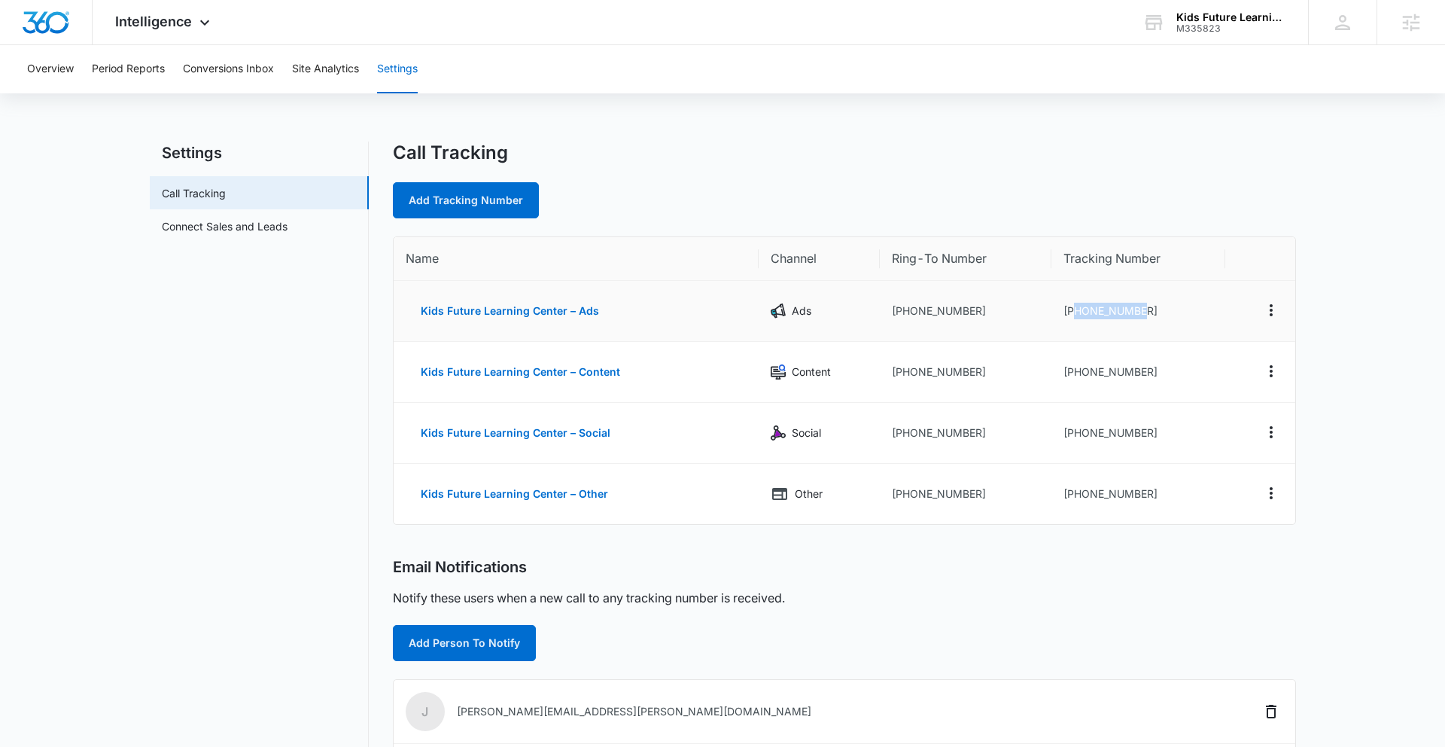
drag, startPoint x: 1072, startPoint y: 311, endPoint x: 1168, endPoint y: 310, distance: 95.6
click at [1168, 309] on td "+16143627999" at bounding box center [1139, 311] width 175 height 61
copy td "6143627999"
click at [198, 23] on icon at bounding box center [205, 26] width 18 height 18
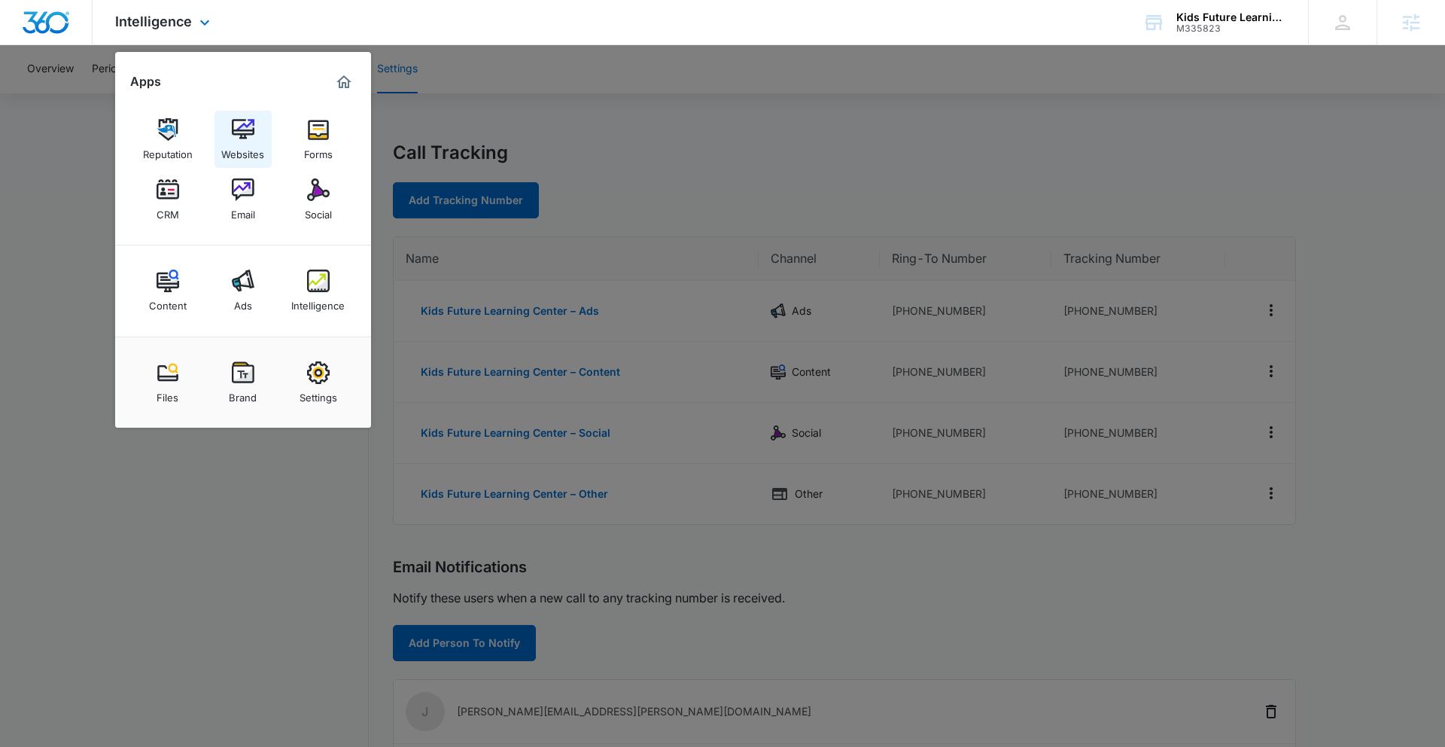
click at [239, 128] on img at bounding box center [243, 129] width 23 height 23
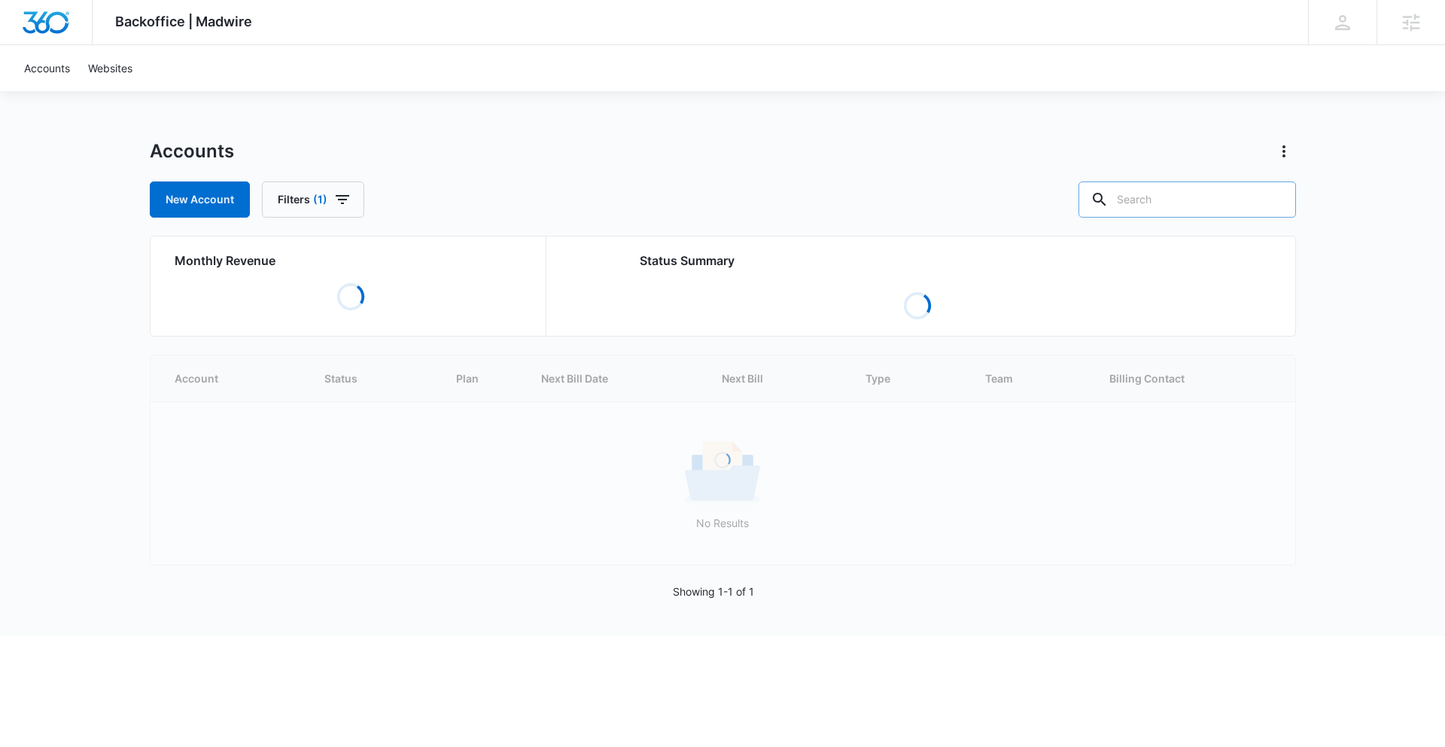
click at [1177, 196] on input "text" at bounding box center [1188, 199] width 218 height 36
paste input "M335823"
type input "M335823"
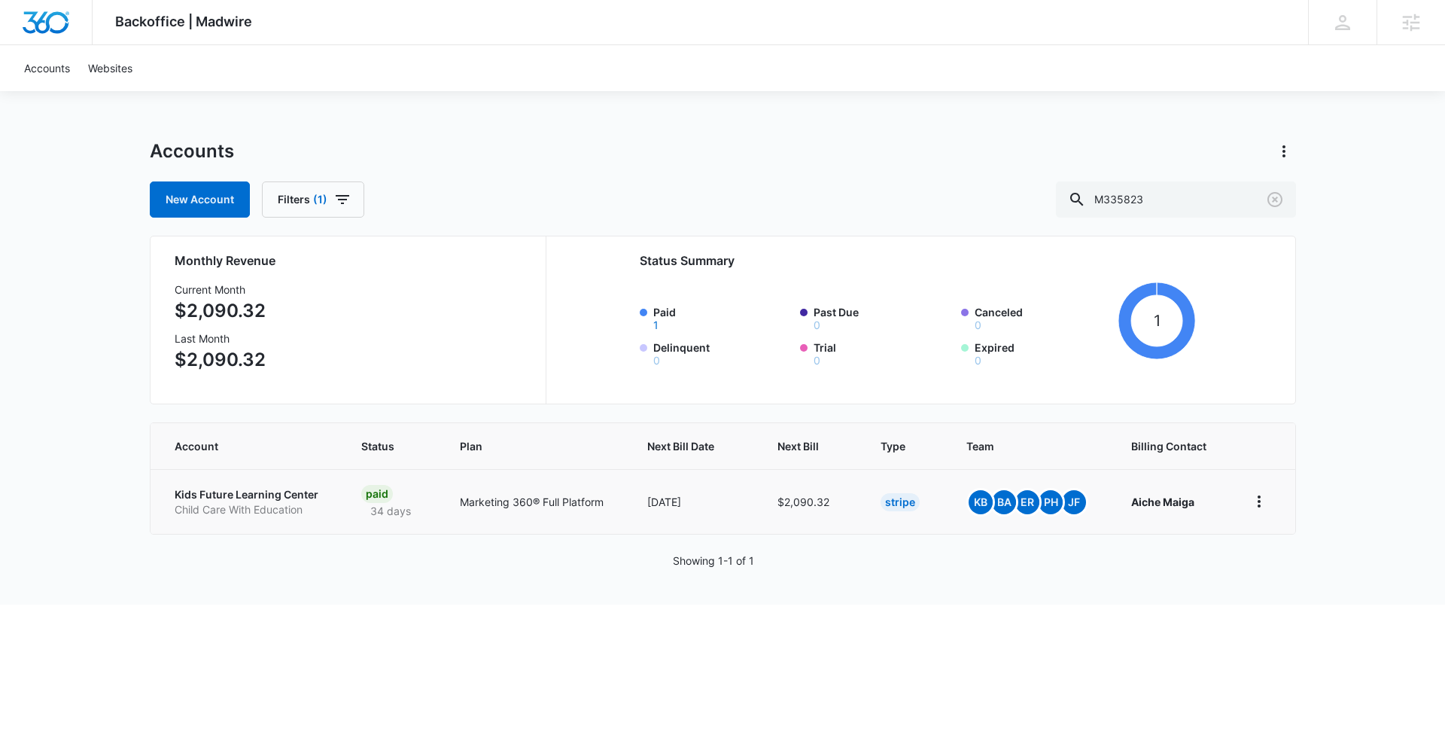
click at [279, 495] on p "Kids Future Learning Center" at bounding box center [250, 494] width 151 height 15
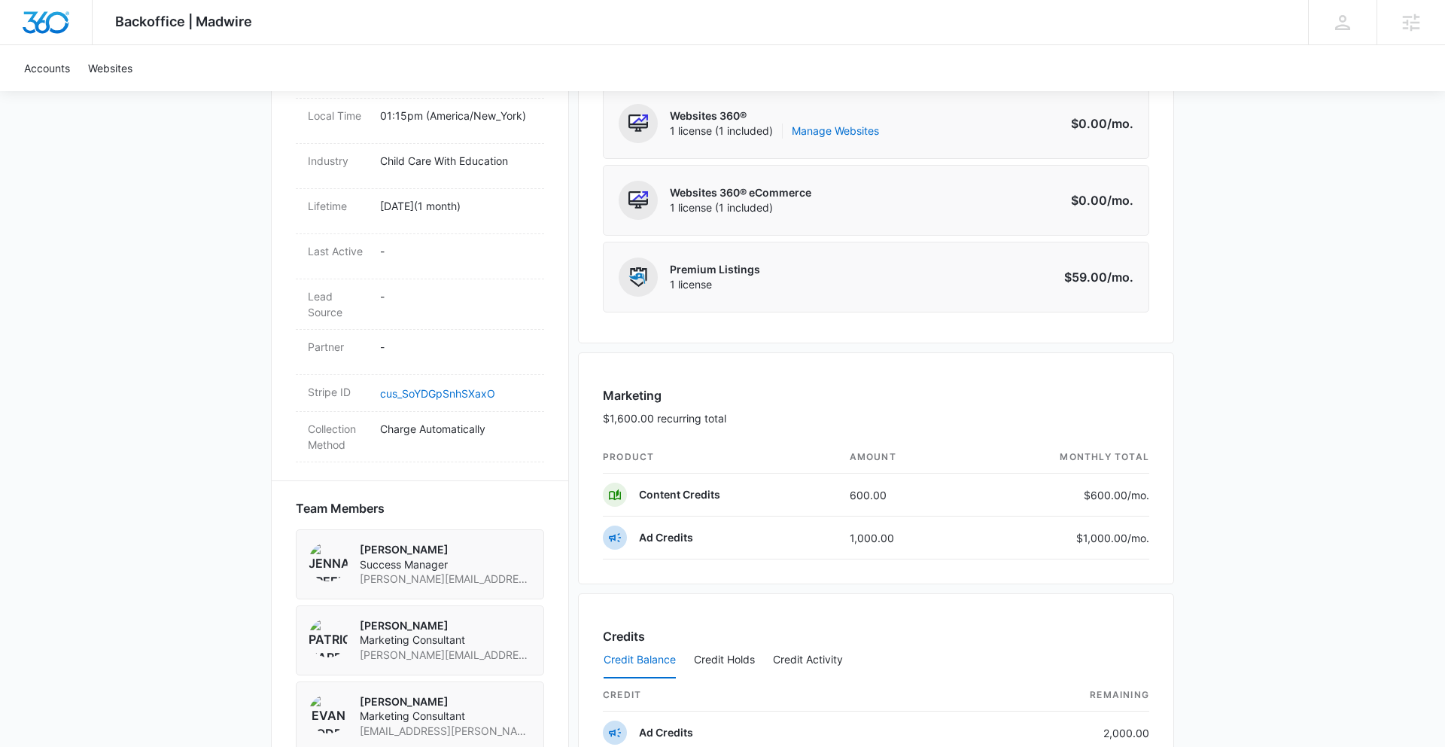
scroll to position [714, 0]
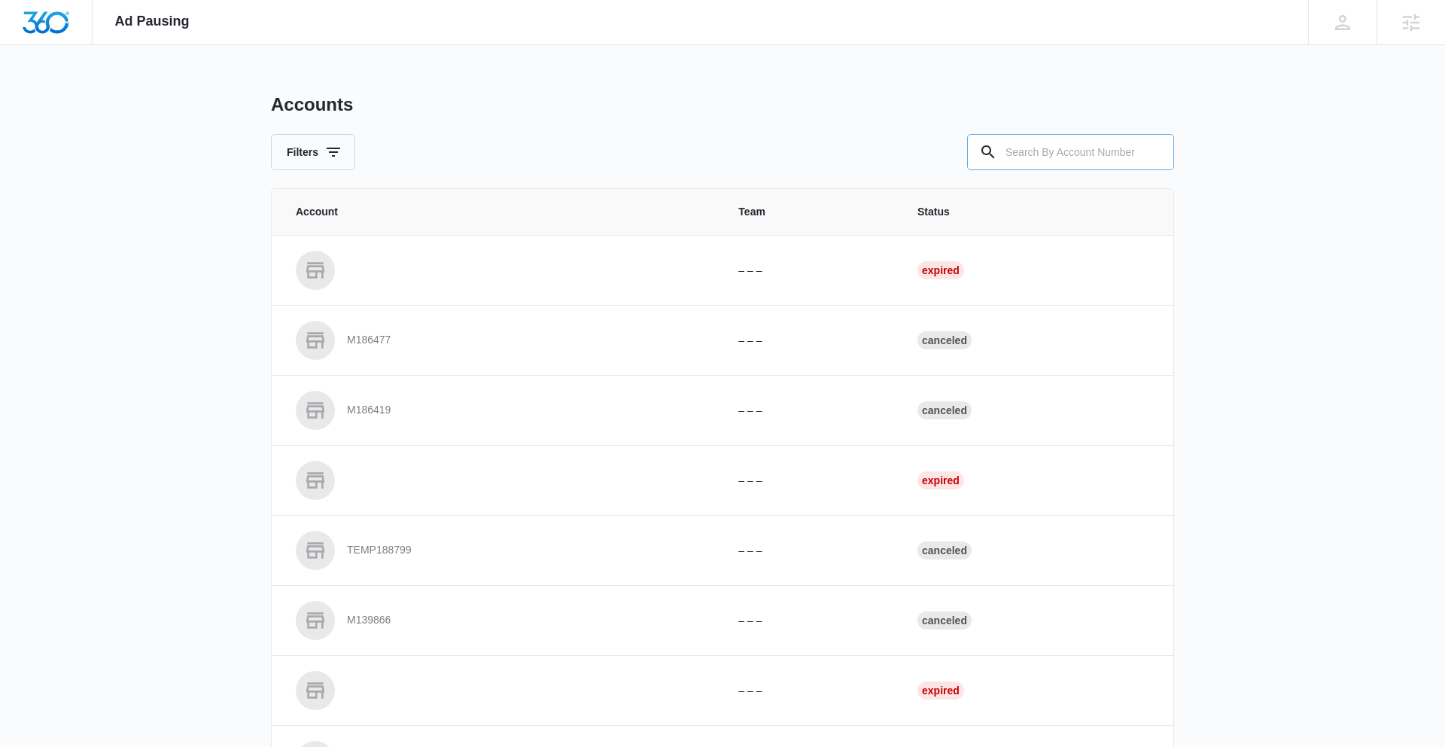
click at [1048, 154] on input "text" at bounding box center [1070, 152] width 207 height 36
paste input "M335823"
type input "M335823"
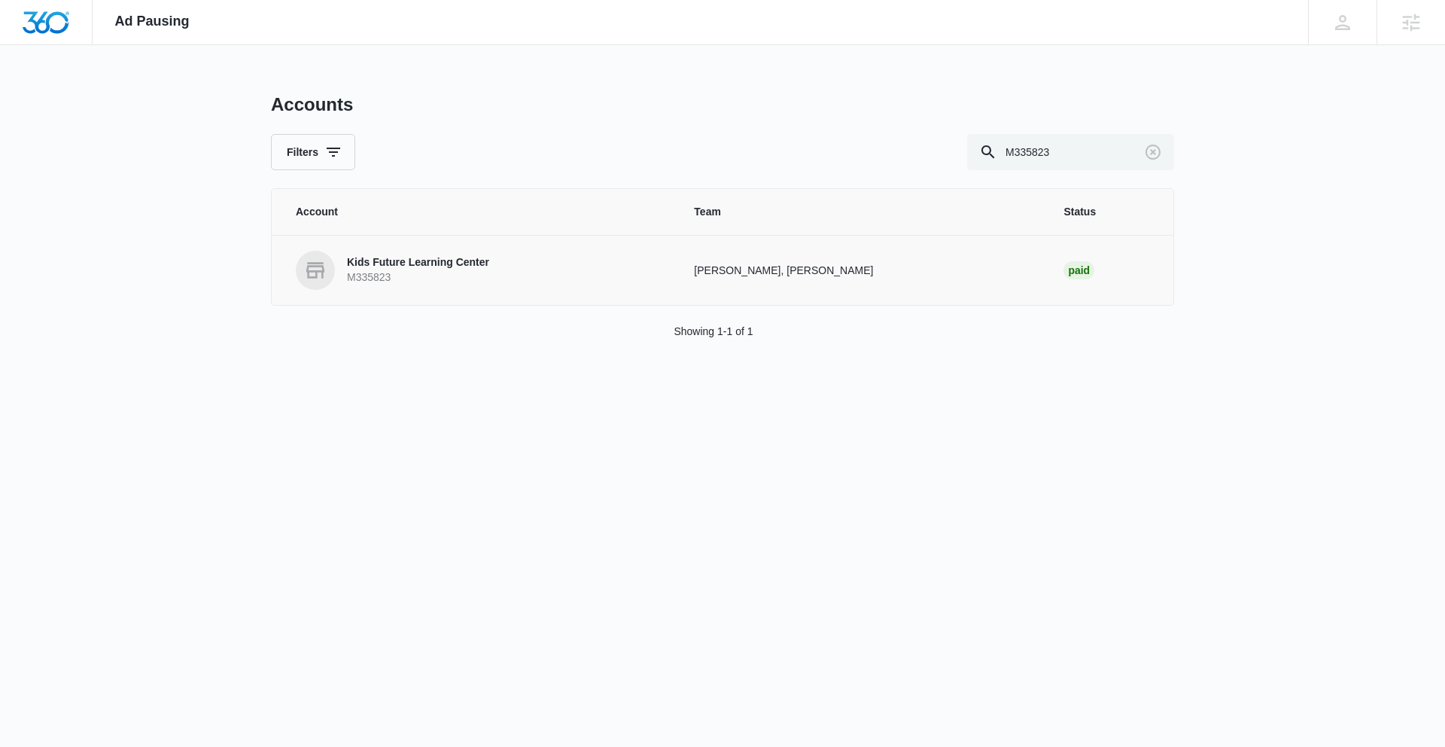
click at [399, 261] on p "Kids Future Learning Center" at bounding box center [418, 262] width 142 height 15
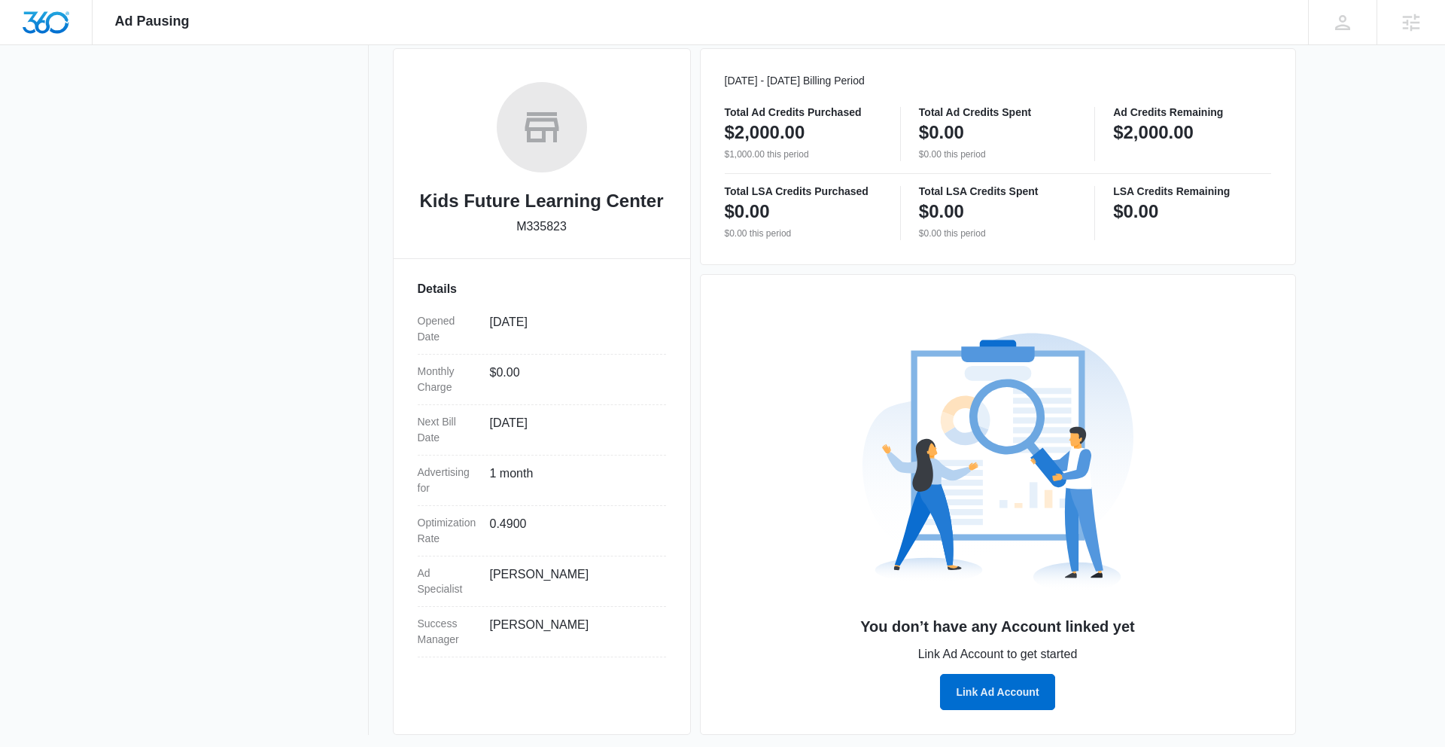
scroll to position [212, 0]
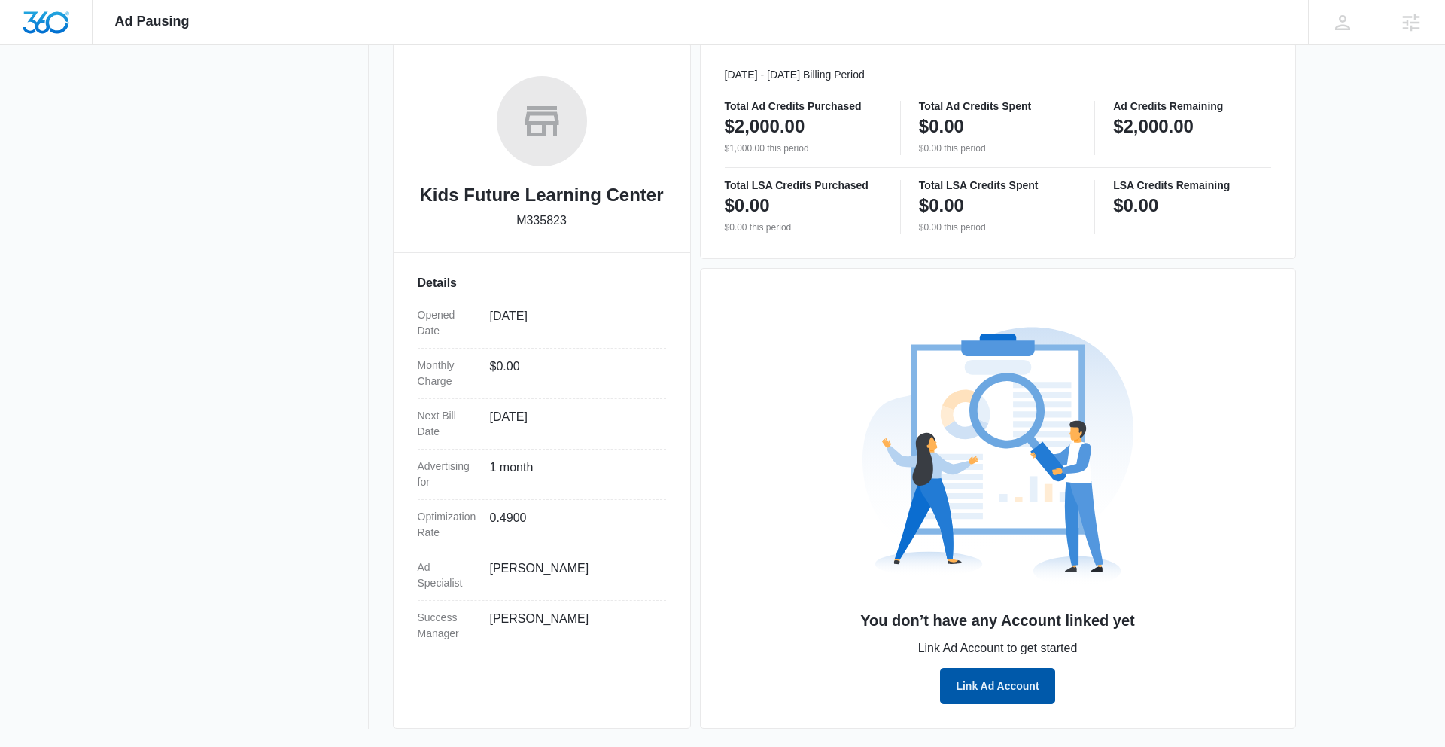
click at [1008, 691] on button "Link Ad Account" at bounding box center [997, 686] width 114 height 36
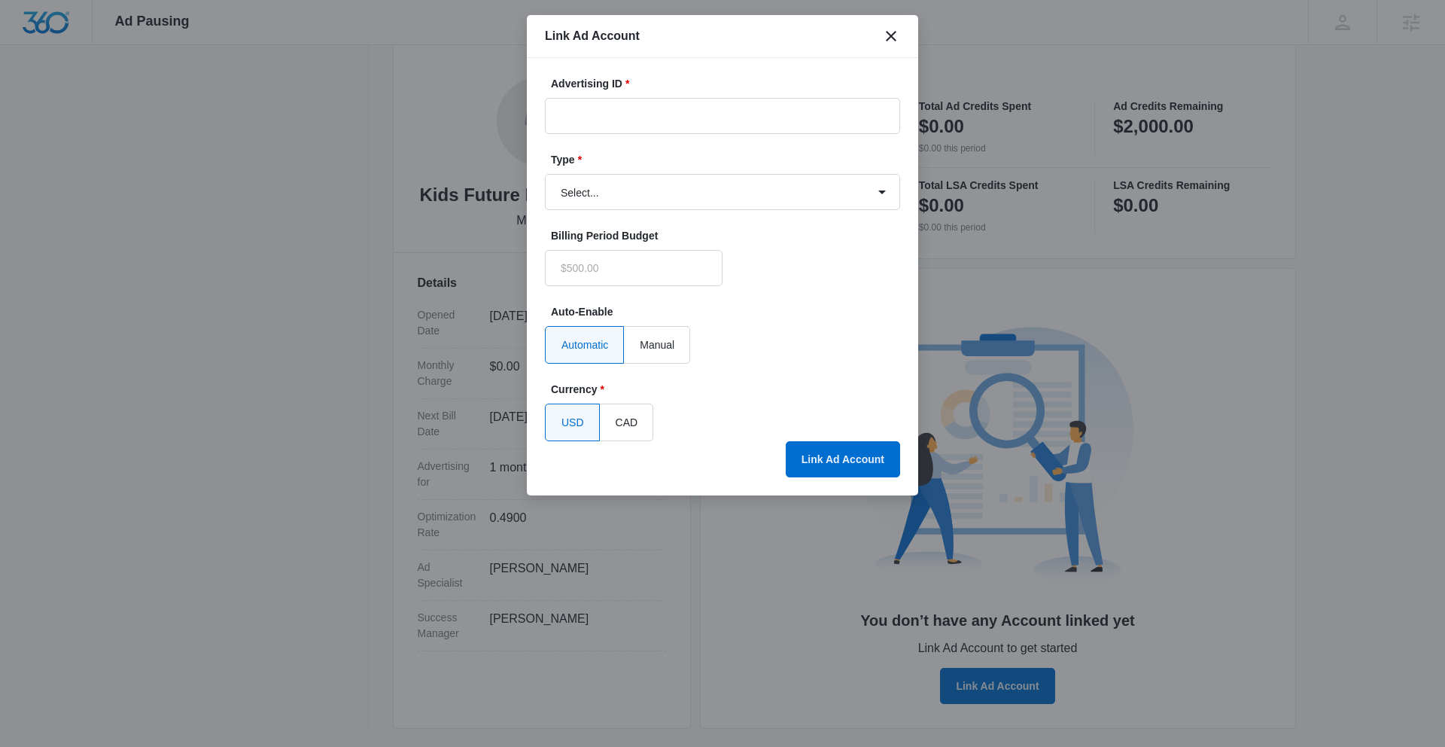
scroll to position [211, 0]
type input "$0.00"
click at [588, 121] on input "Advertising ID *" at bounding box center [722, 116] width 355 height 36
paste input "[PHONE_NUMBER]"
type input "[PHONE_NUMBER]"
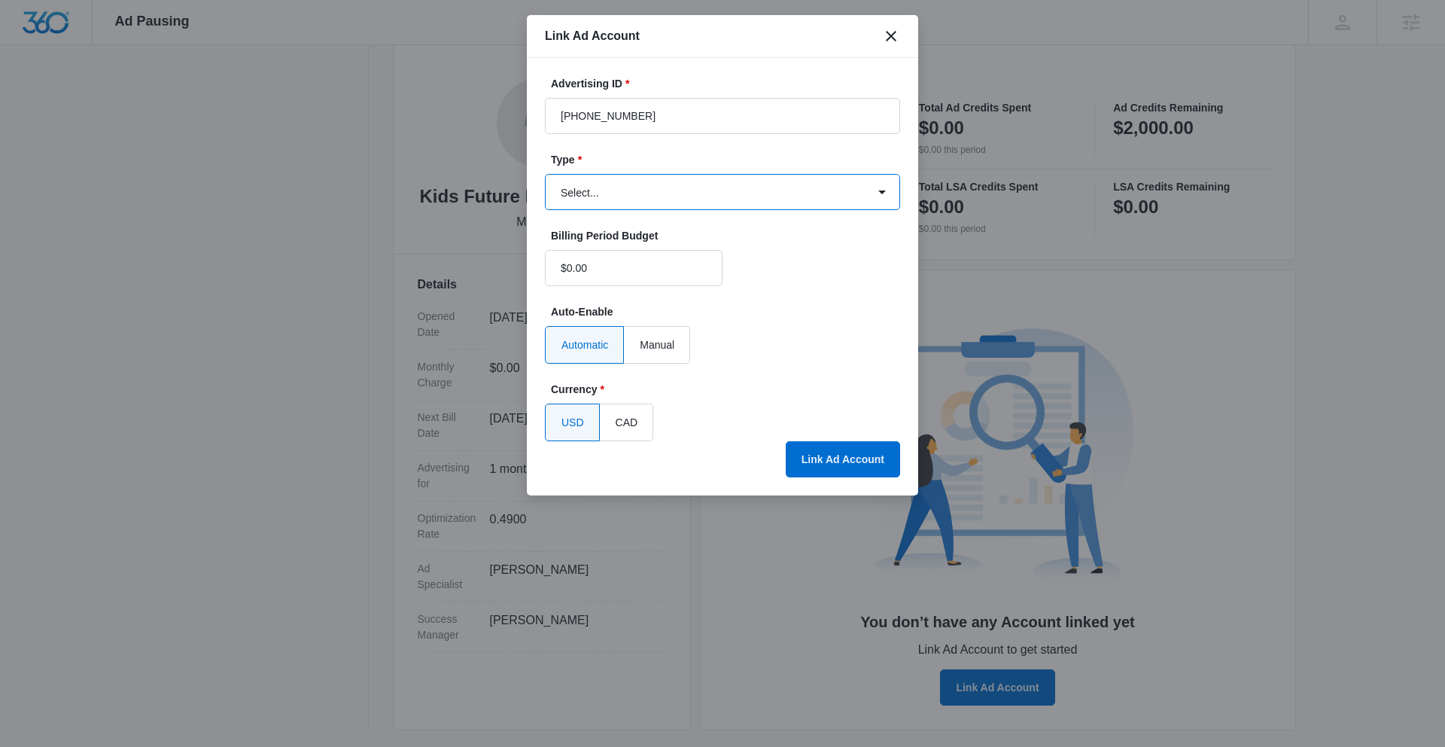
click at [736, 191] on select "Select... Bing Ads Facebook Ads Google Ads" at bounding box center [722, 192] width 355 height 36
select select "google"
click at [545, 174] on select "Select... Bing Ads Facebook Ads Google Ads" at bounding box center [722, 192] width 355 height 36
click at [866, 459] on button "Link Ad Account" at bounding box center [843, 459] width 114 height 36
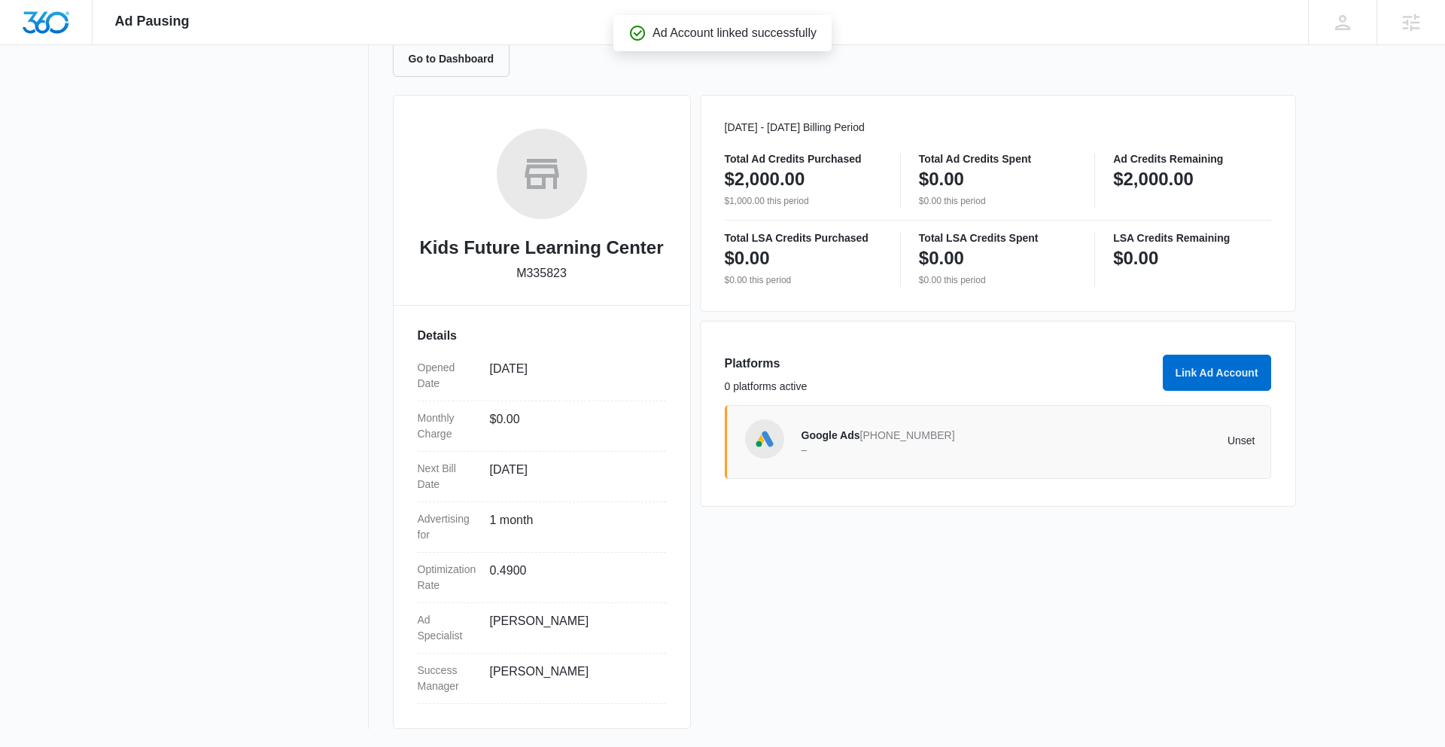
scroll to position [160, 0]
click at [855, 432] on span "Google Ads" at bounding box center [831, 435] width 59 height 12
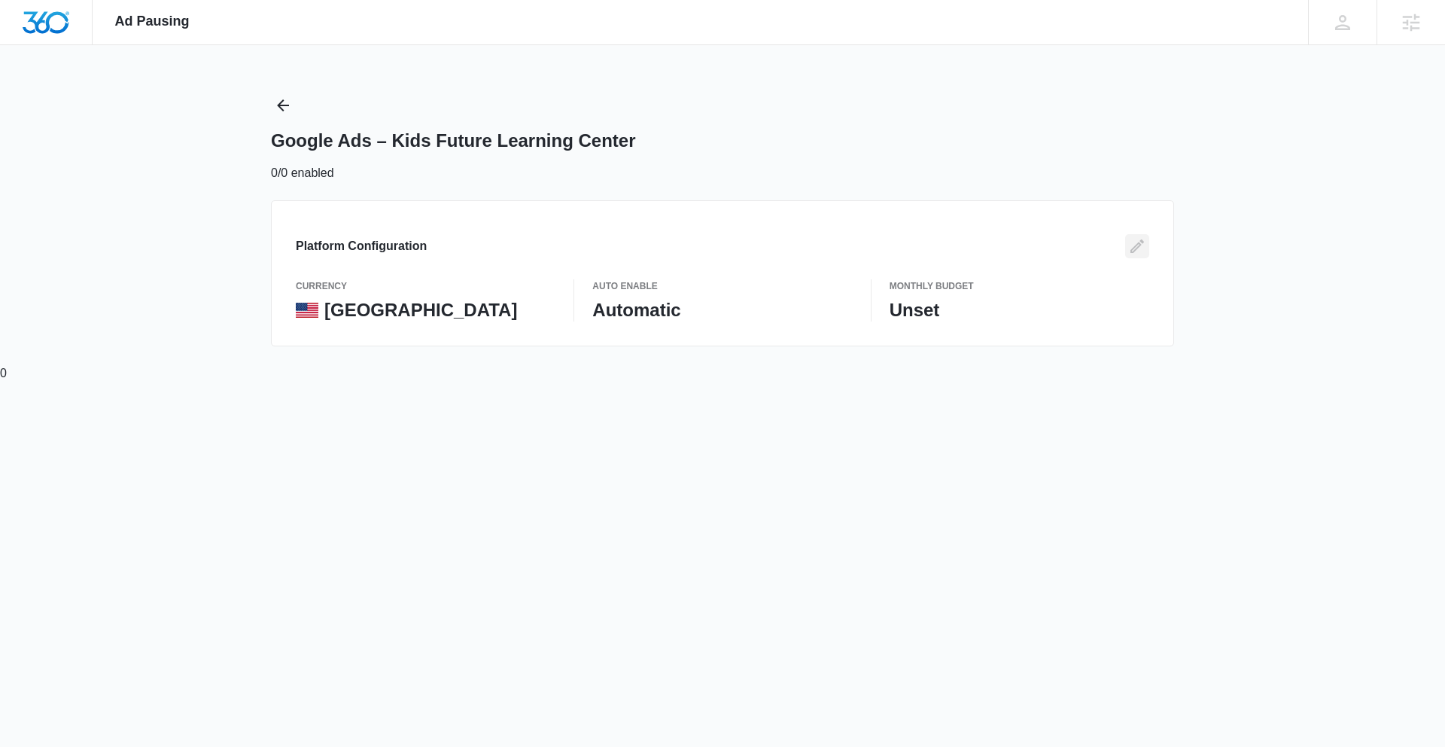
click at [1140, 243] on icon "Edit" at bounding box center [1138, 246] width 14 height 14
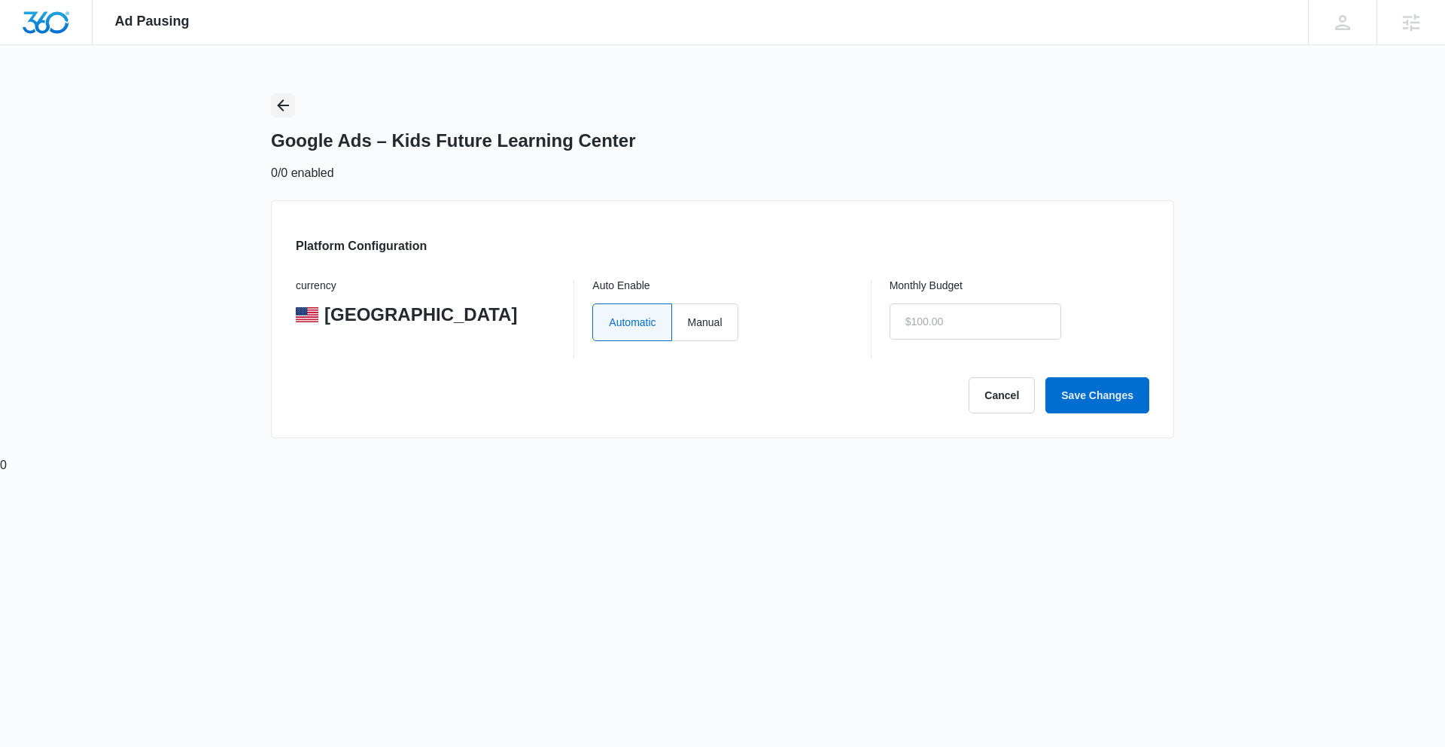
click at [282, 103] on icon "Back" at bounding box center [283, 105] width 18 height 18
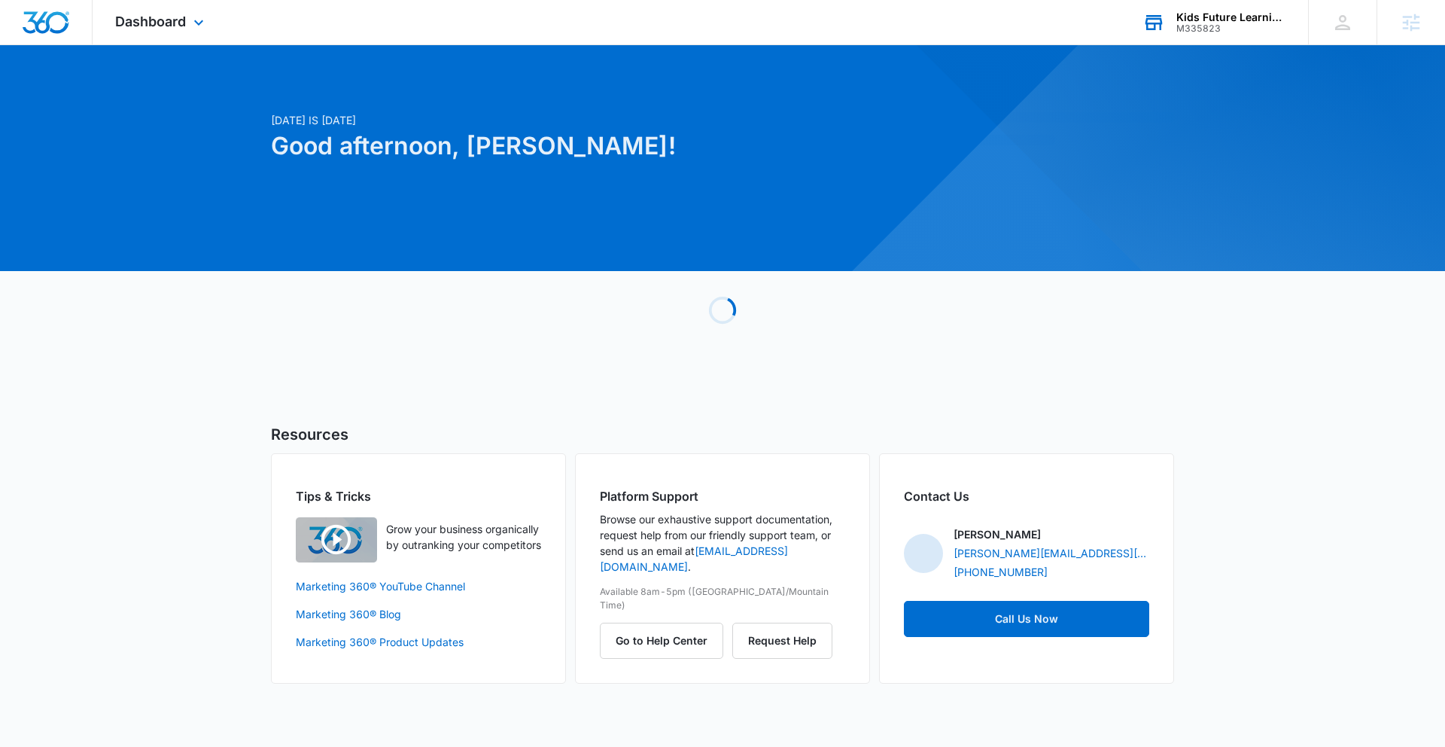
click at [1237, 19] on div "Kids Future Learning Center" at bounding box center [1232, 17] width 110 height 12
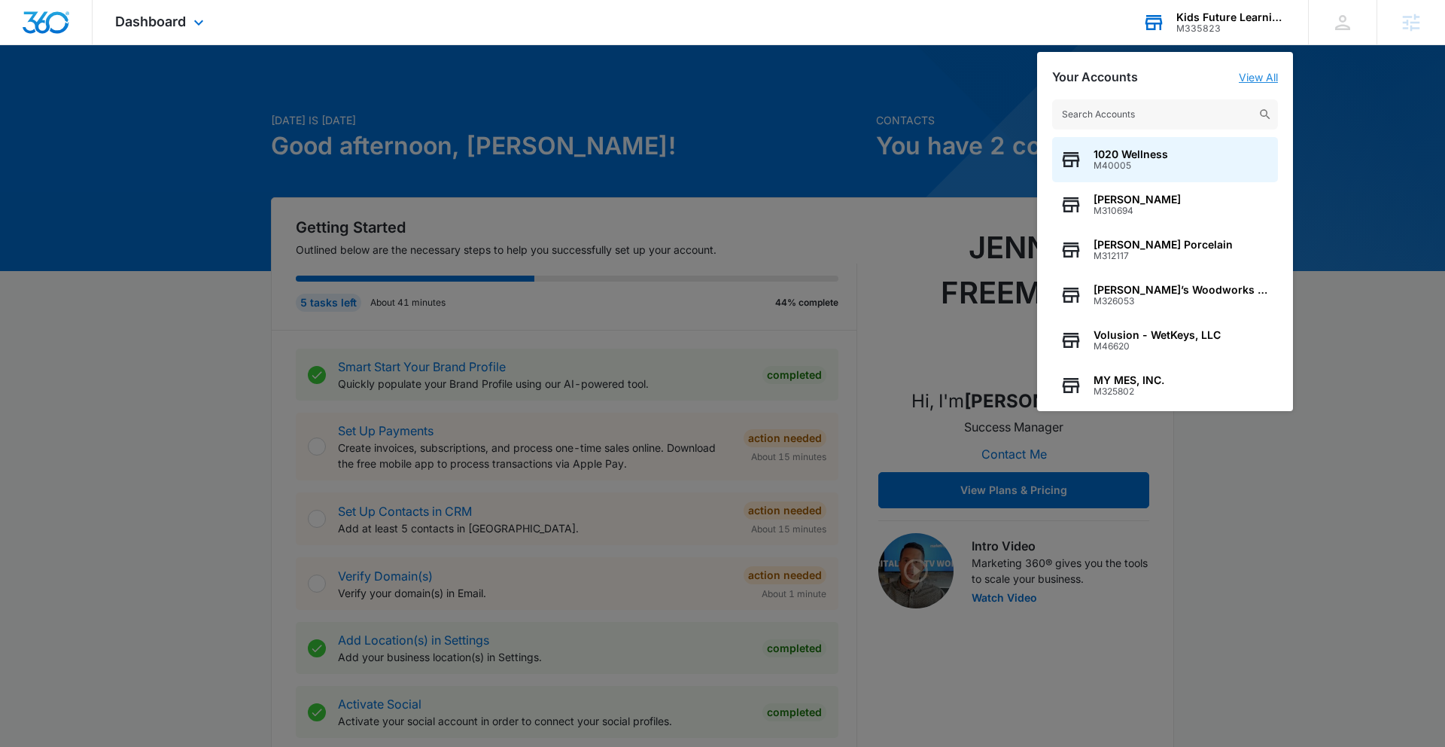
click at [1258, 76] on link "View All" at bounding box center [1258, 77] width 39 height 13
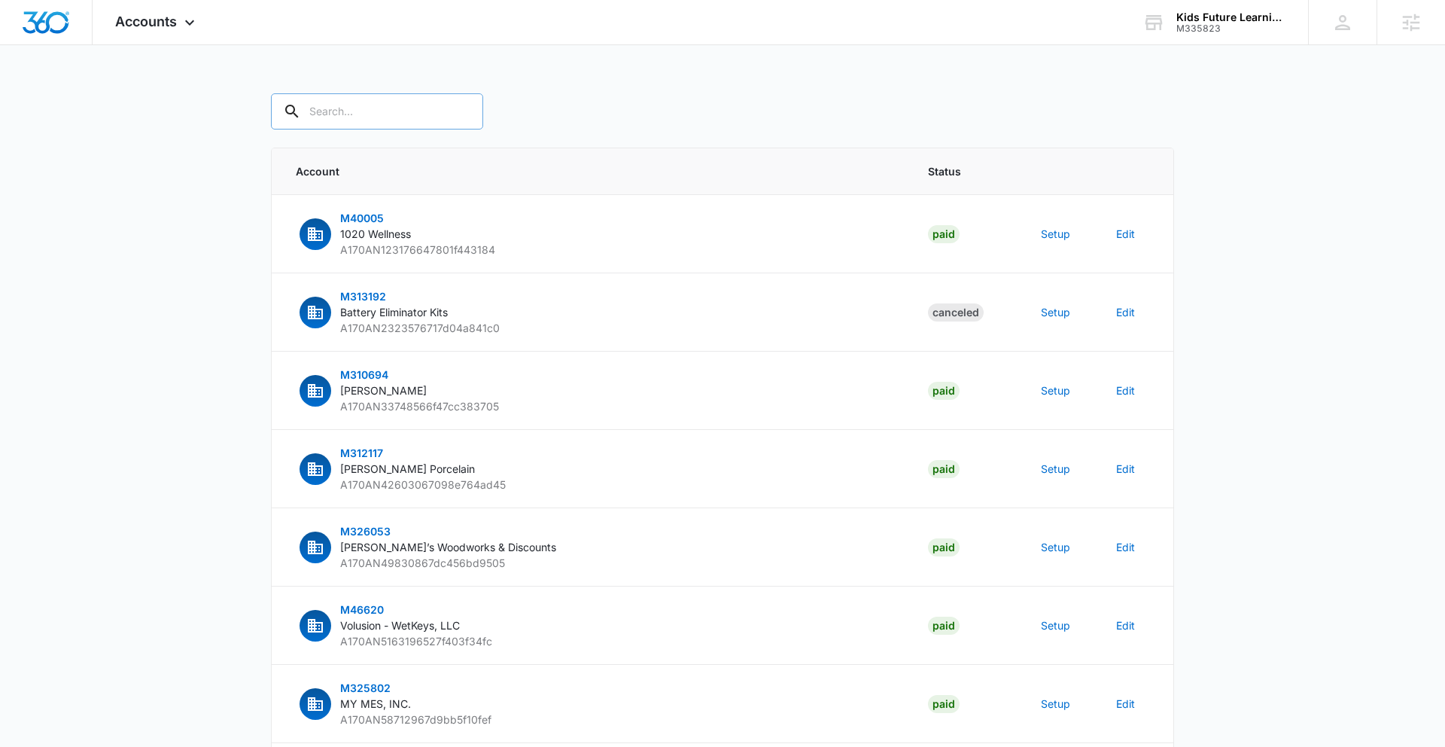
click at [354, 117] on input "text" at bounding box center [377, 111] width 212 height 36
paste input "M335823"
type input "M335823"
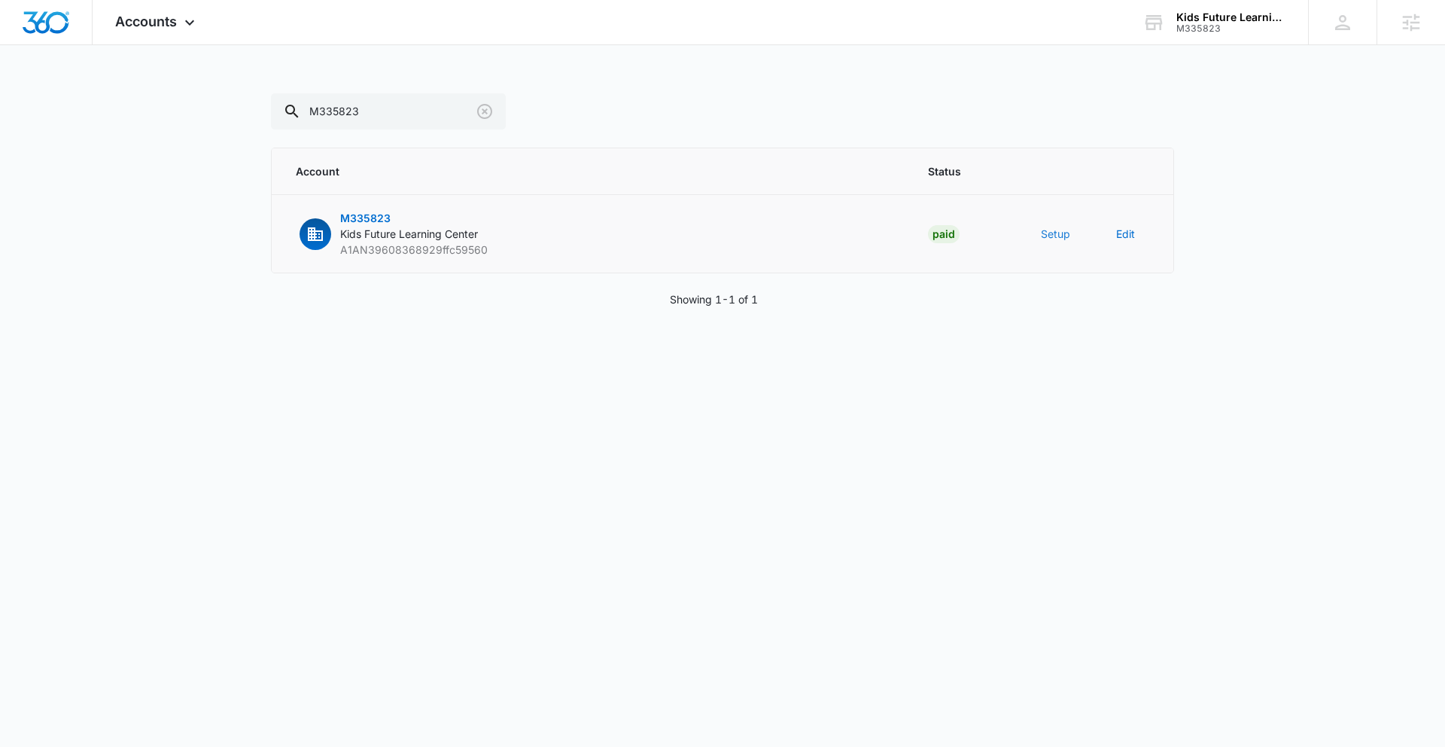
click at [1054, 235] on button "Setup" at bounding box center [1055, 234] width 29 height 16
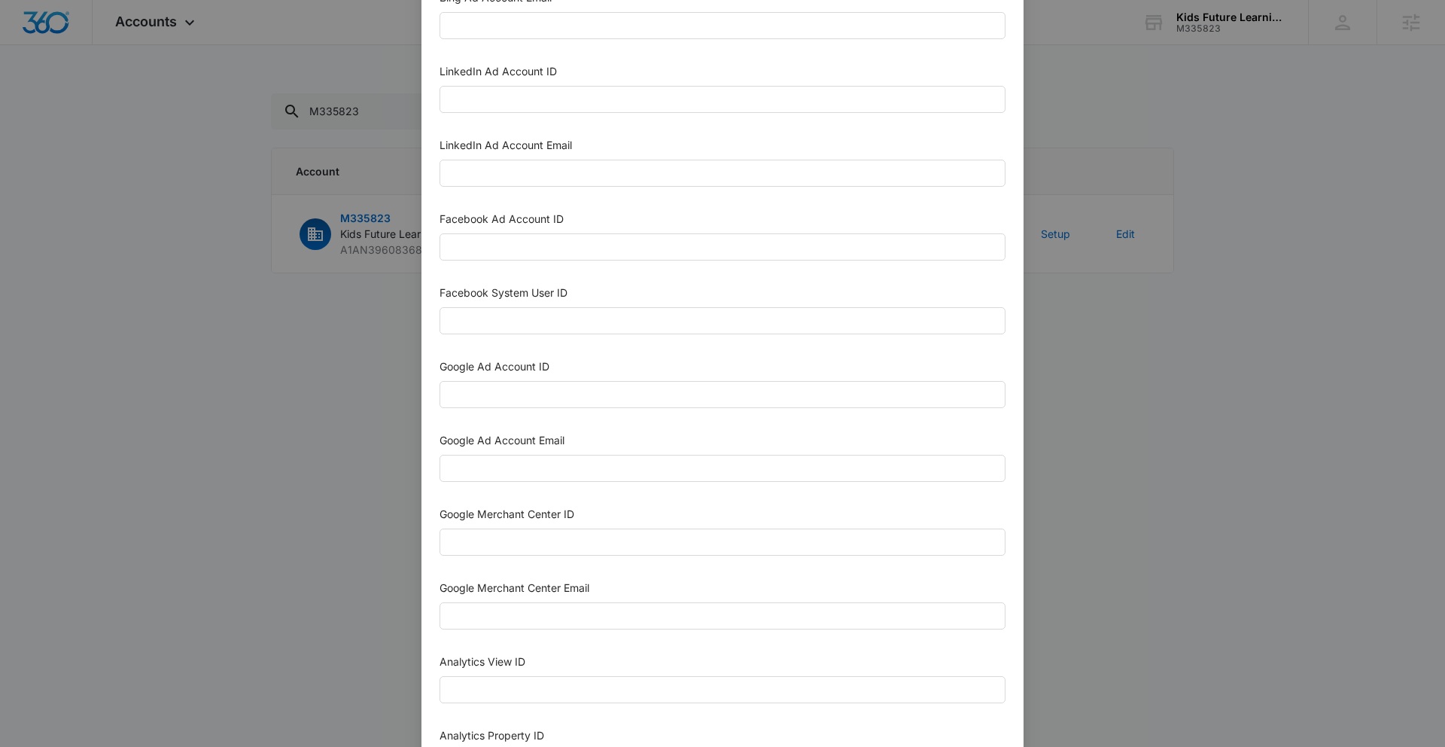
scroll to position [595, 0]
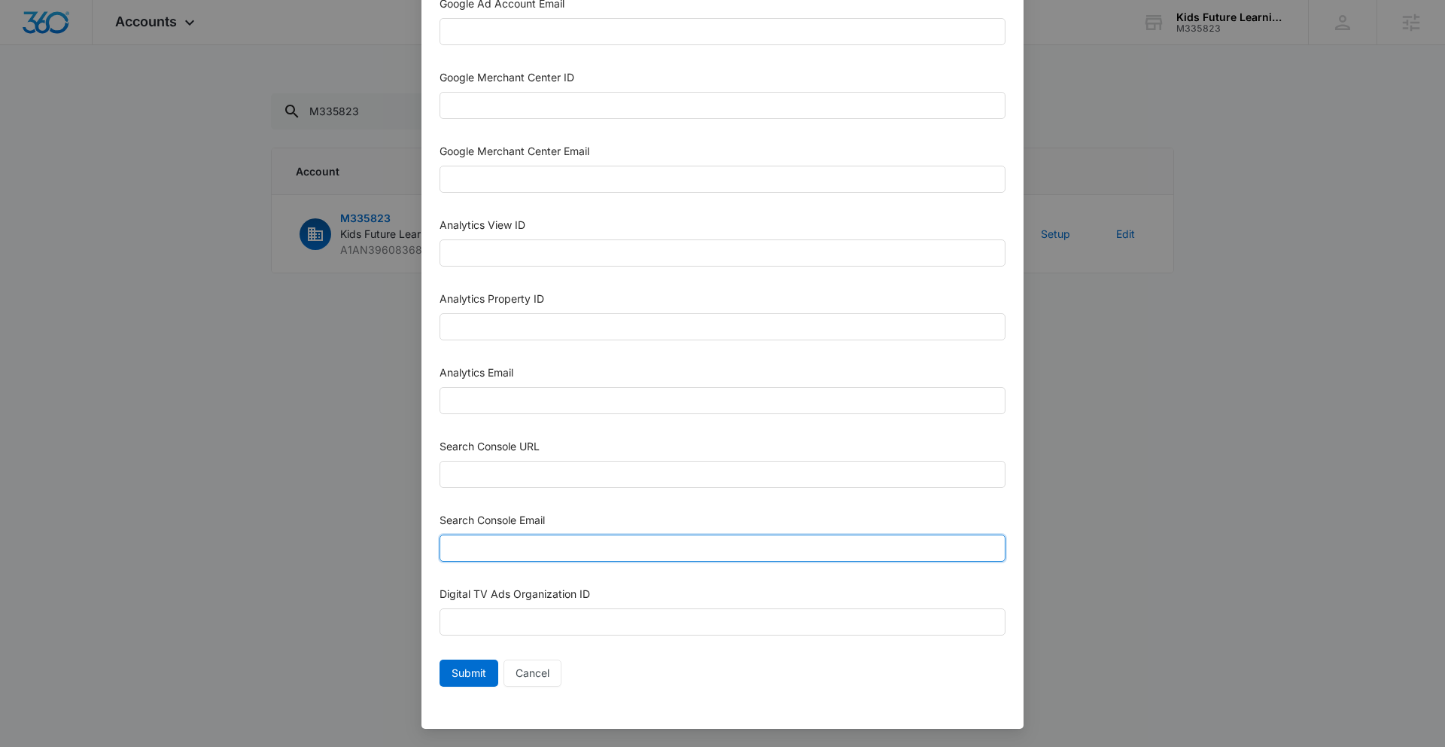
click at [574, 552] on input "Search Console Email" at bounding box center [723, 547] width 566 height 27
paste input "[EMAIL_ADDRESS][DOMAIN_NAME]"
type input "[EMAIL_ADDRESS][DOMAIN_NAME]"
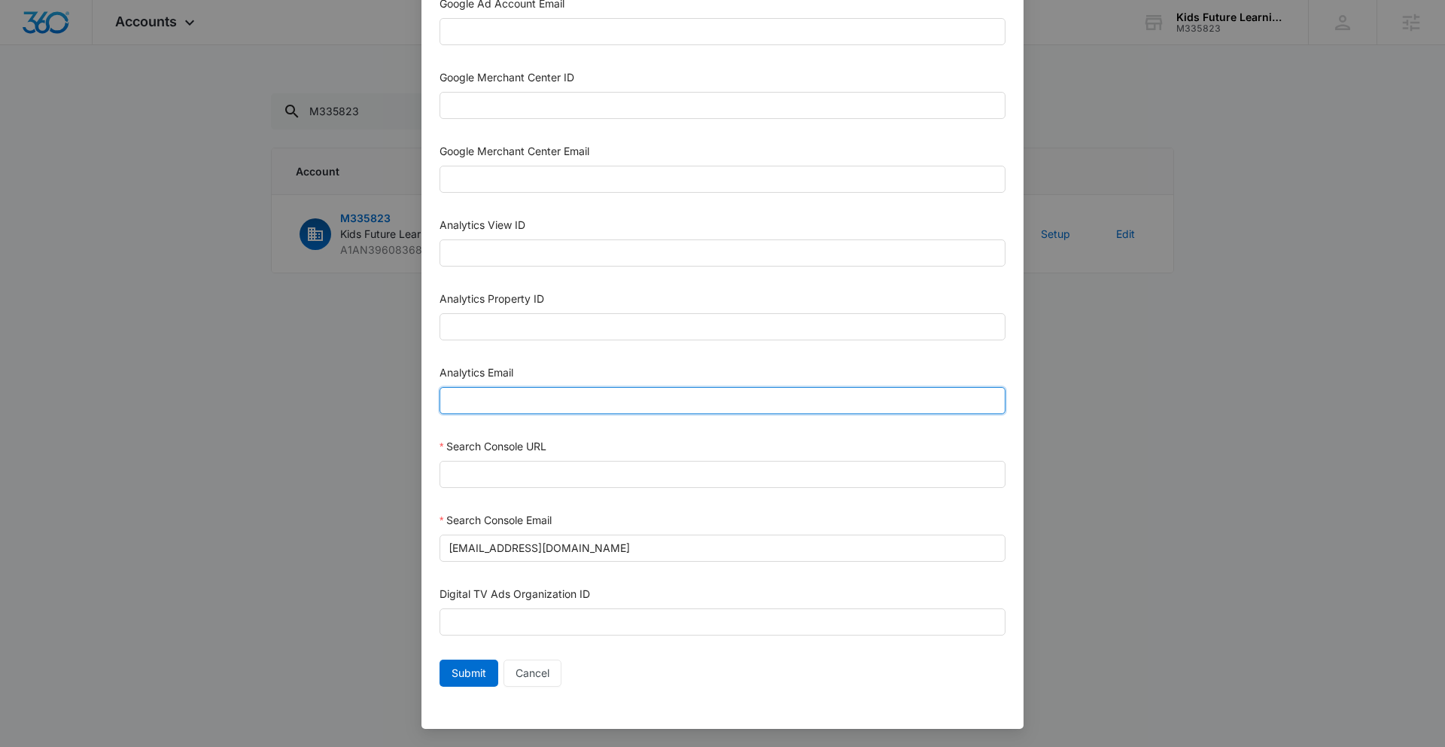
click at [520, 394] on input "Analytics Email" at bounding box center [723, 400] width 566 height 27
paste input "[EMAIL_ADDRESS][DOMAIN_NAME]"
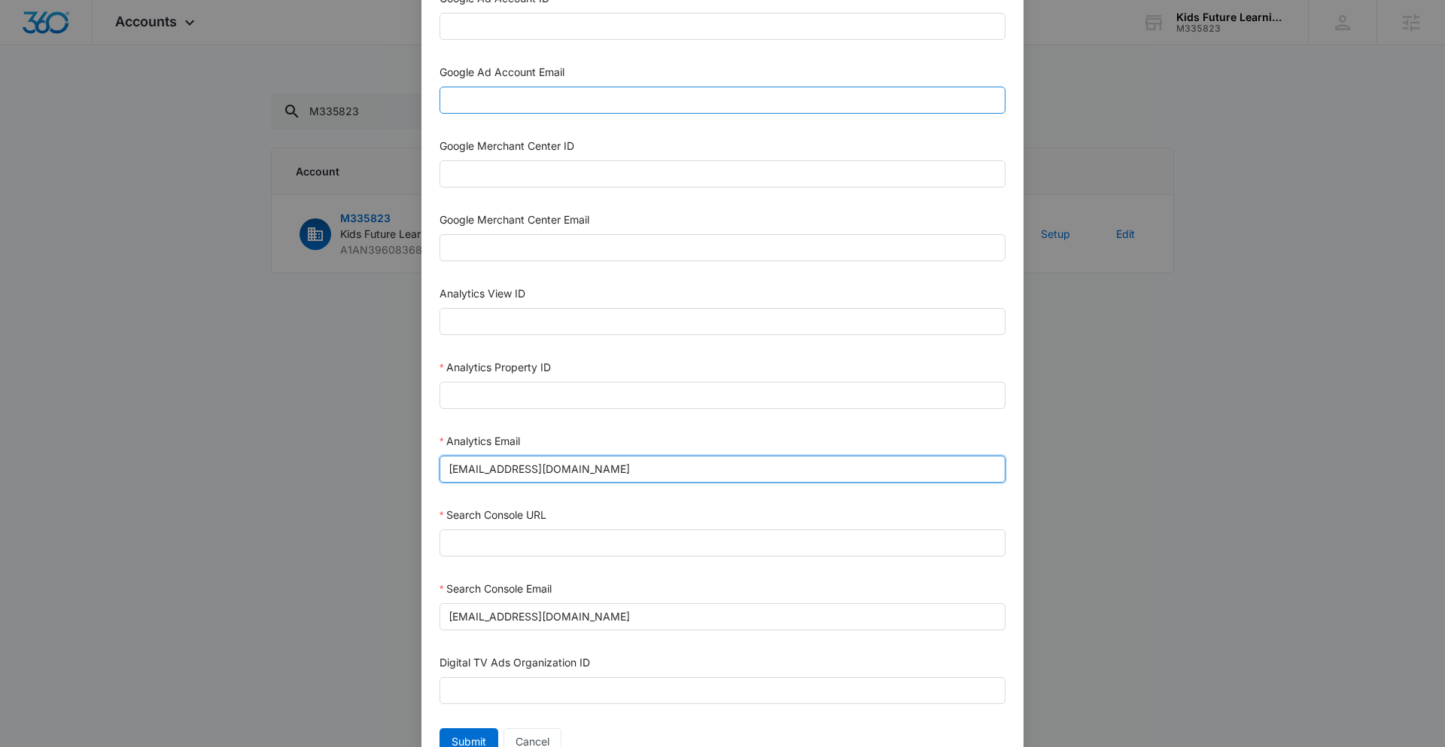
type input "[EMAIL_ADDRESS][DOMAIN_NAME]"
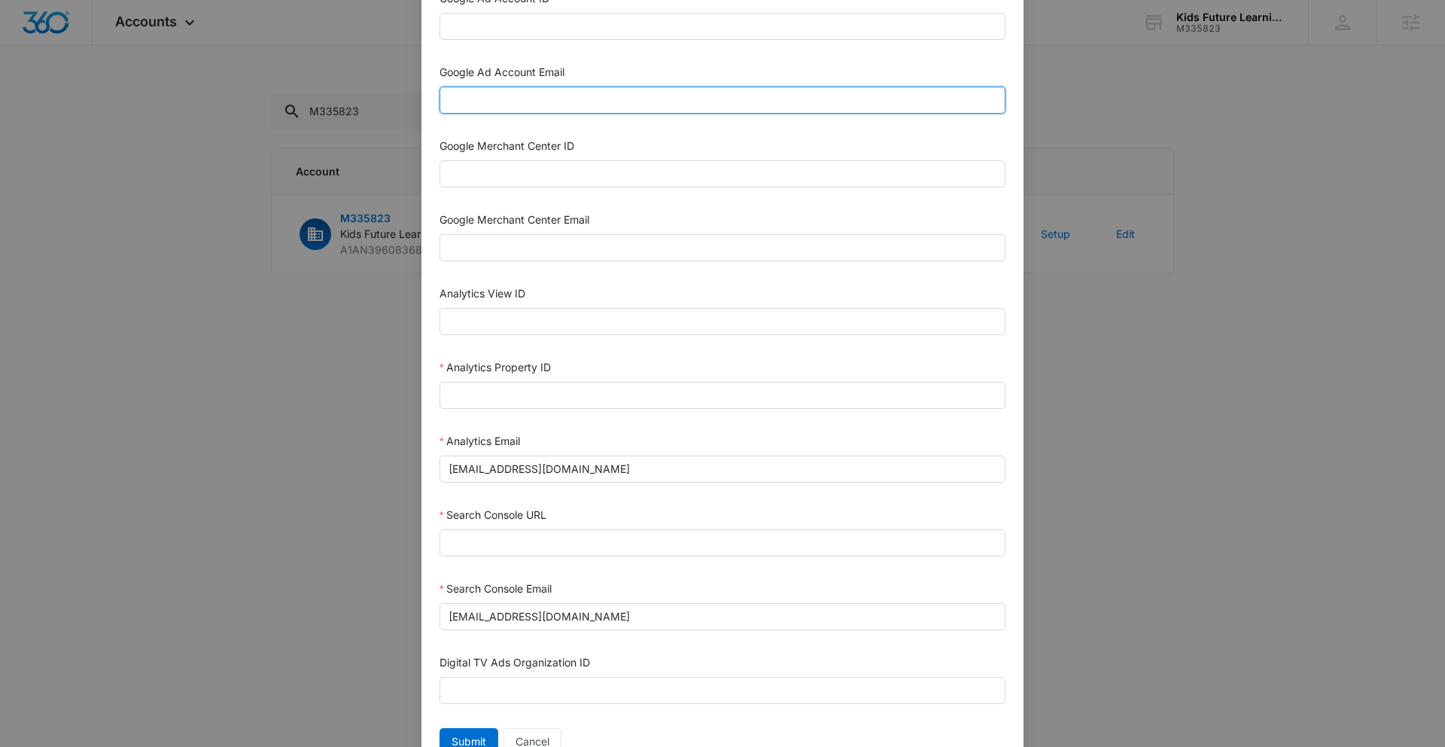
click at [495, 100] on input "Google Ad Account Email" at bounding box center [723, 100] width 566 height 27
paste input "[EMAIL_ADDRESS][DOMAIN_NAME]"
type input "[EMAIL_ADDRESS][DOMAIN_NAME]"
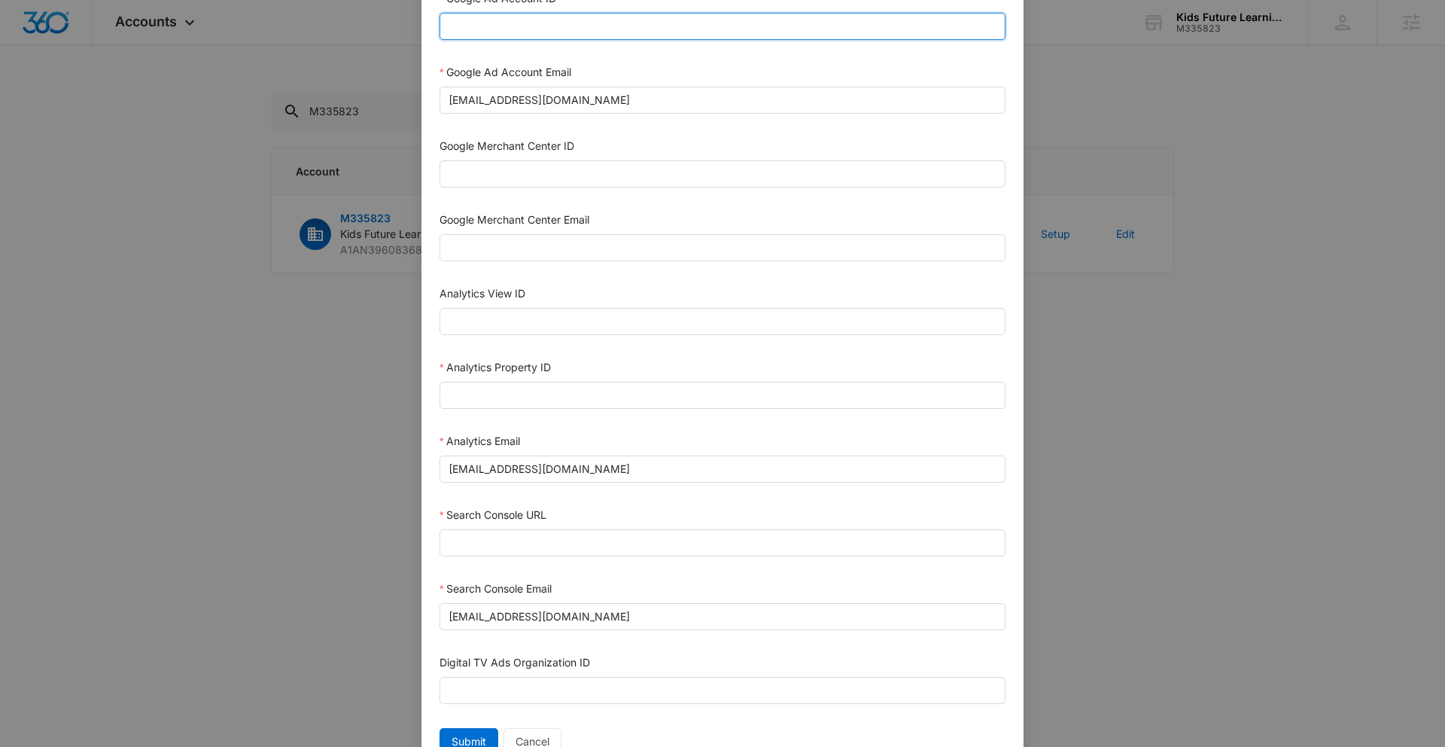
click at [470, 29] on input "Google Ad Account ID" at bounding box center [723, 26] width 566 height 27
paste input "[PHONE_NUMBER]"
click at [474, 26] on input "[PHONE_NUMBER]" at bounding box center [723, 26] width 566 height 27
type input "[PHONE_NUMBER]"
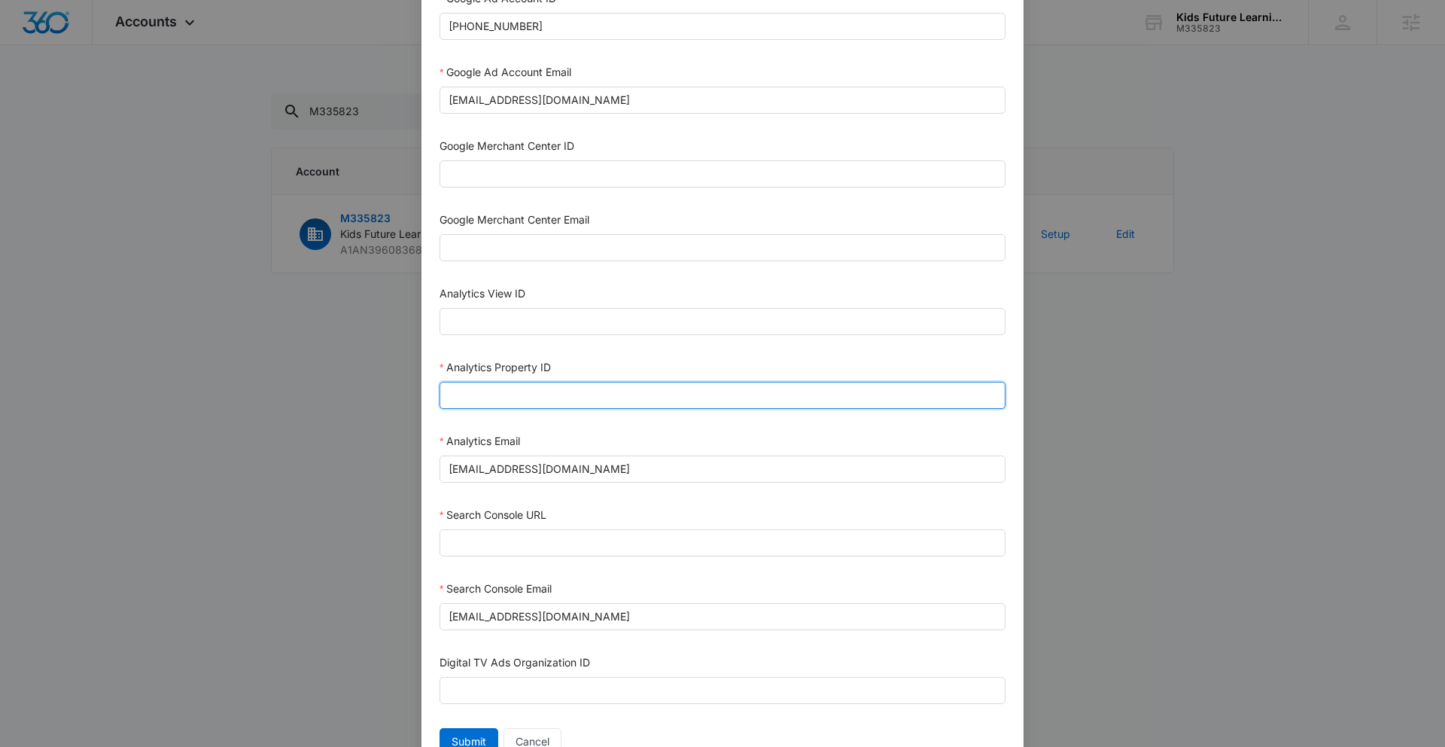
click at [585, 393] on input "Analytics Property ID" at bounding box center [723, 395] width 566 height 27
paste input "505151324"
click at [474, 395] on input "505151324" at bounding box center [723, 395] width 566 height 27
type input "505151324"
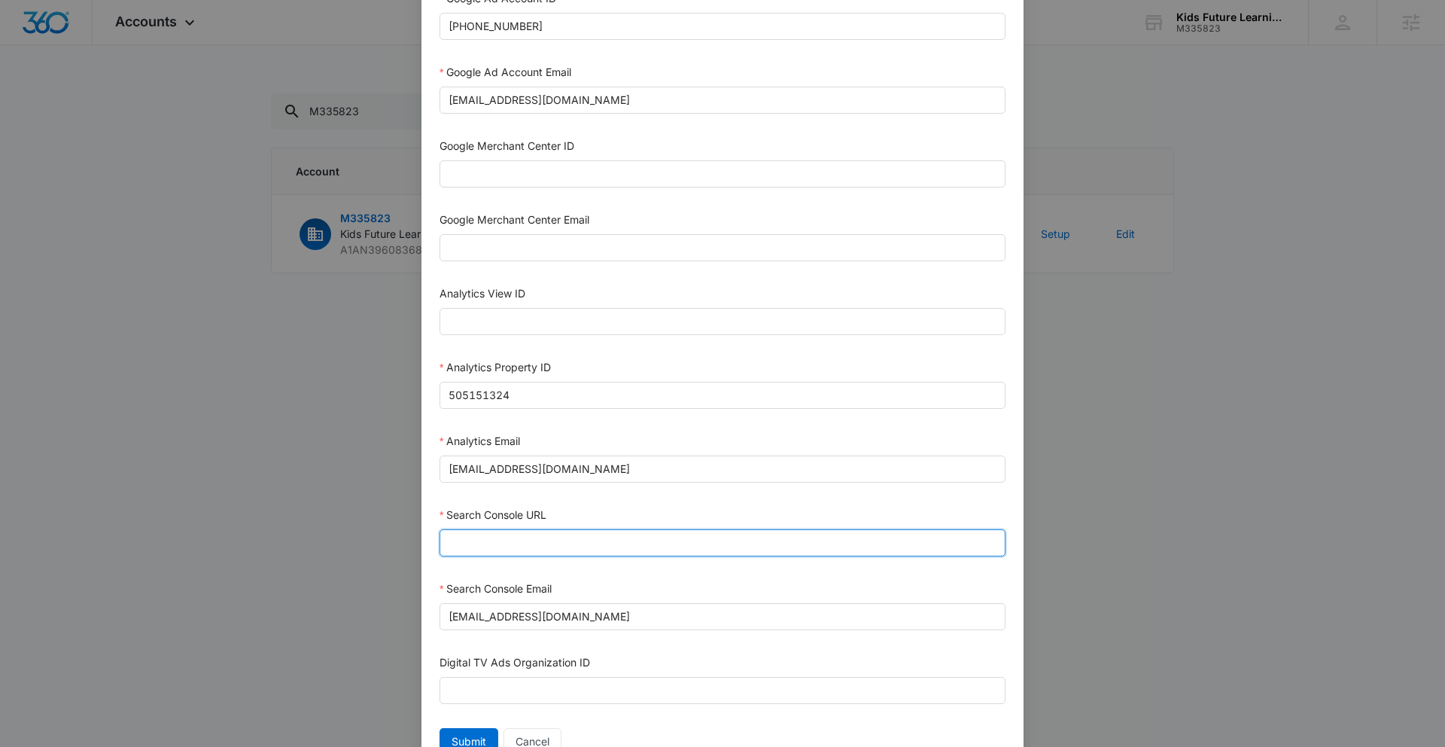
click at [568, 537] on input "Search Console URL" at bounding box center [723, 542] width 566 height 27
paste input "https://kidsfuture.us/"
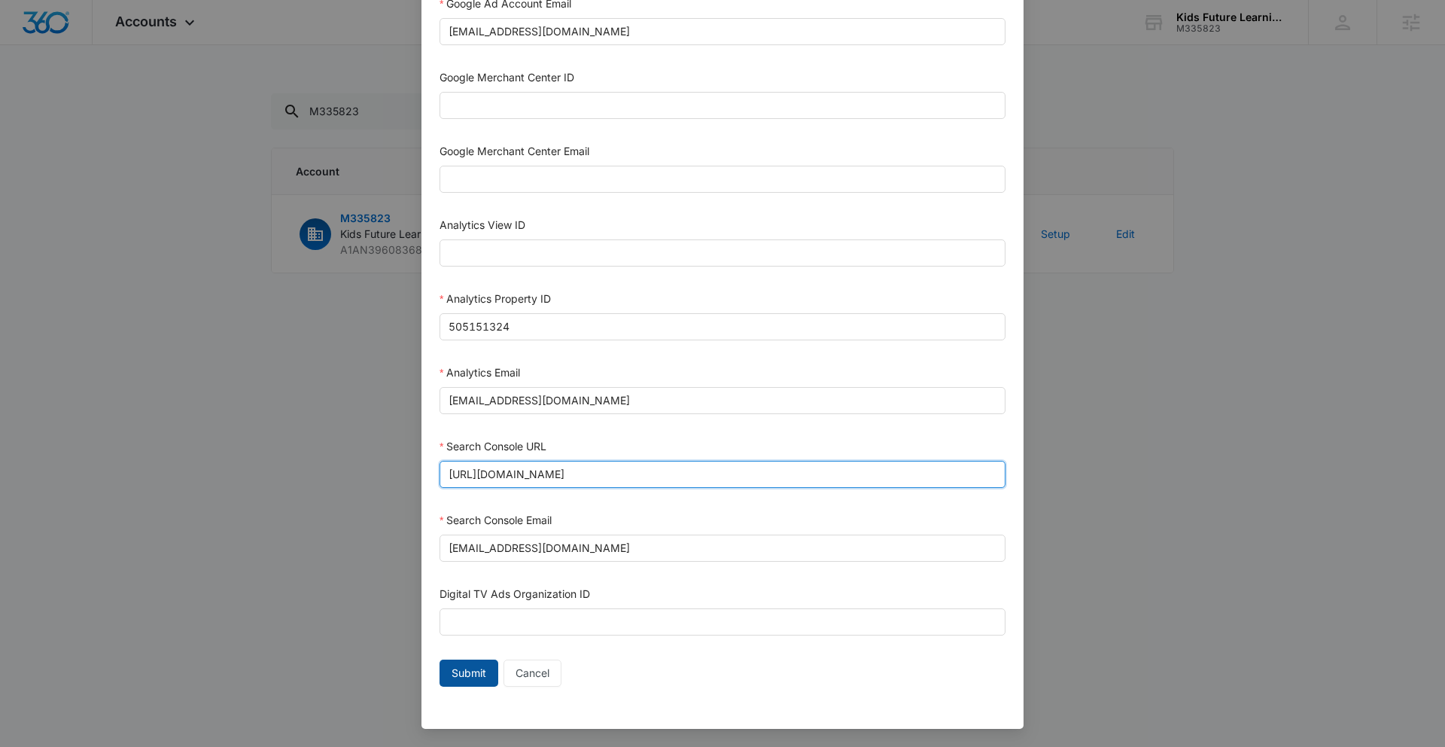
type input "https://kidsfuture.us/"
click at [472, 674] on span "Submit" at bounding box center [469, 673] width 35 height 17
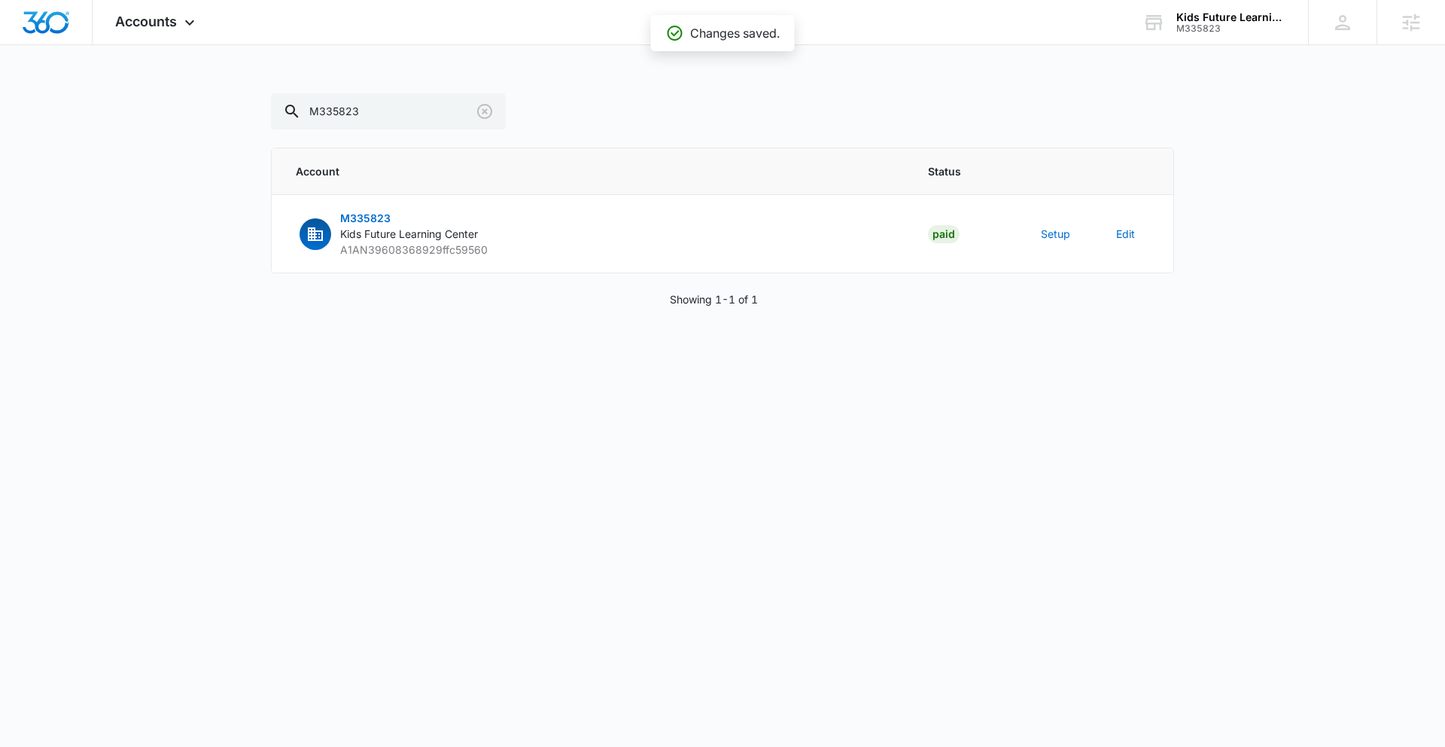
scroll to position [580, 0]
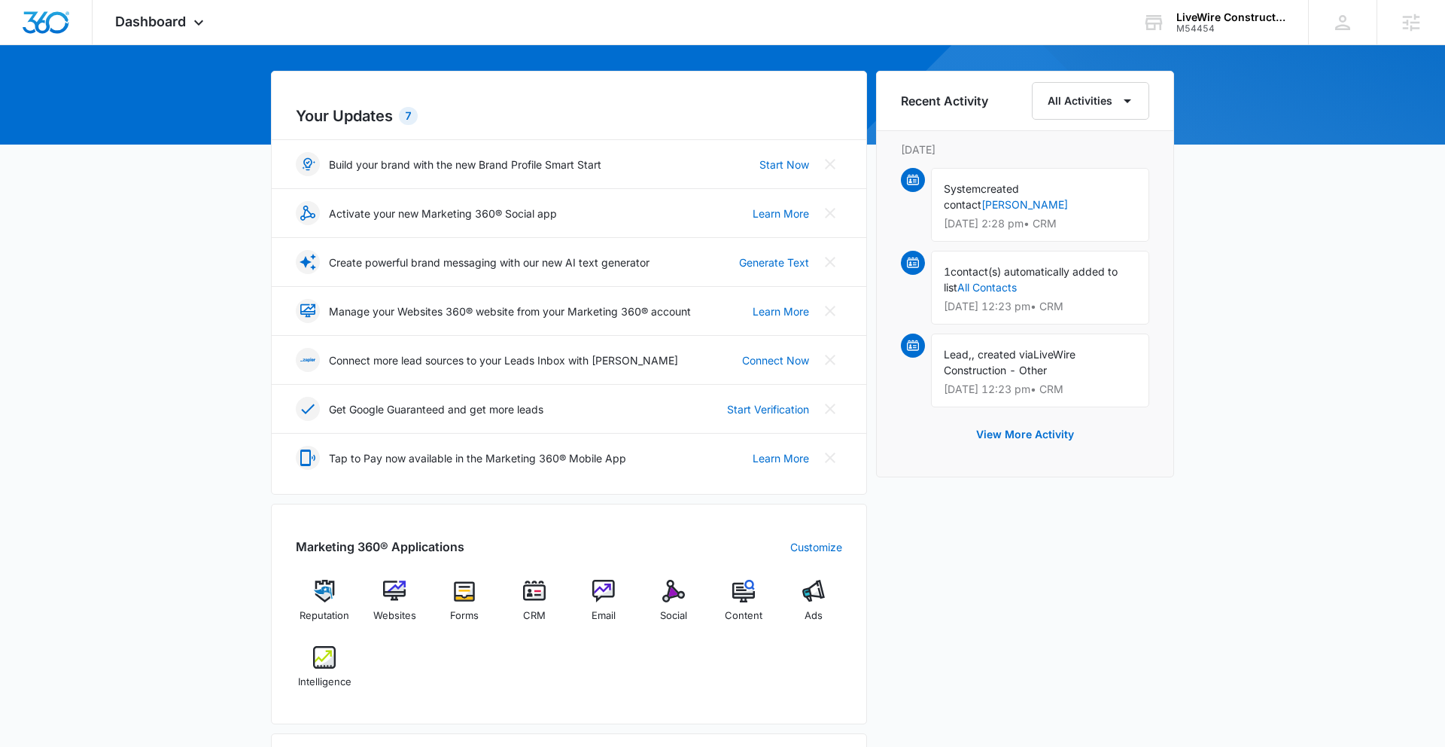
scroll to position [278, 0]
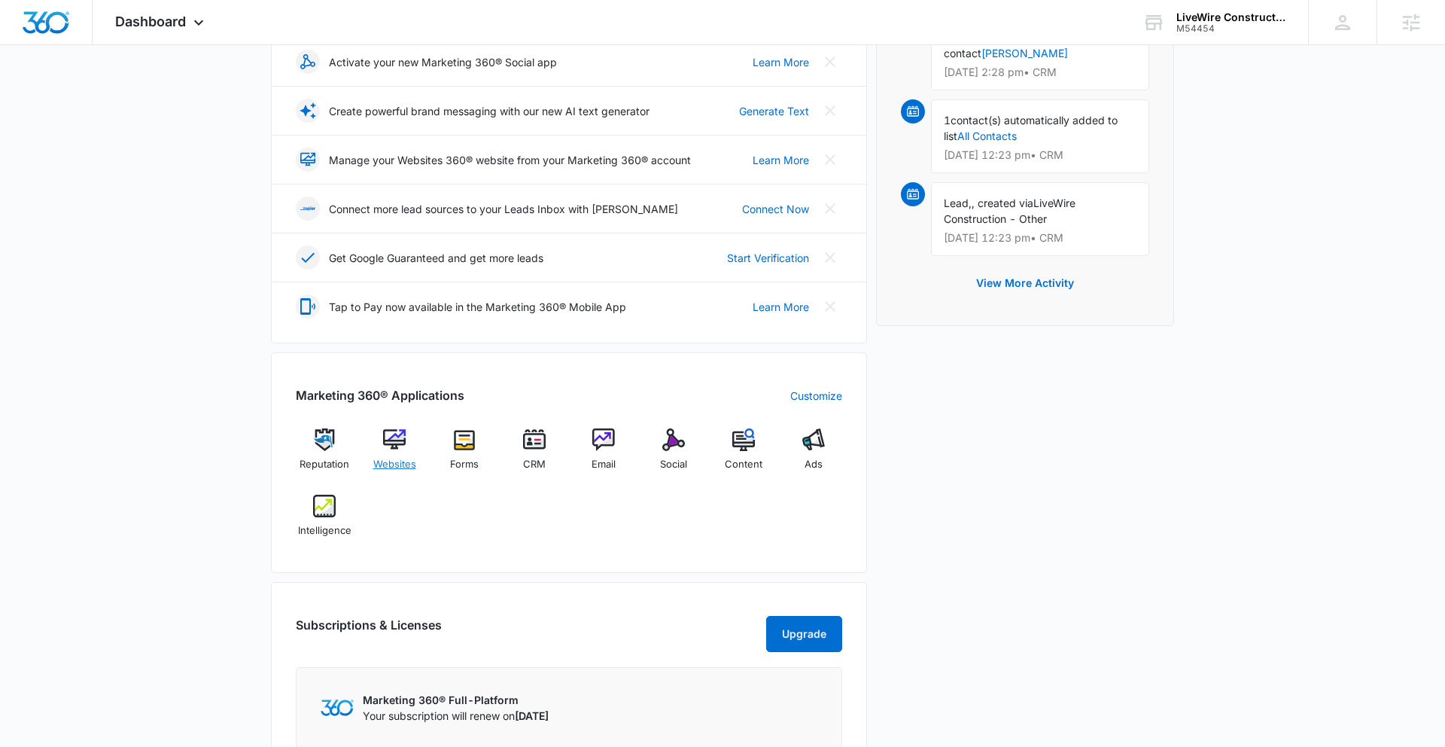
click at [397, 451] on div "Websites" at bounding box center [395, 455] width 58 height 54
